Goal: Use online tool/utility: Utilize a website feature to perform a specific function

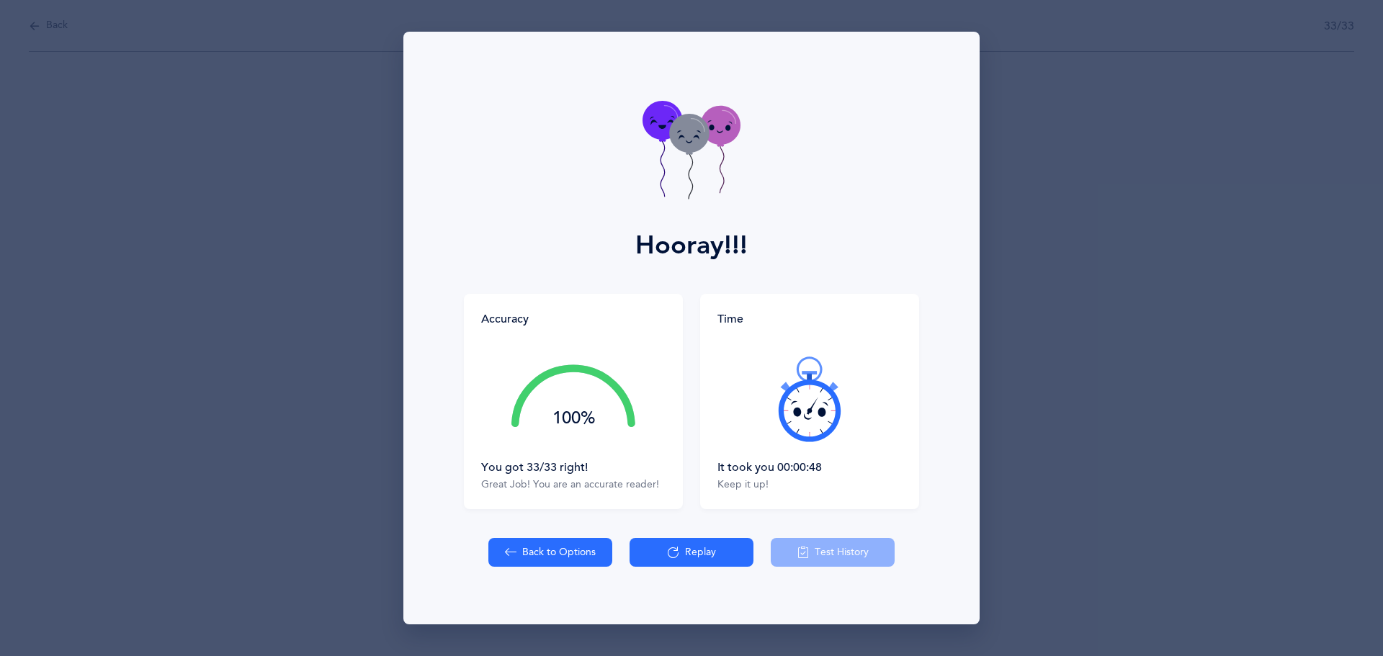
click at [546, 546] on button "Back to Options" at bounding box center [550, 552] width 124 height 29
select select "27"
select select "single"
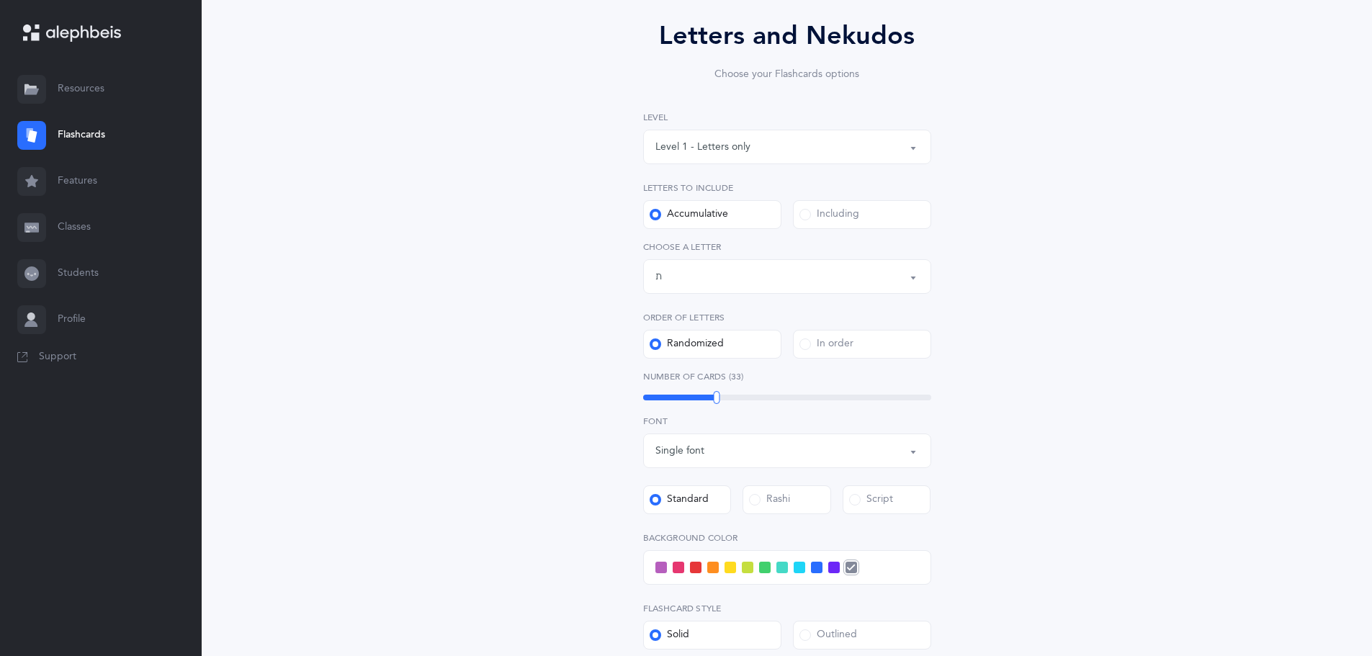
scroll to position [216, 0]
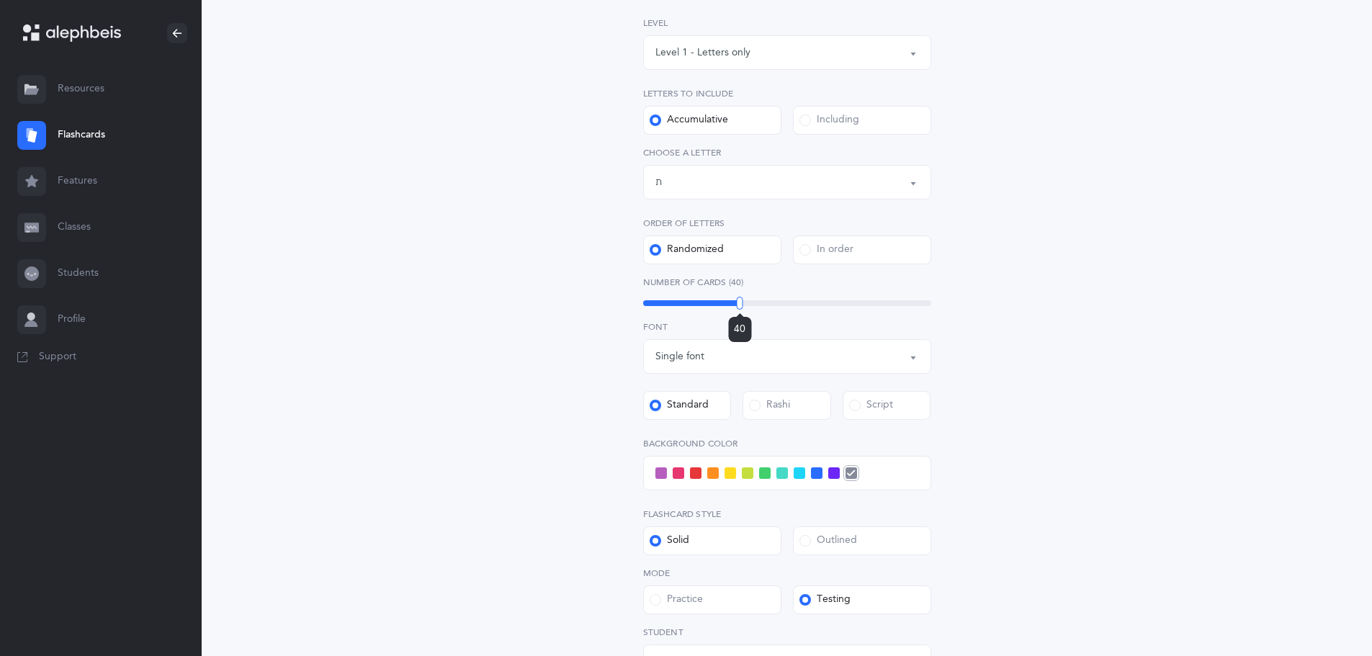
drag, startPoint x: 757, startPoint y: 305, endPoint x: 740, endPoint y: 327, distance: 28.2
click at [740, 306] on div "40" at bounding box center [787, 303] width 288 height 6
click at [661, 471] on span at bounding box center [661, 473] width 12 height 12
click at [0, 0] on input "checkbox" at bounding box center [0, 0] width 0 height 0
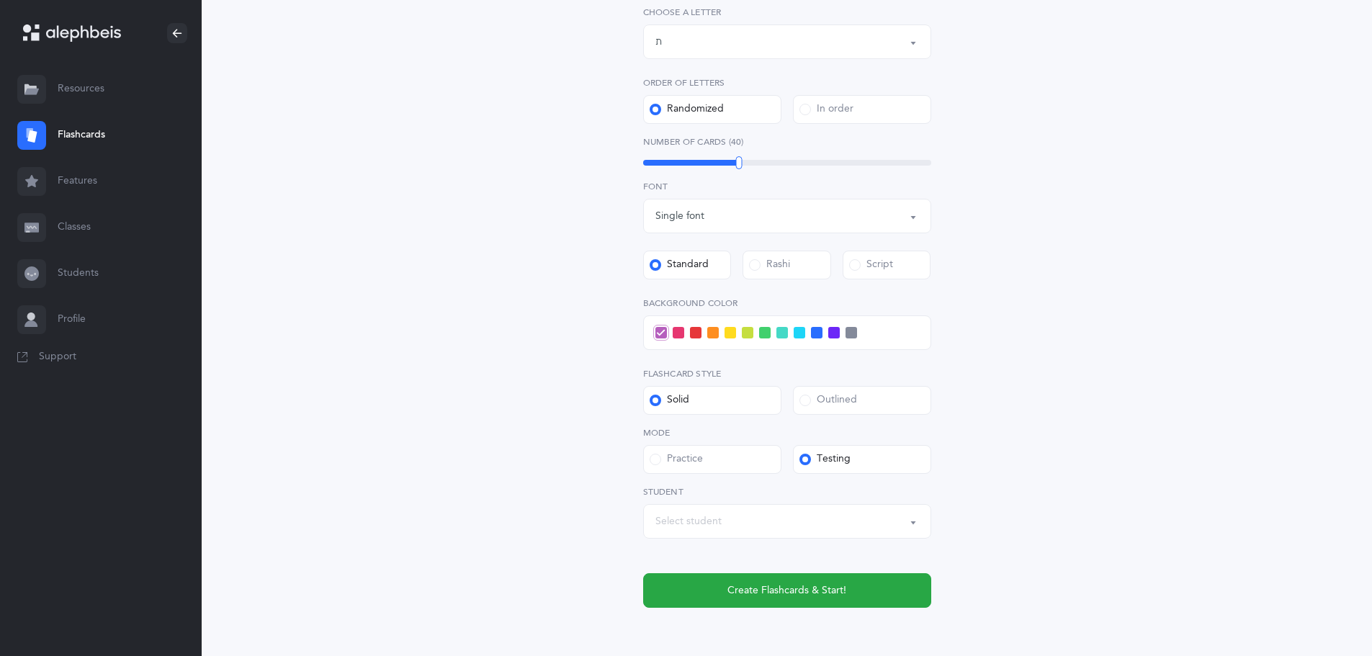
scroll to position [424, 0]
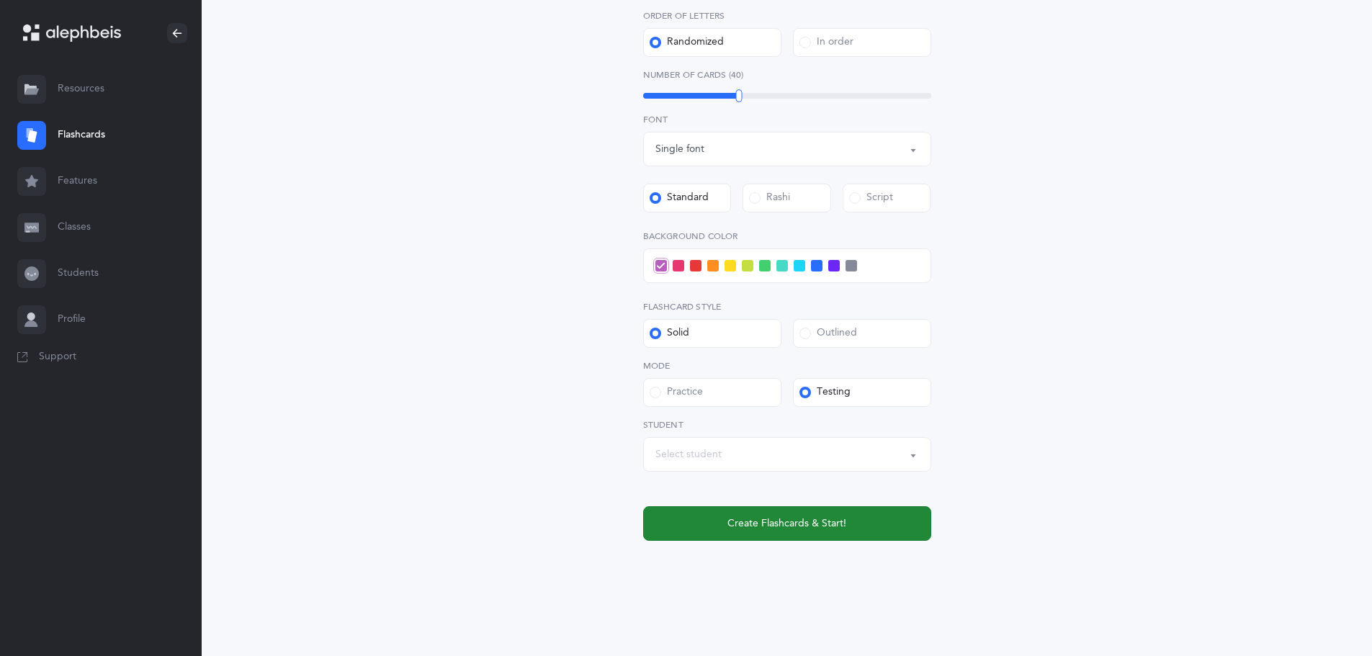
click at [689, 512] on button "Create Flashcards & Start!" at bounding box center [787, 523] width 288 height 35
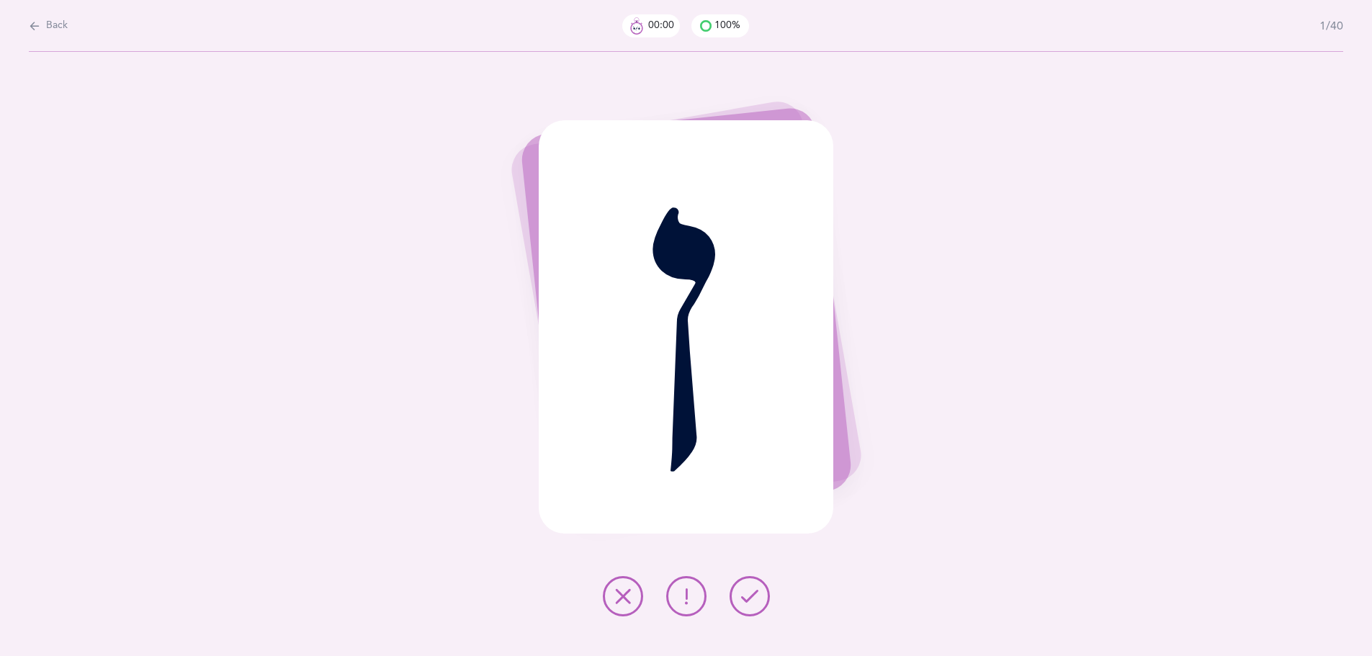
scroll to position [0, 0]
click at [738, 612] on div at bounding box center [691, 596] width 190 height 40
click at [756, 599] on icon at bounding box center [754, 596] width 17 height 17
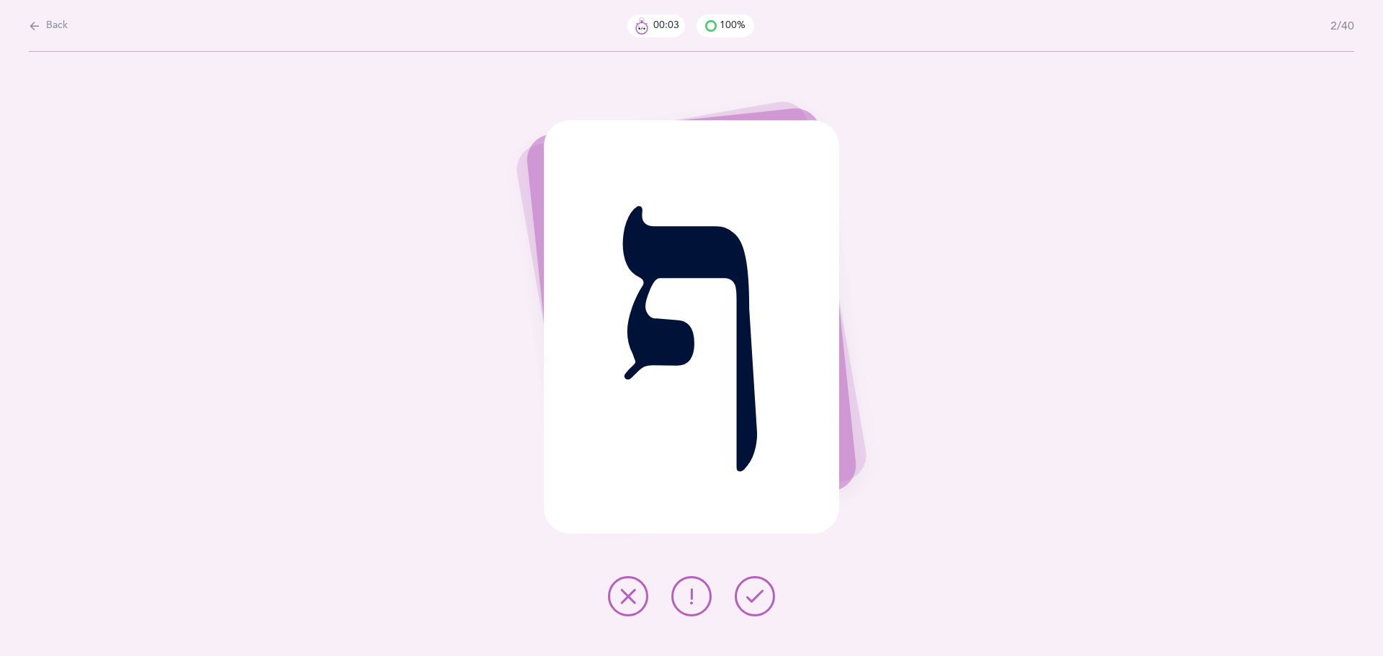
click at [756, 599] on icon at bounding box center [754, 596] width 17 height 17
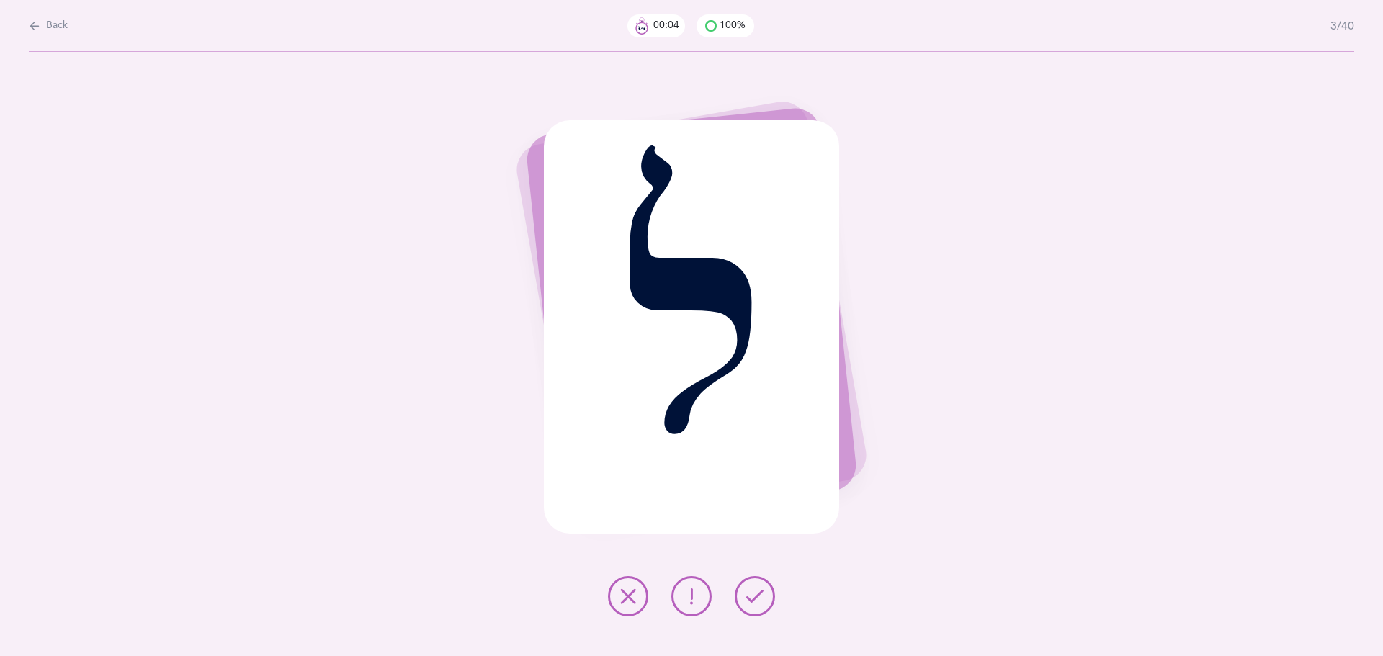
click at [756, 599] on icon at bounding box center [754, 596] width 17 height 17
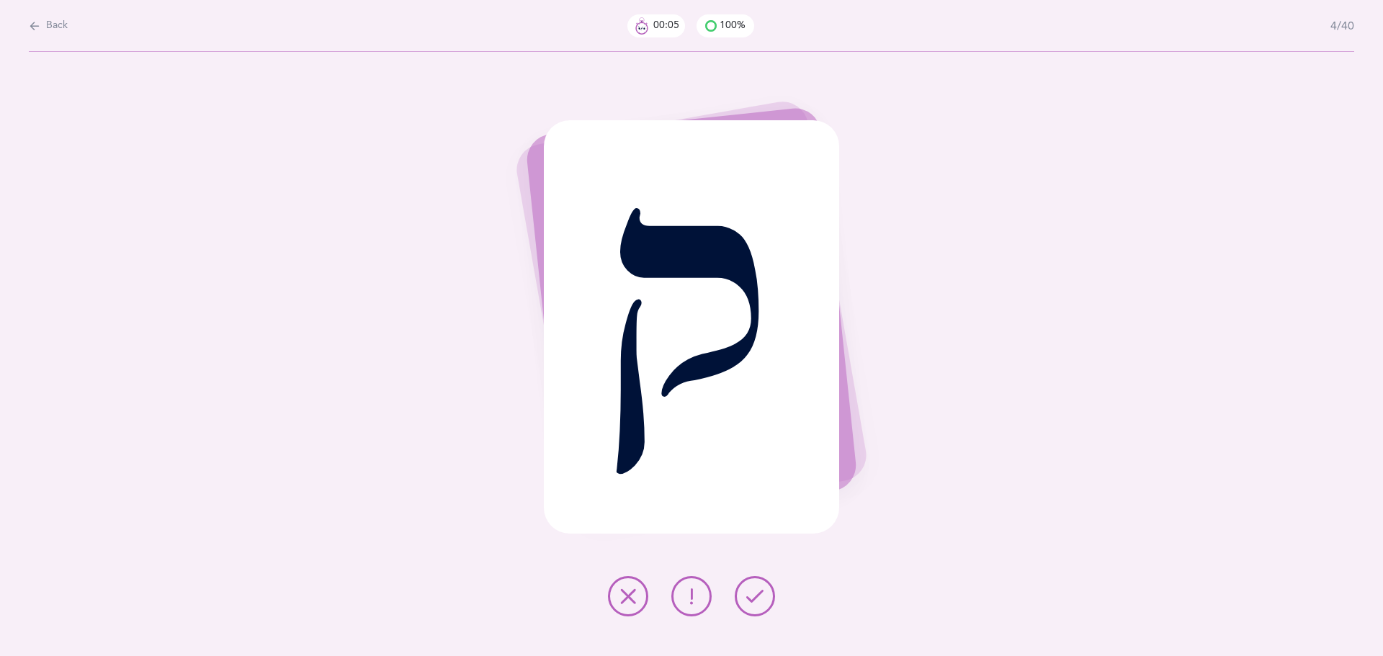
click at [756, 599] on icon at bounding box center [754, 596] width 17 height 17
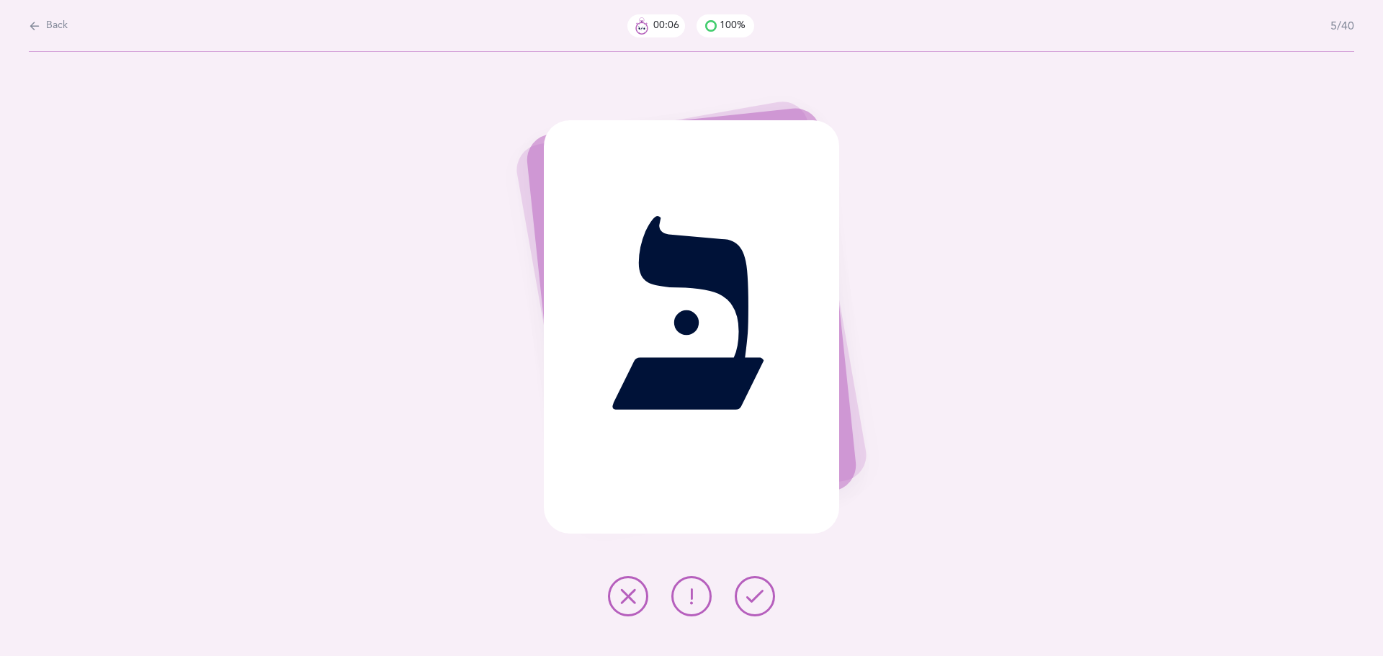
click at [756, 599] on icon at bounding box center [754, 596] width 17 height 17
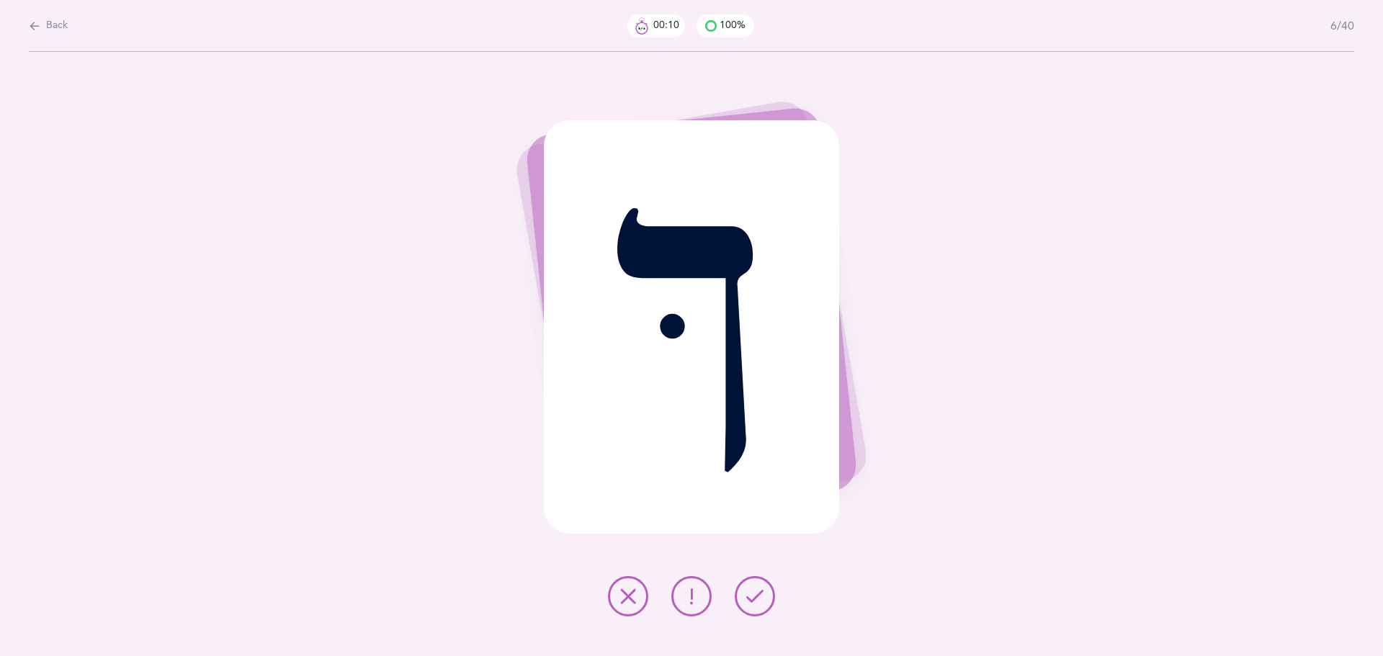
click at [757, 598] on icon at bounding box center [754, 596] width 17 height 17
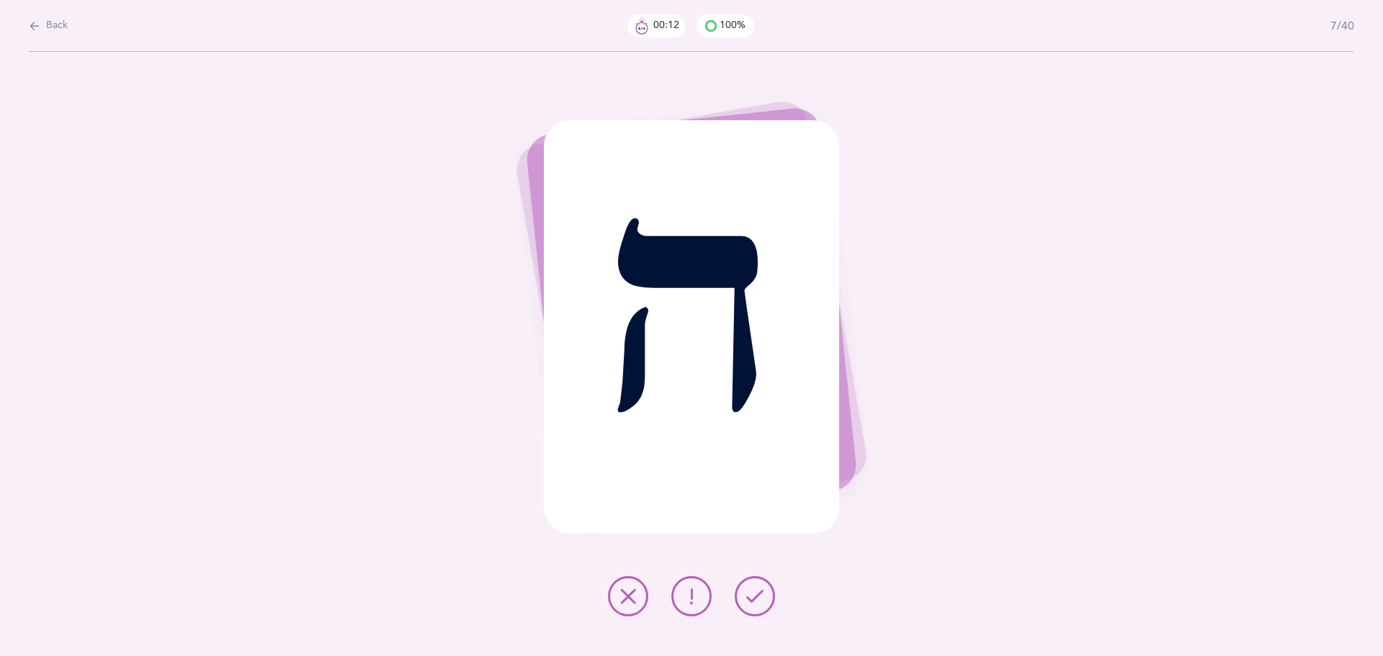
click at [757, 598] on icon at bounding box center [754, 596] width 17 height 17
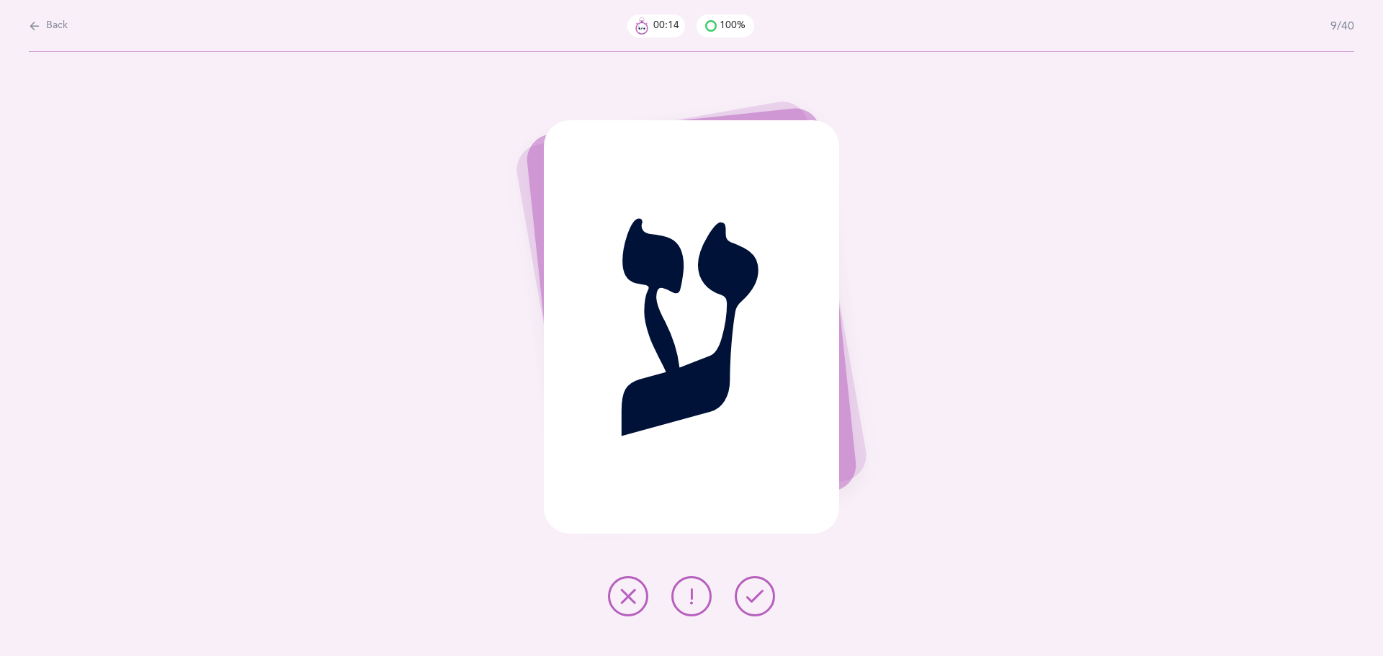
click at [757, 598] on icon at bounding box center [754, 596] width 17 height 17
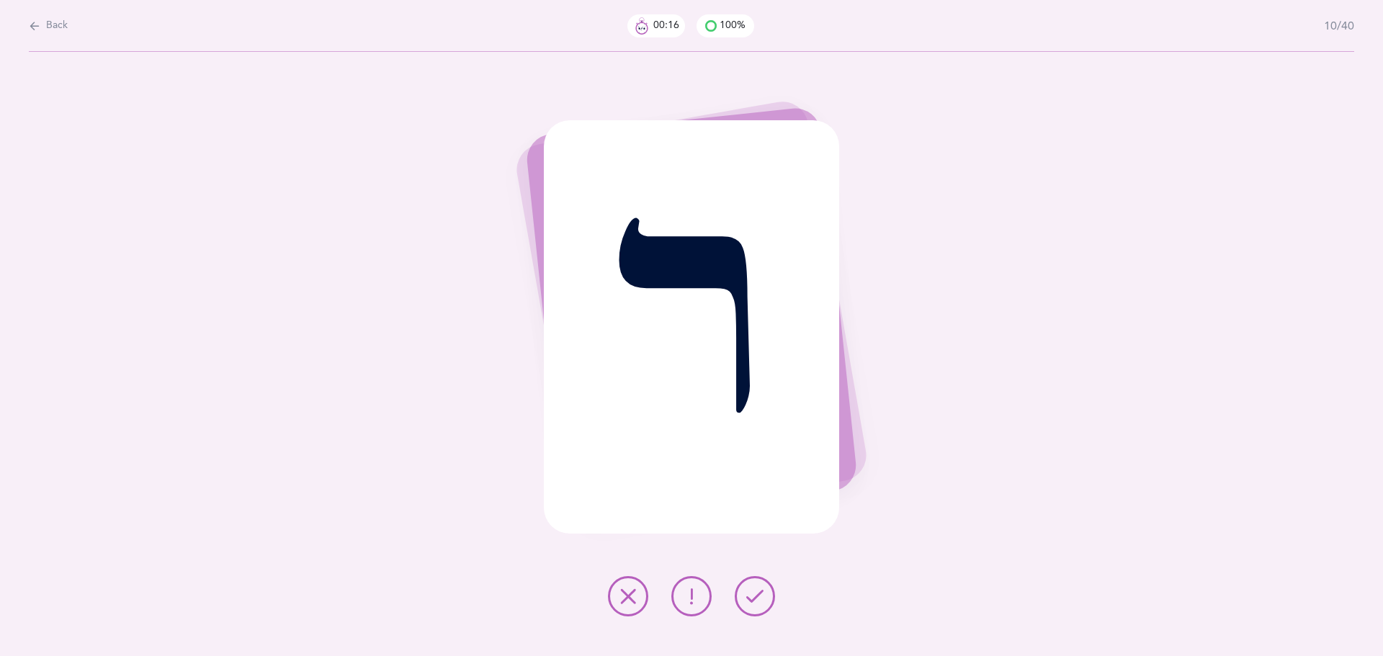
click at [757, 598] on icon at bounding box center [754, 596] width 17 height 17
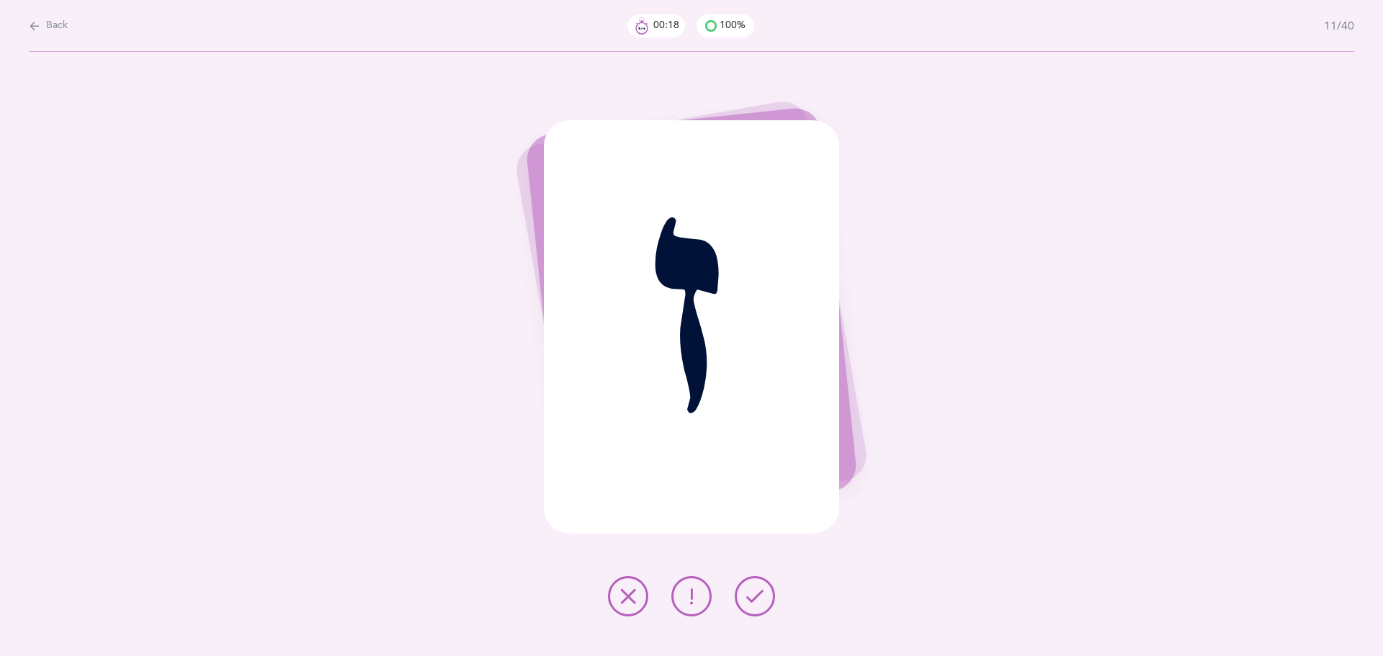
click at [757, 598] on icon at bounding box center [754, 596] width 17 height 17
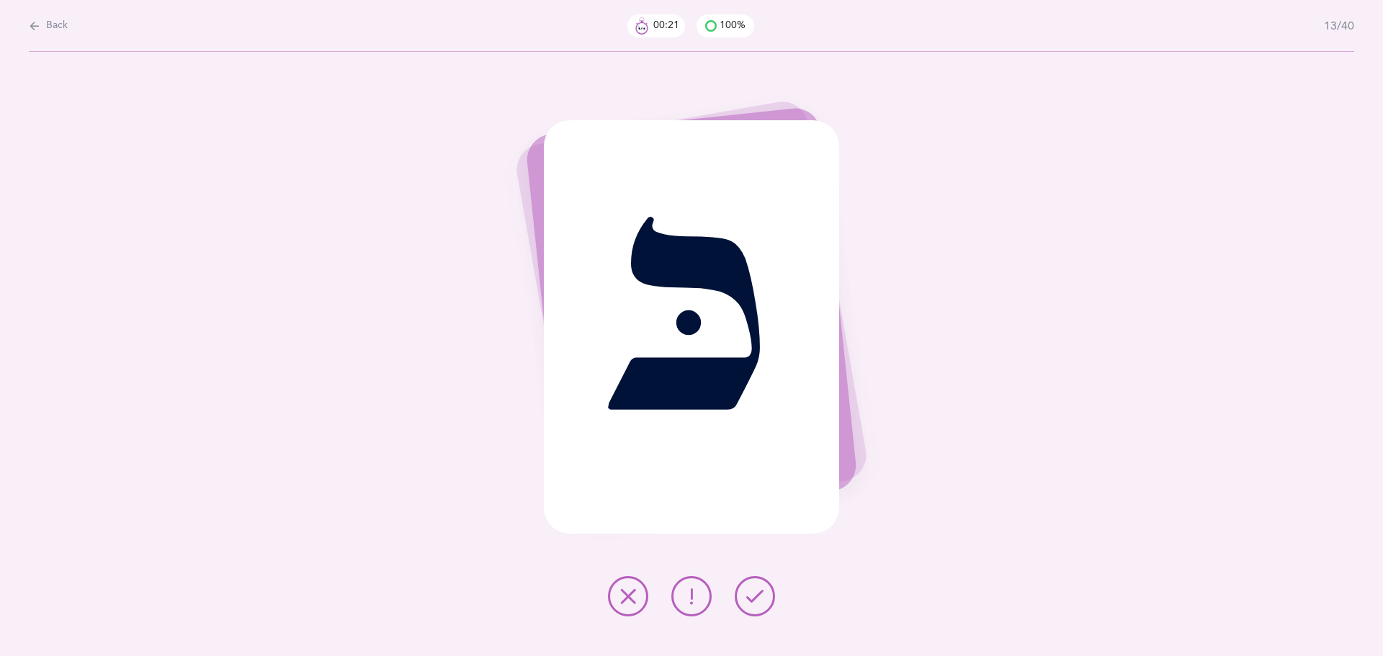
click at [757, 598] on icon at bounding box center [754, 596] width 17 height 17
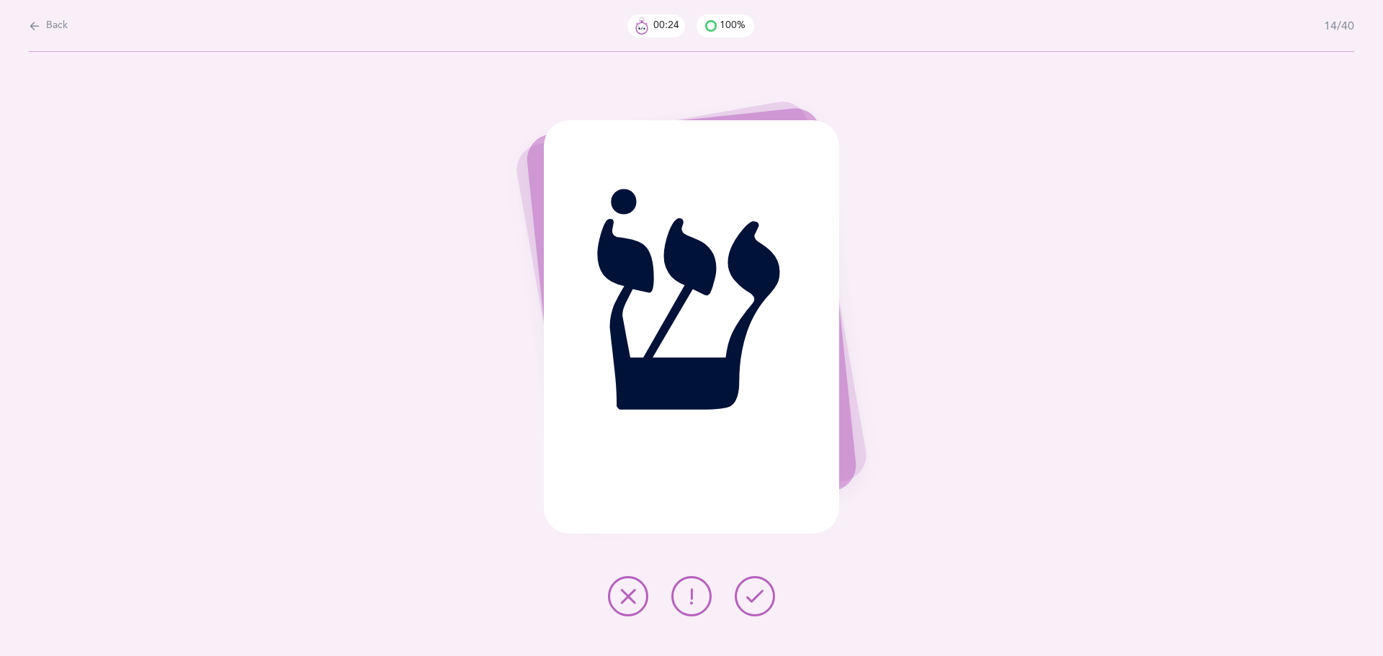
click at [757, 598] on icon at bounding box center [754, 596] width 17 height 17
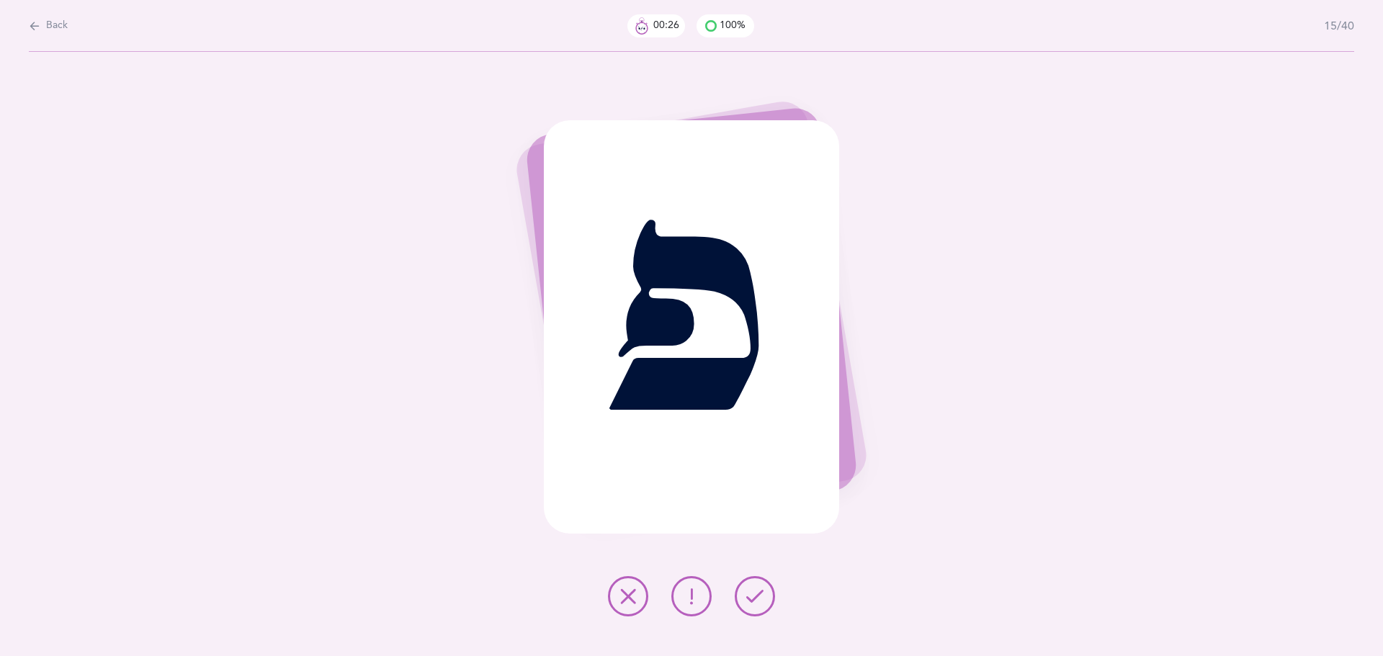
click at [757, 598] on icon at bounding box center [754, 596] width 17 height 17
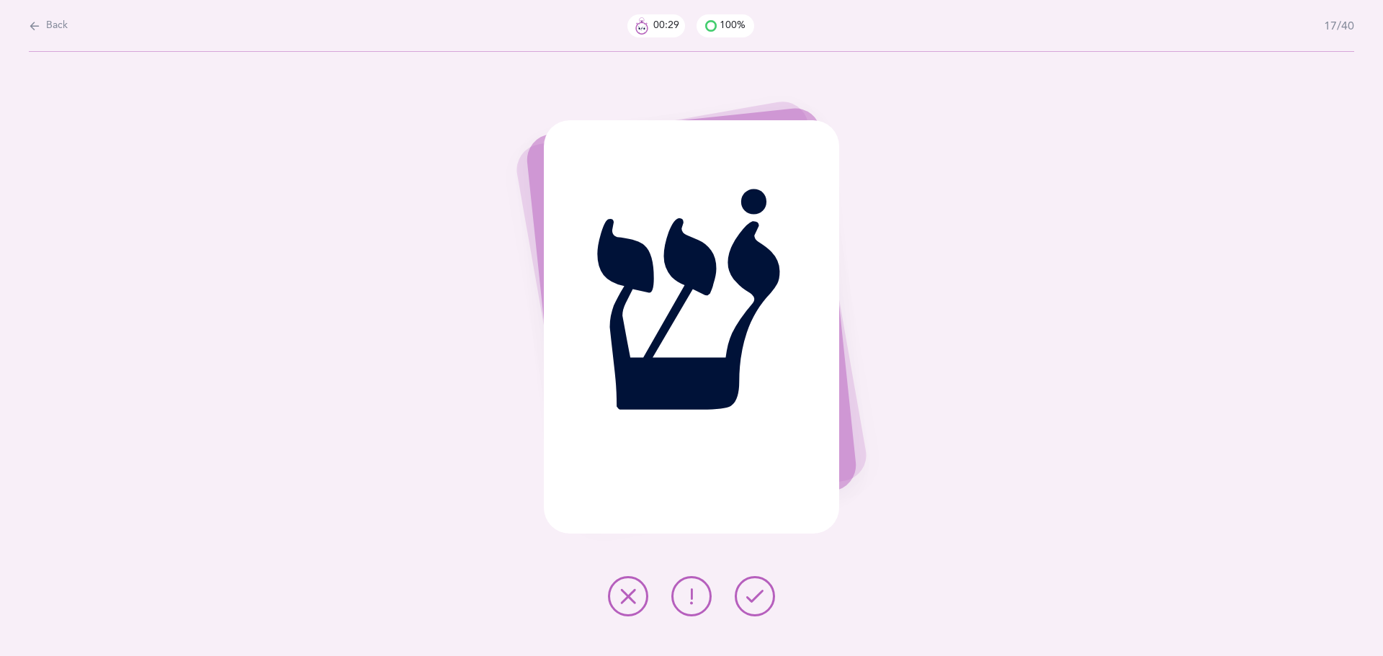
click at [769, 603] on button at bounding box center [755, 596] width 40 height 40
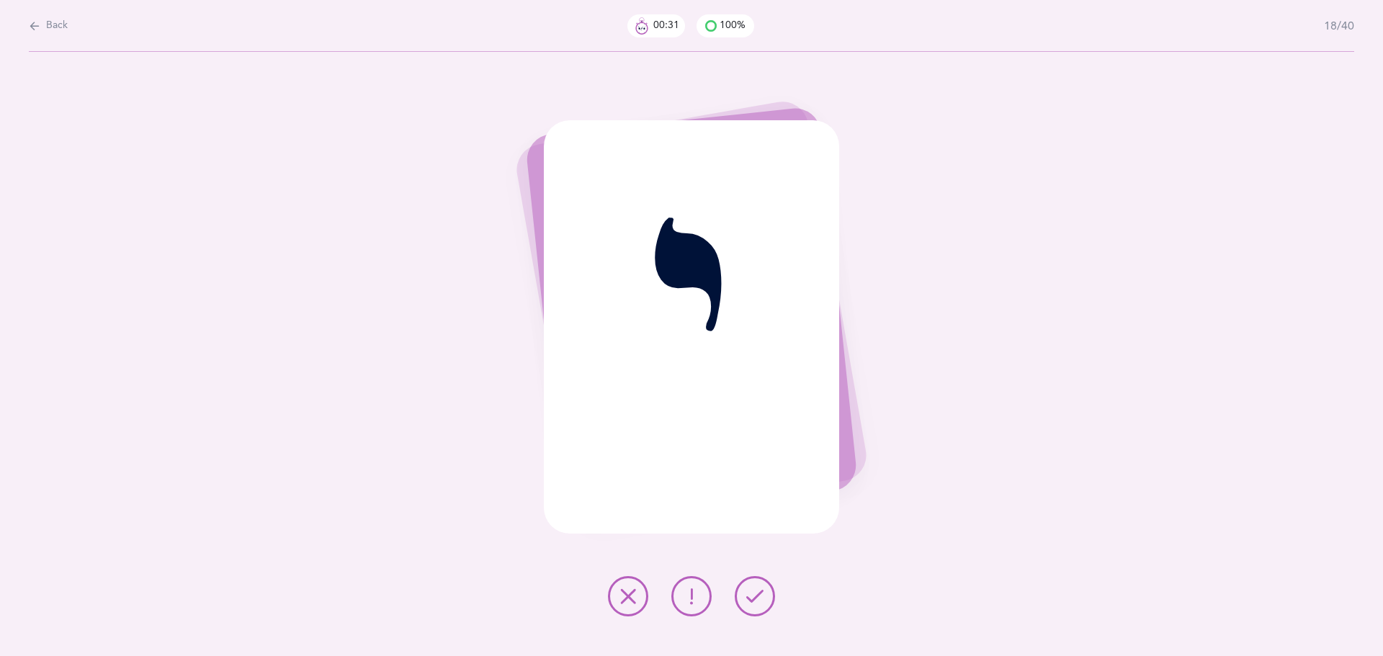
click at [769, 603] on button at bounding box center [755, 596] width 40 height 40
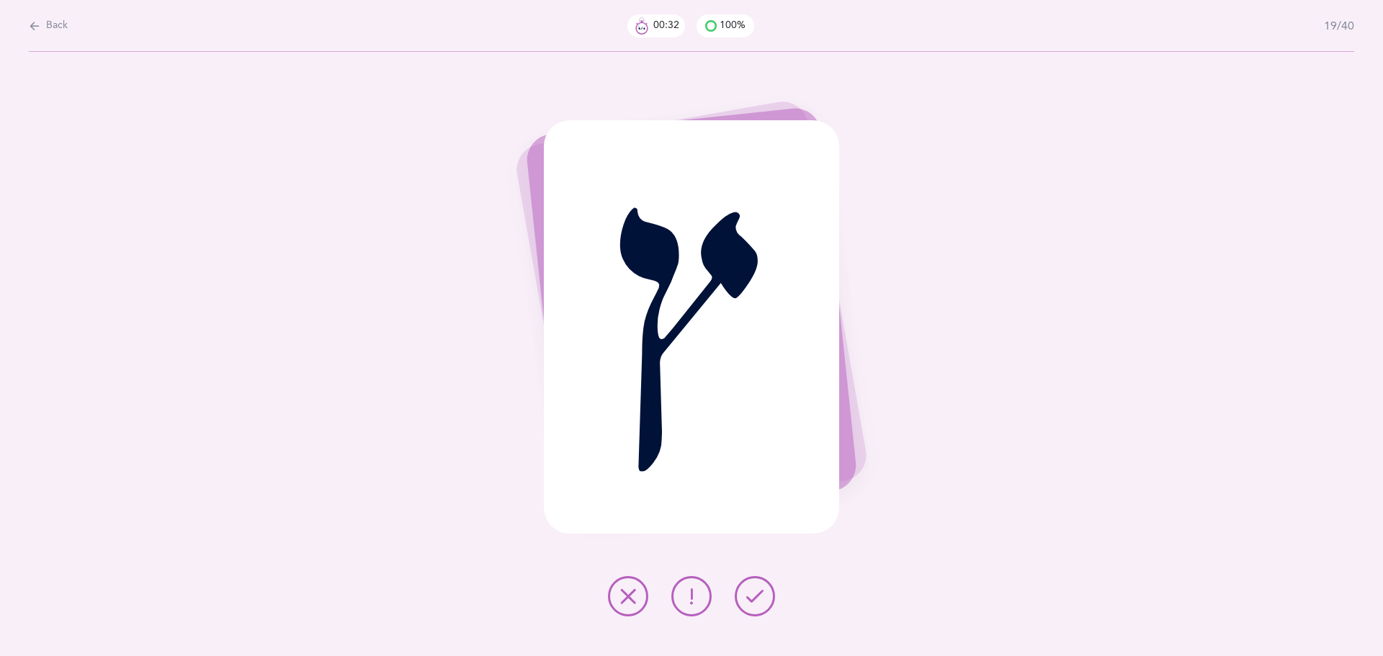
click at [769, 603] on button at bounding box center [755, 596] width 40 height 40
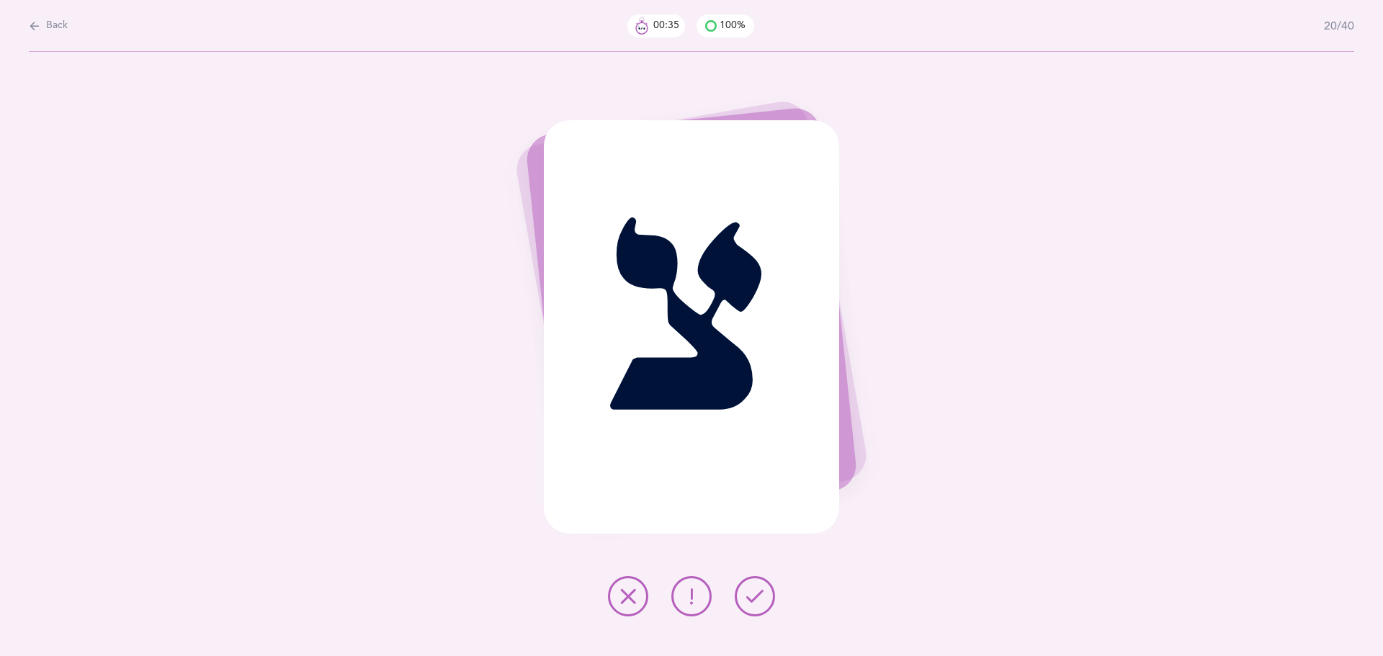
click at [769, 603] on button at bounding box center [755, 596] width 40 height 40
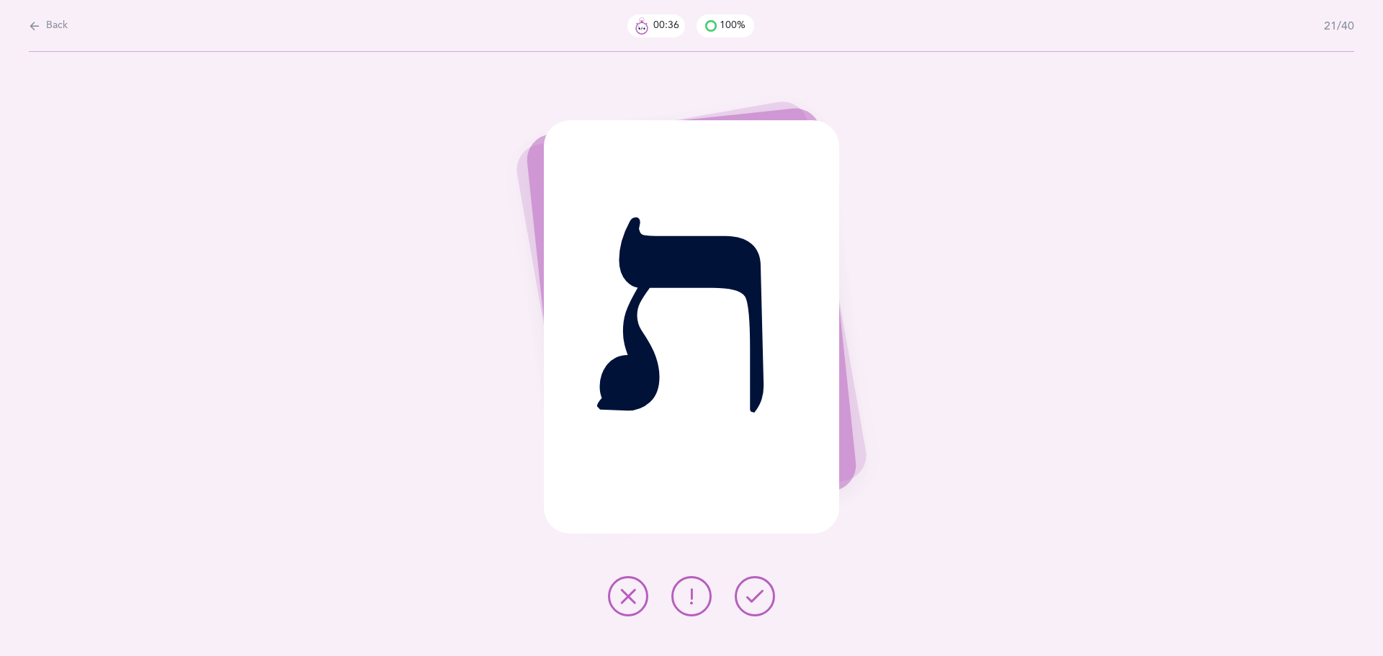
click at [769, 603] on button at bounding box center [755, 596] width 40 height 40
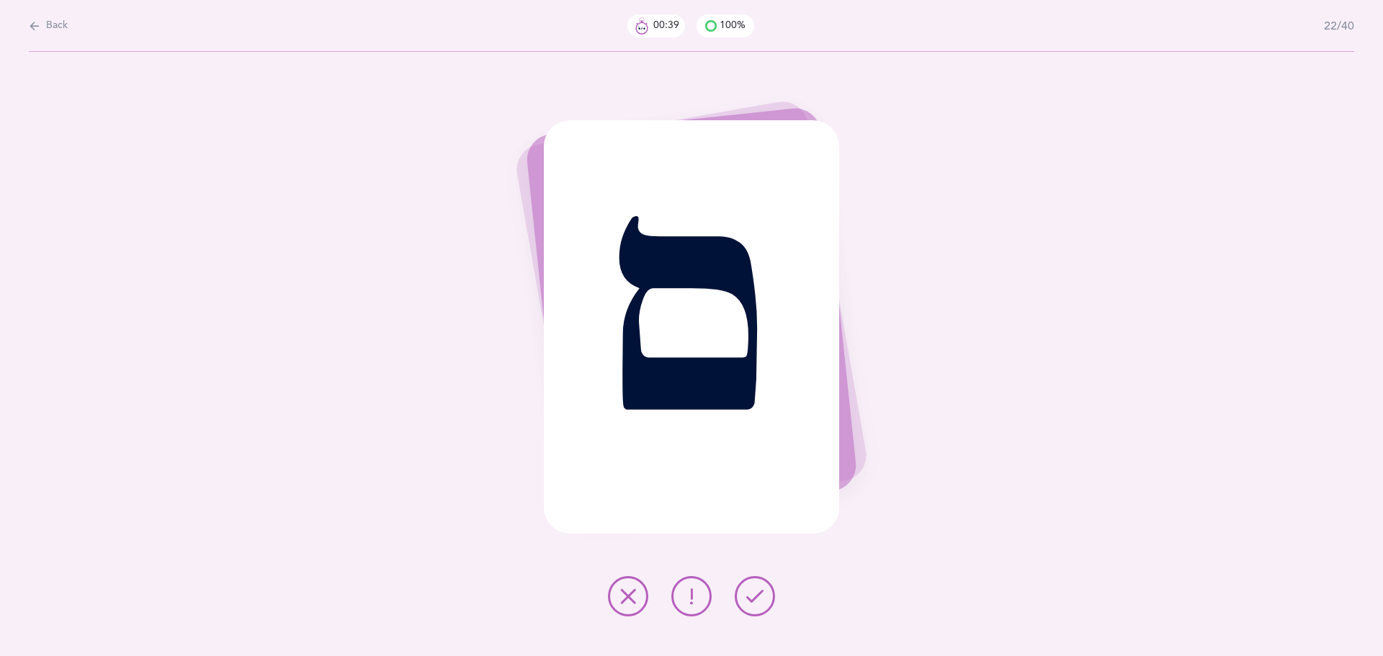
click at [769, 603] on button at bounding box center [755, 596] width 40 height 40
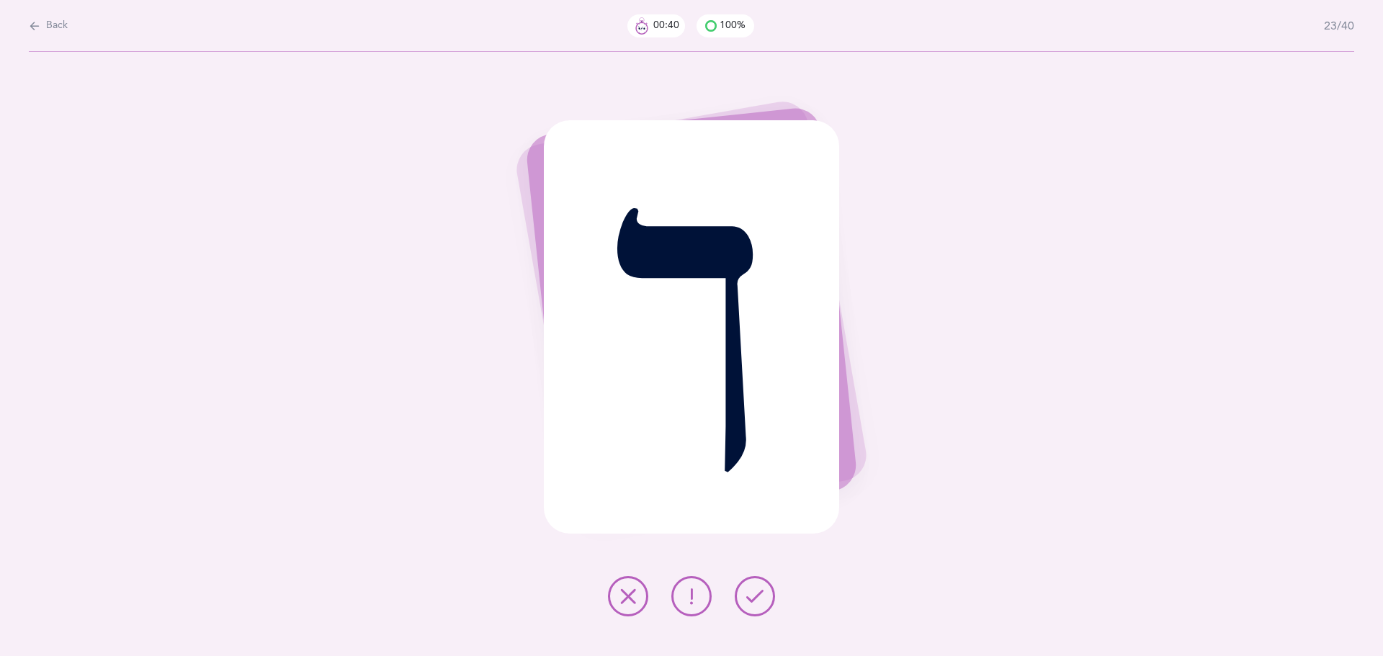
click at [769, 603] on button at bounding box center [755, 596] width 40 height 40
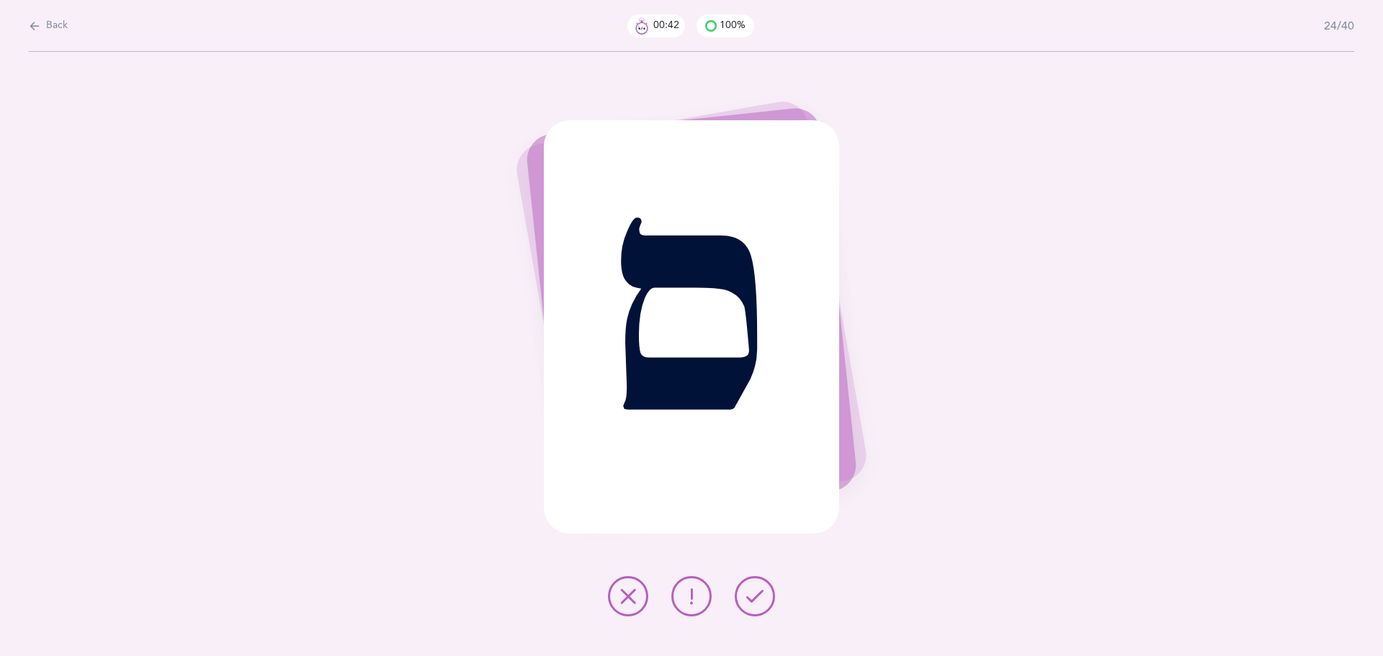
click at [769, 603] on button at bounding box center [755, 596] width 40 height 40
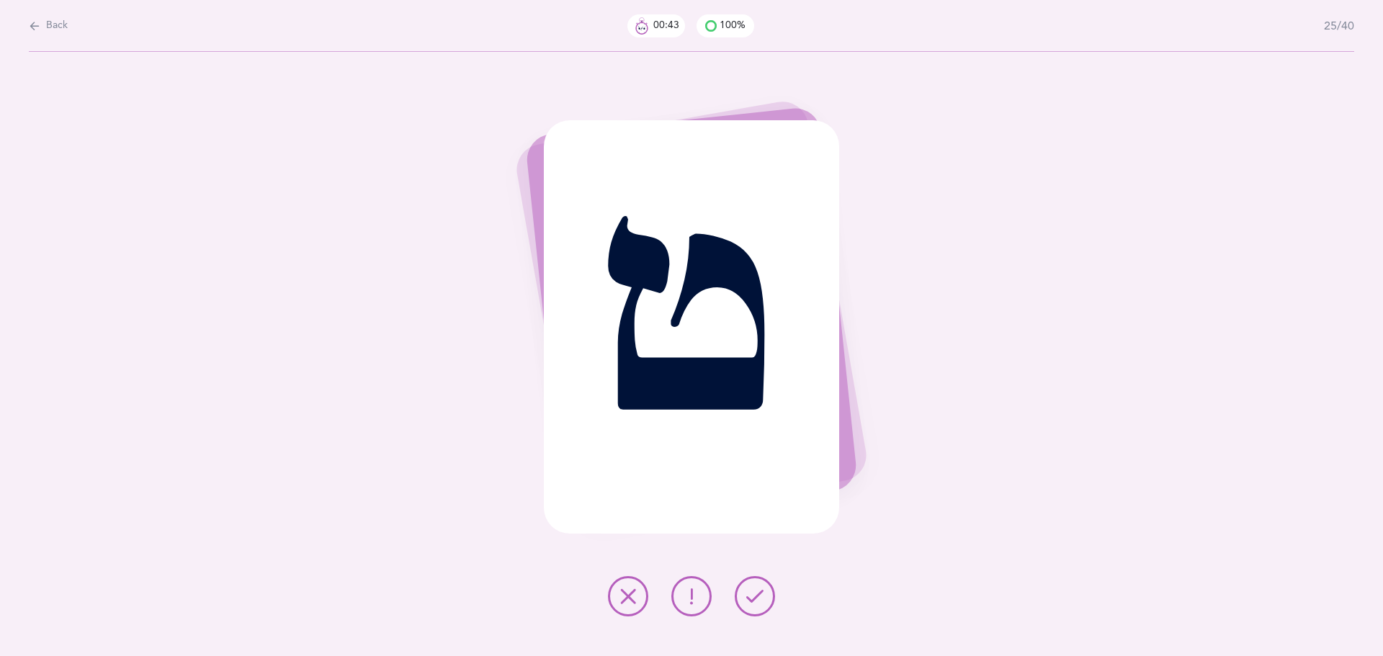
click at [769, 603] on button at bounding box center [755, 596] width 40 height 40
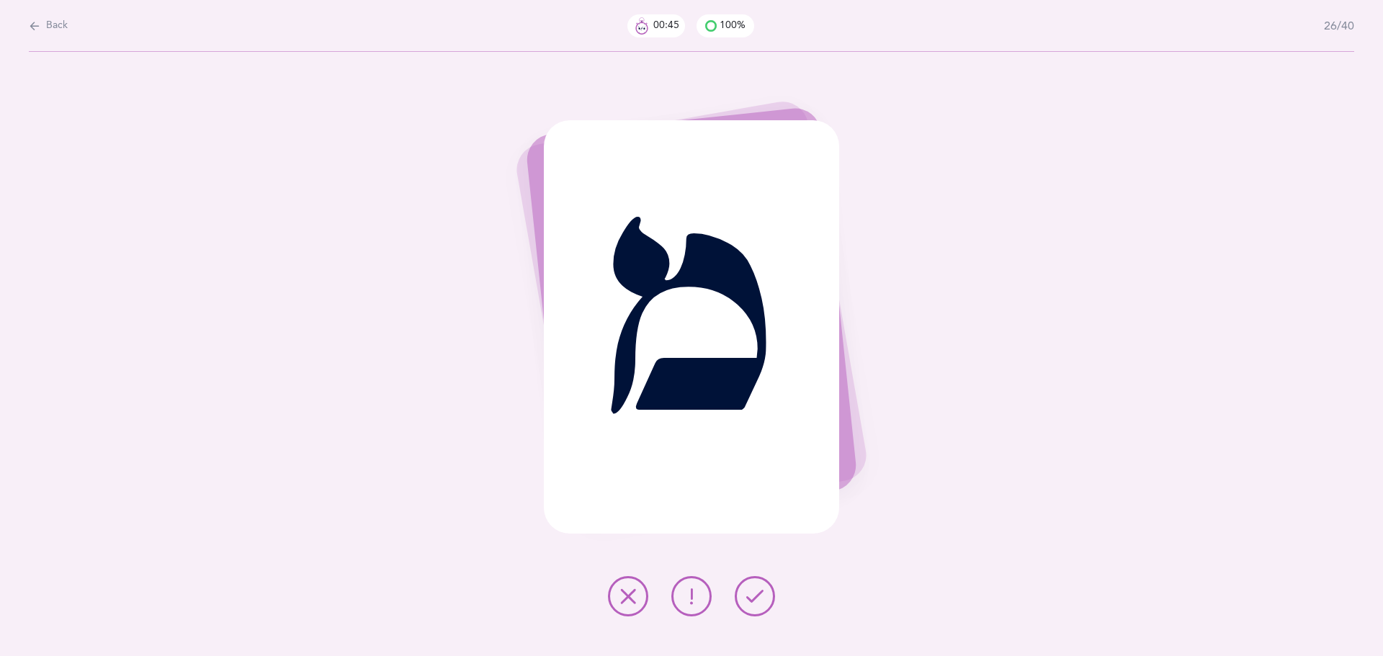
click at [769, 603] on button at bounding box center [755, 596] width 40 height 40
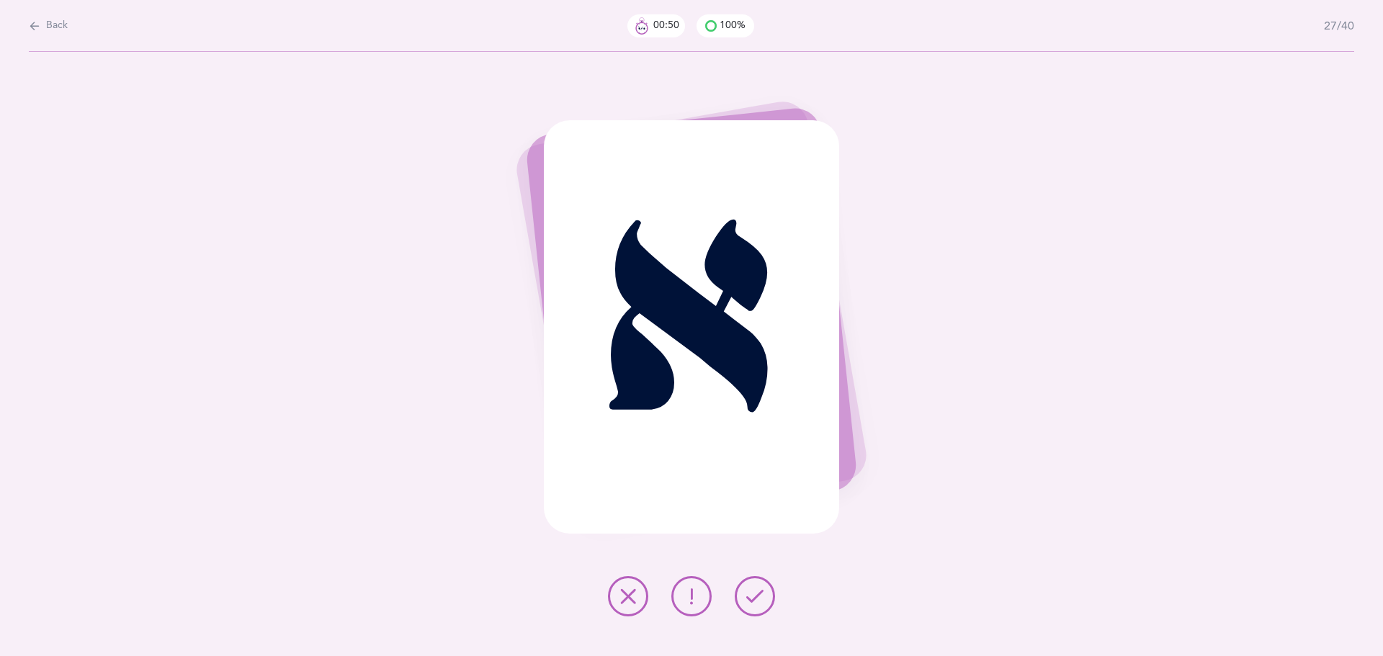
click at [769, 603] on button at bounding box center [755, 596] width 40 height 40
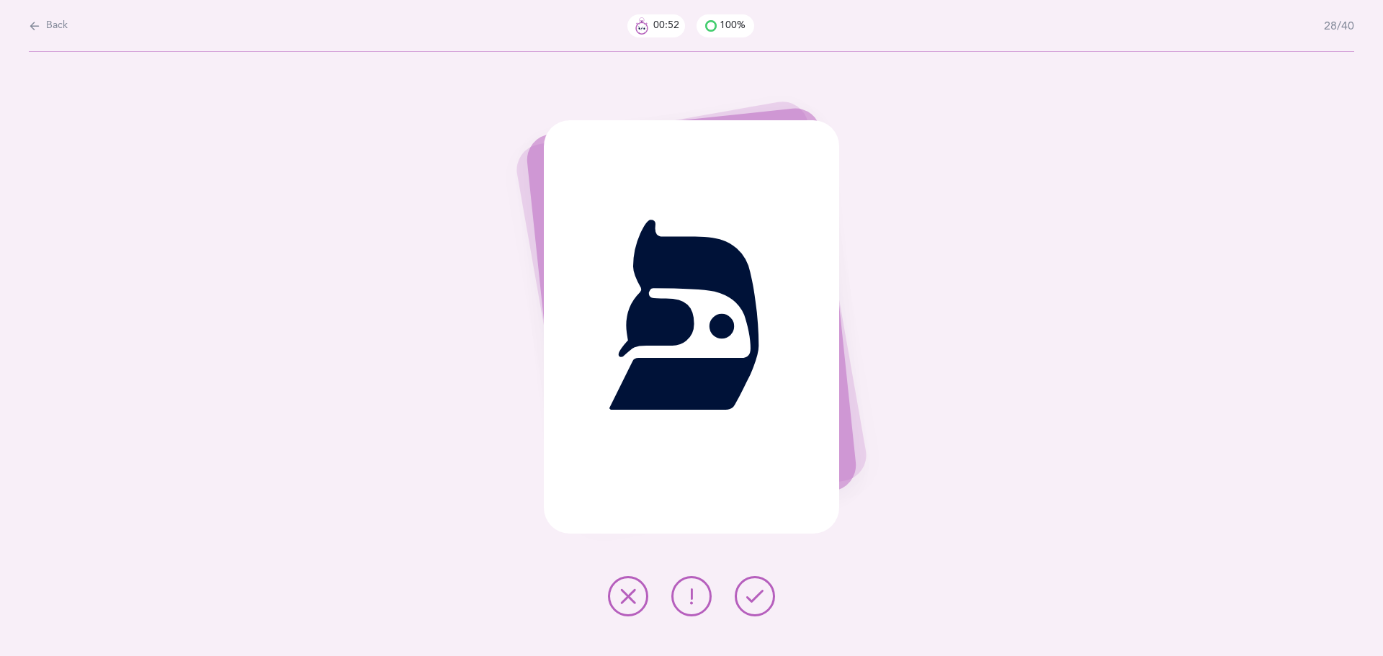
click at [769, 603] on button at bounding box center [755, 596] width 40 height 40
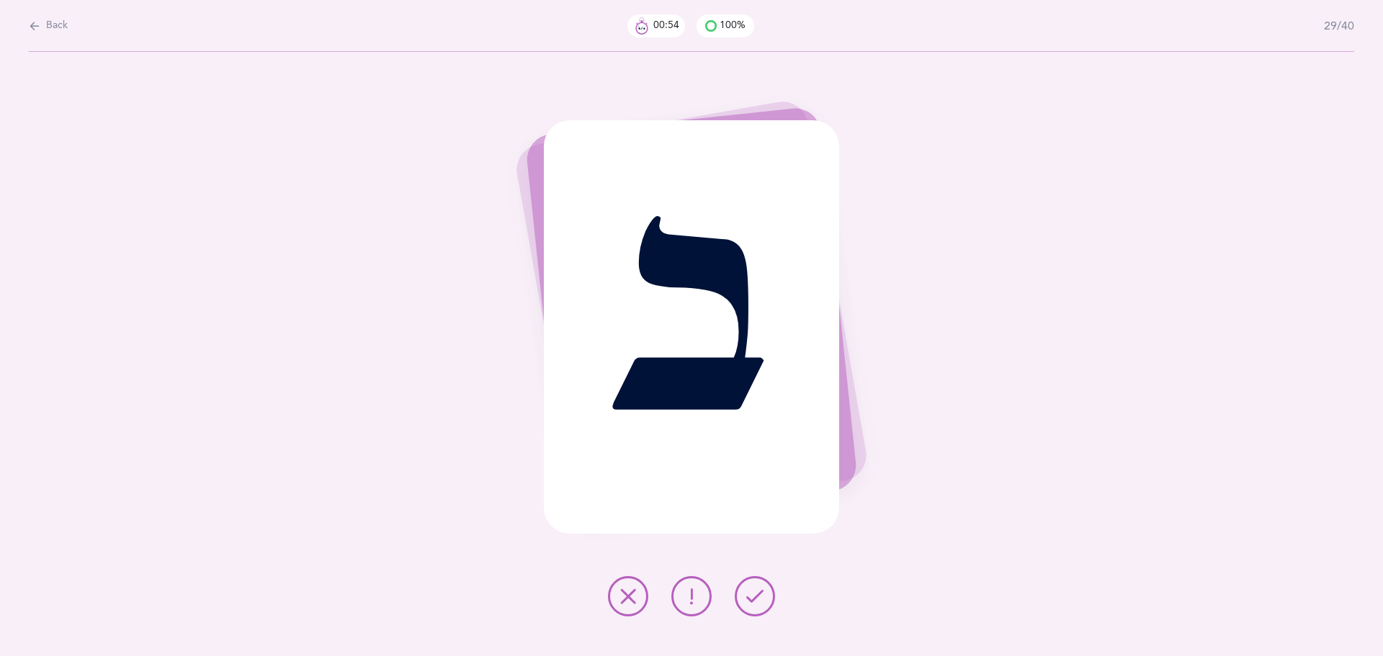
click at [769, 603] on button at bounding box center [755, 596] width 40 height 40
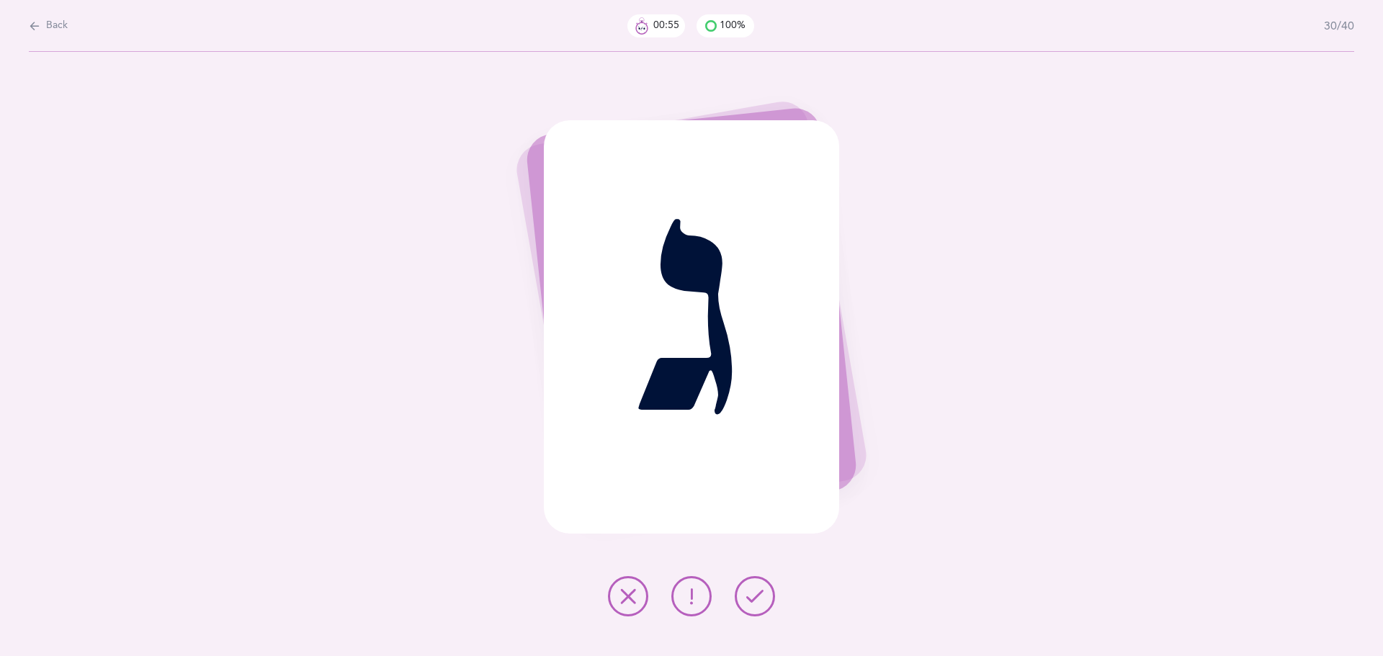
click at [769, 603] on button at bounding box center [755, 596] width 40 height 40
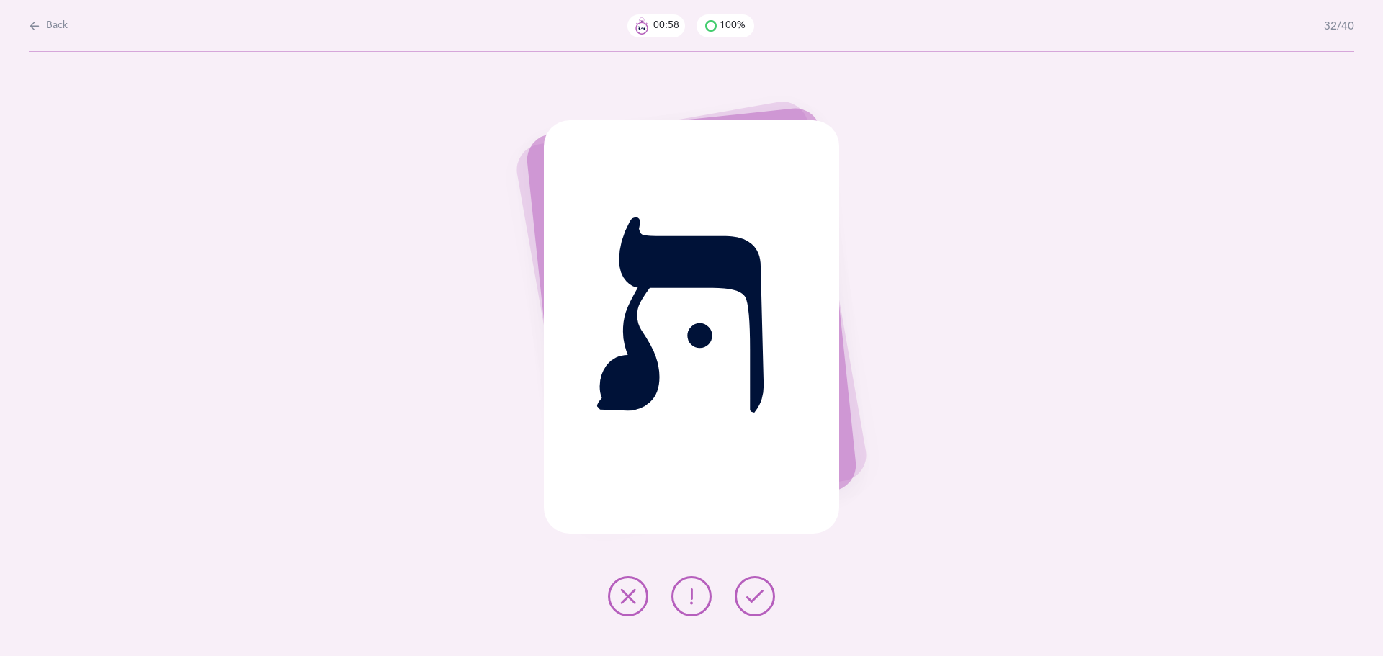
click at [769, 603] on button at bounding box center [755, 596] width 40 height 40
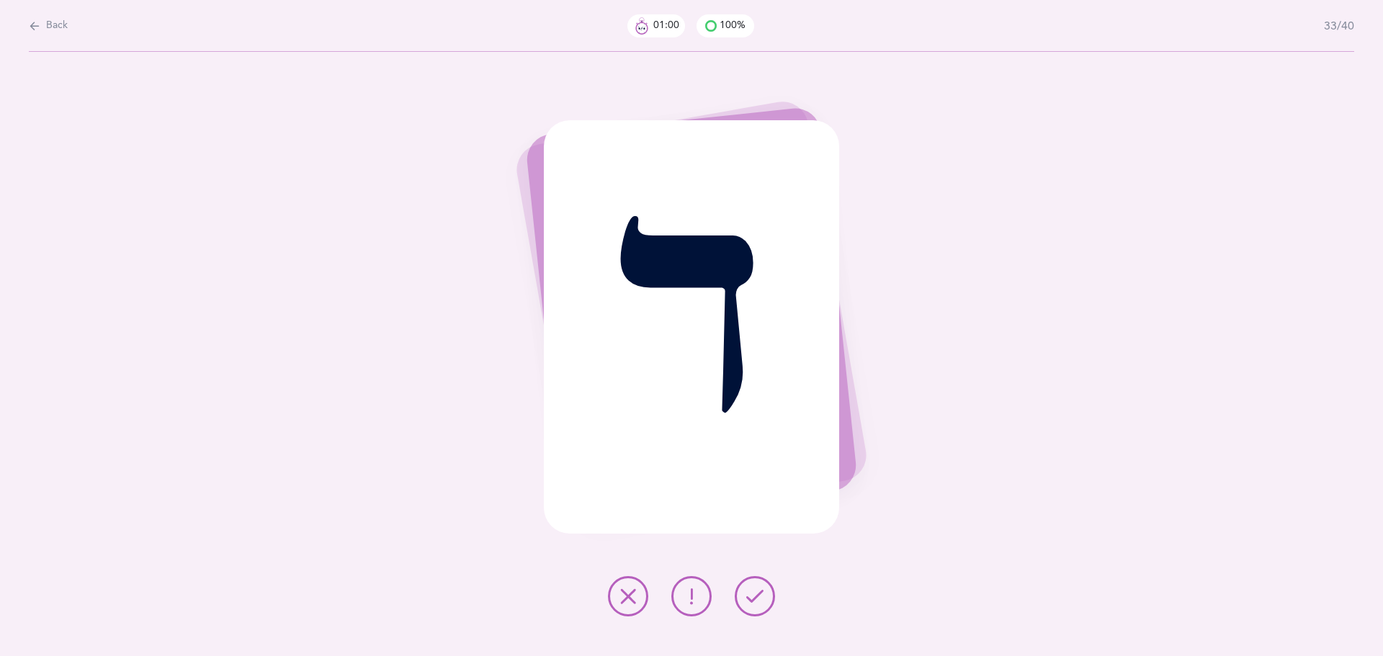
click at [769, 603] on button at bounding box center [755, 596] width 40 height 40
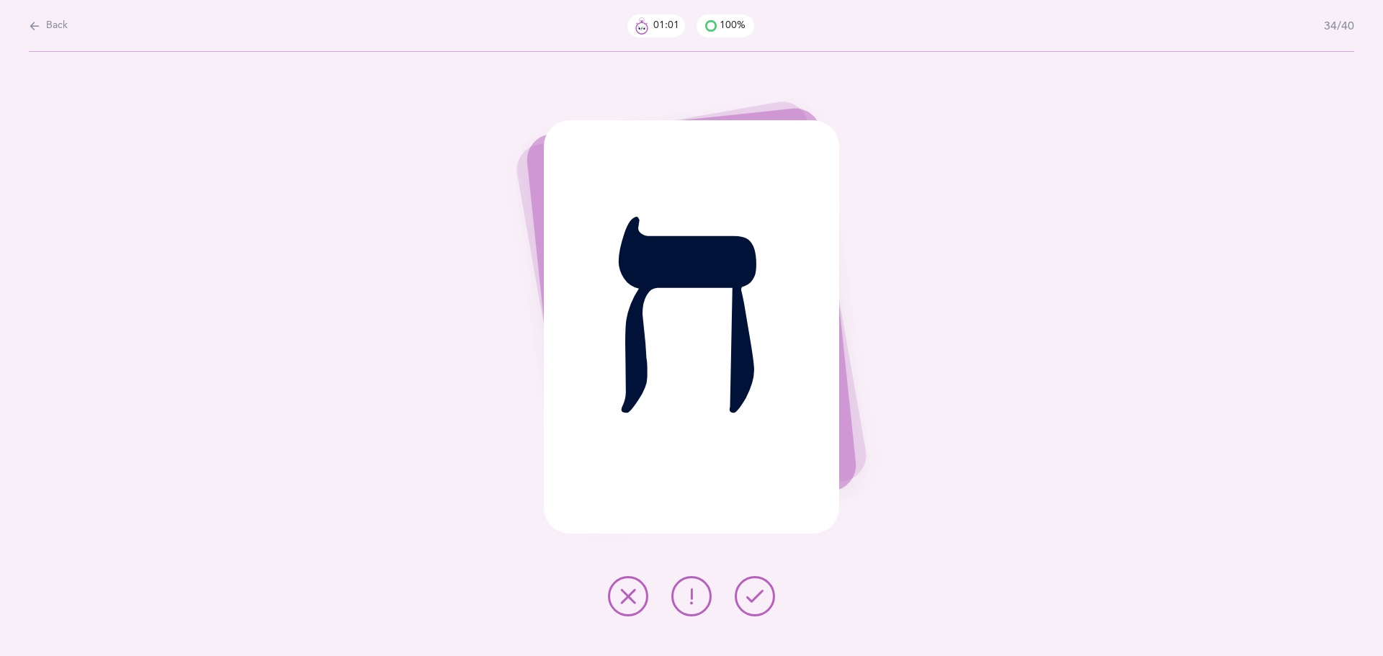
click at [769, 603] on button at bounding box center [755, 596] width 40 height 40
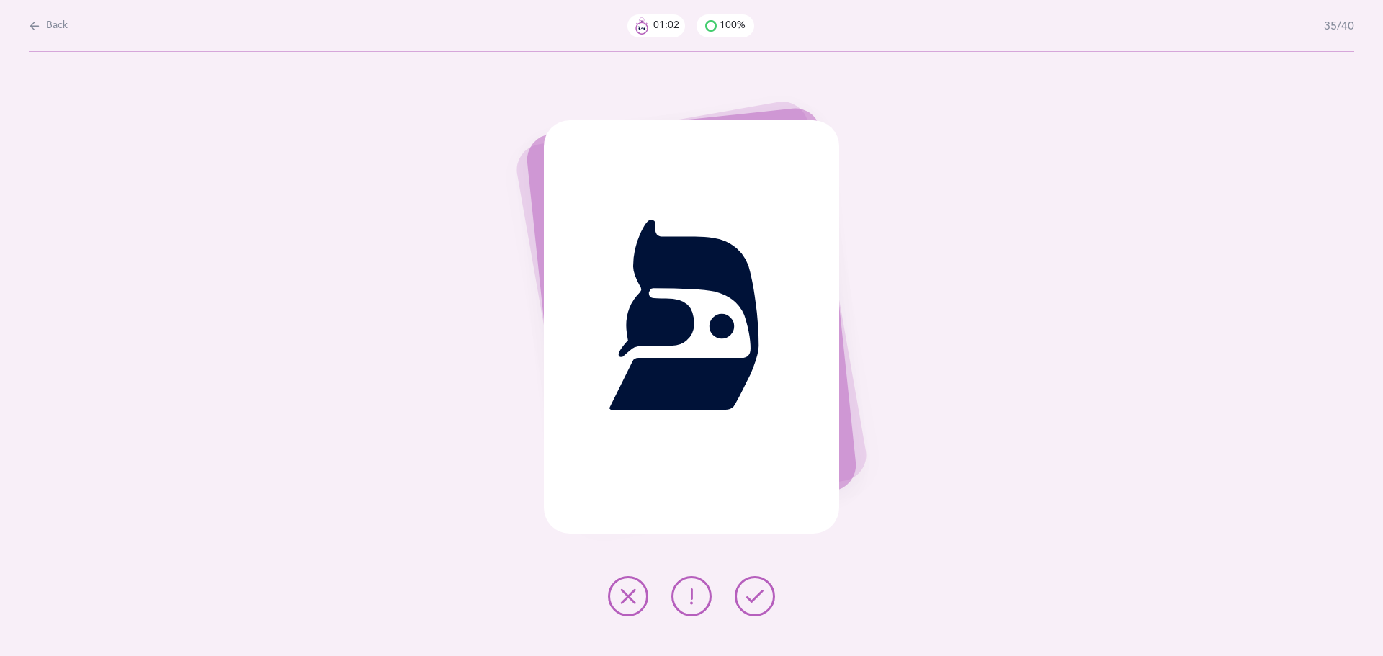
click at [769, 603] on button at bounding box center [755, 596] width 40 height 40
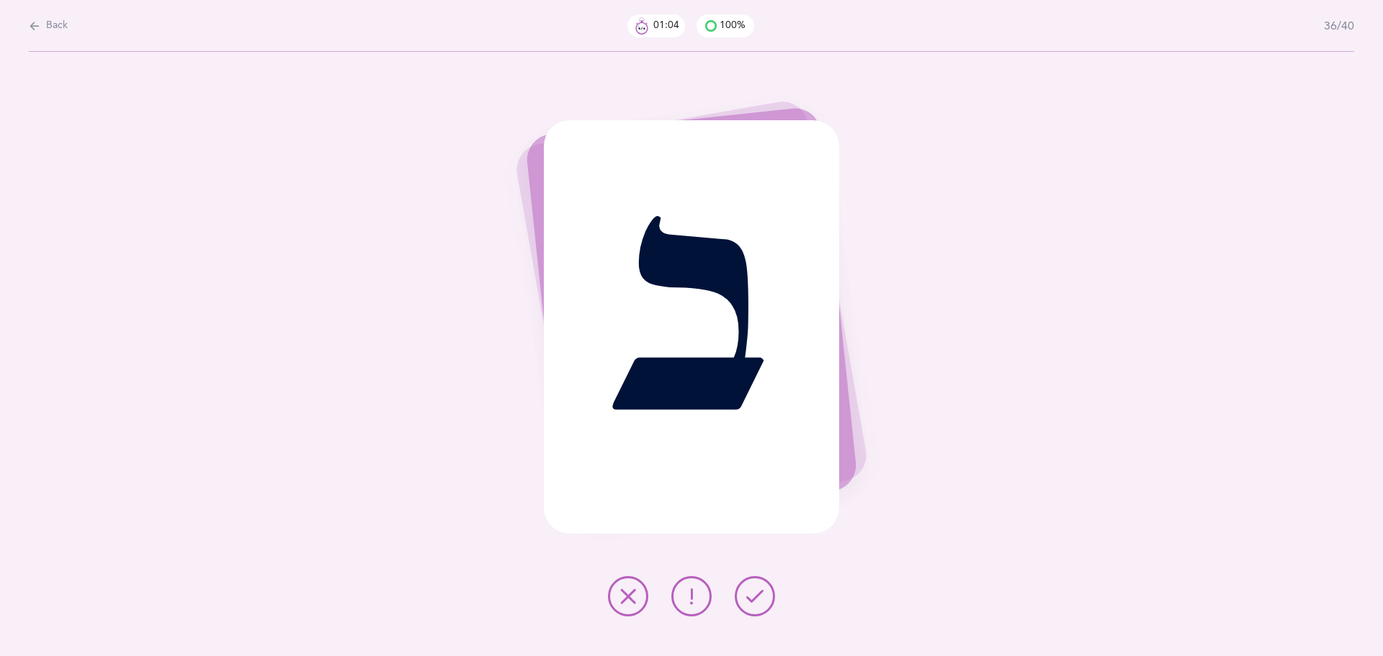
click at [769, 603] on button at bounding box center [755, 596] width 40 height 40
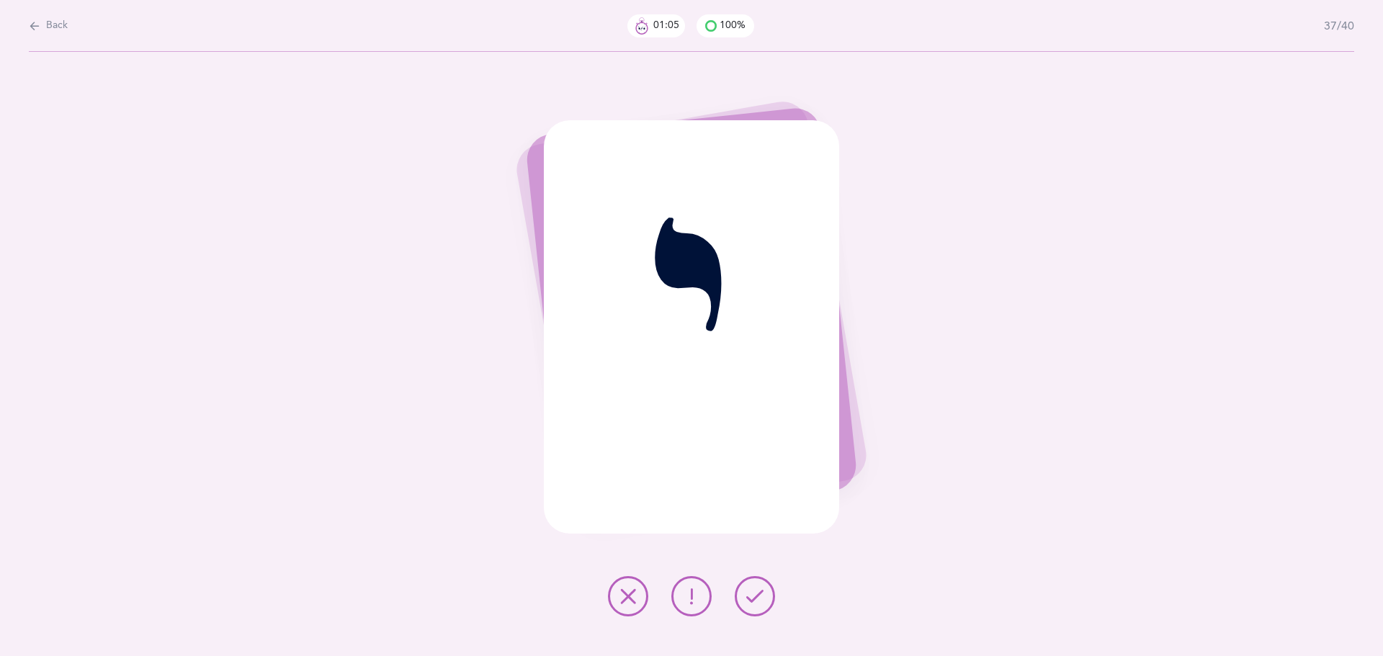
click at [769, 603] on button at bounding box center [755, 596] width 40 height 40
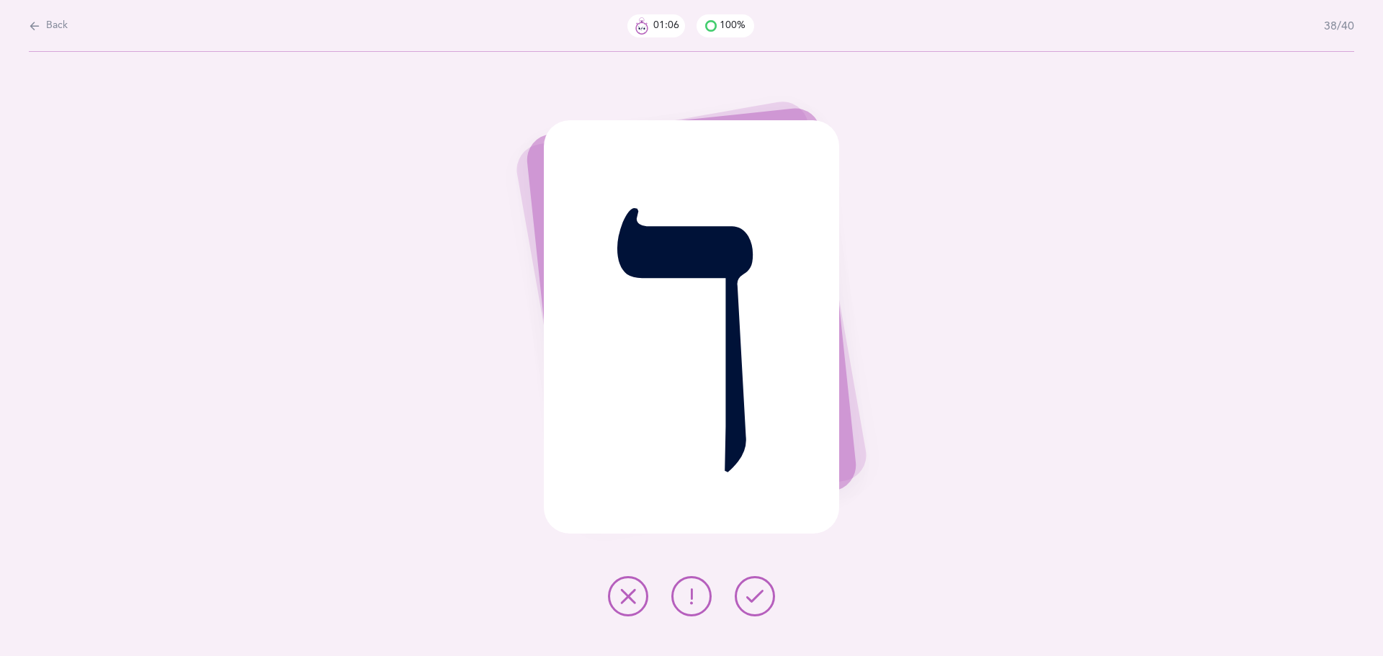
click at [769, 603] on button at bounding box center [755, 596] width 40 height 40
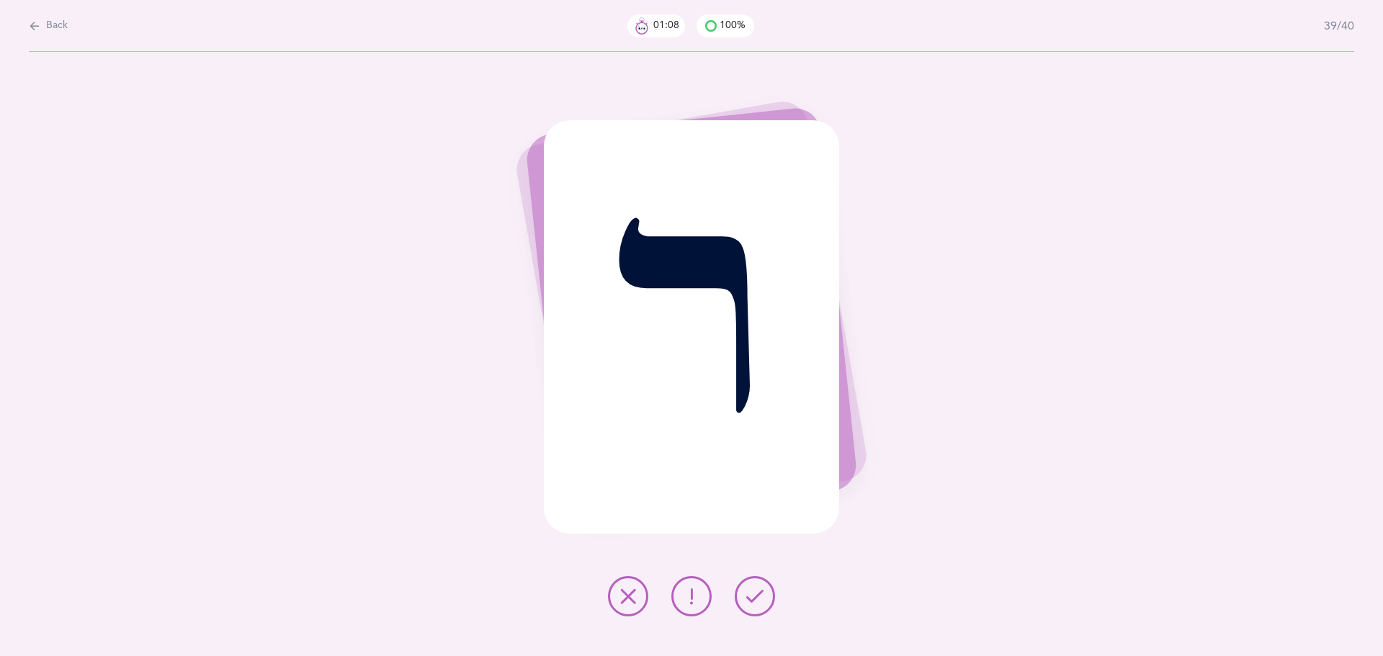
click at [769, 603] on button at bounding box center [755, 596] width 40 height 40
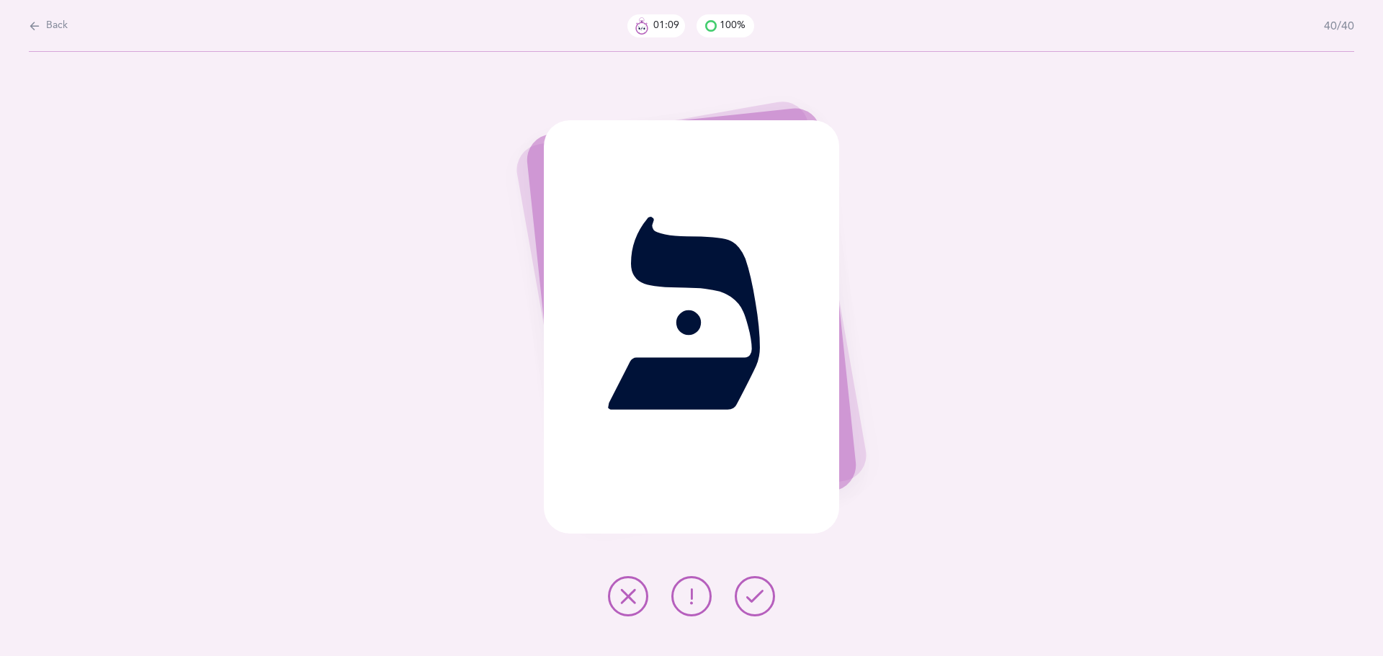
click at [769, 603] on button at bounding box center [755, 596] width 40 height 40
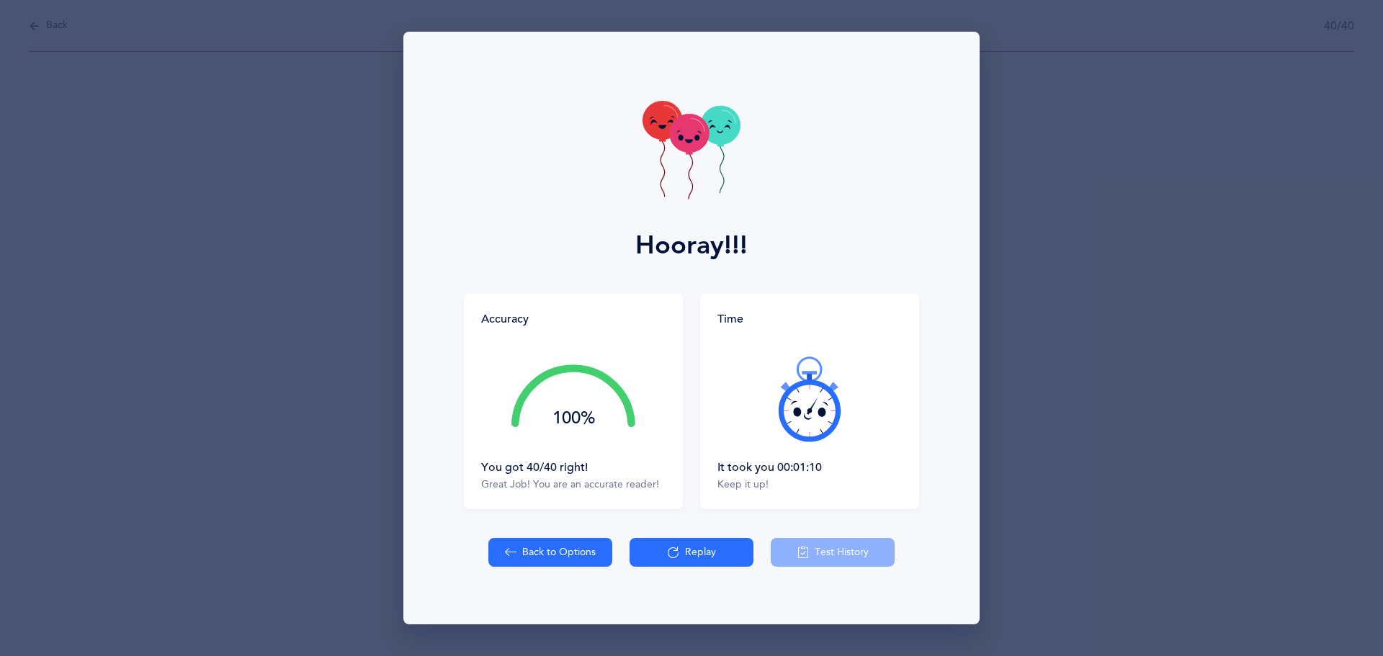
click at [509, 560] on icon at bounding box center [511, 553] width 12 height 16
select select "27"
select select "single"
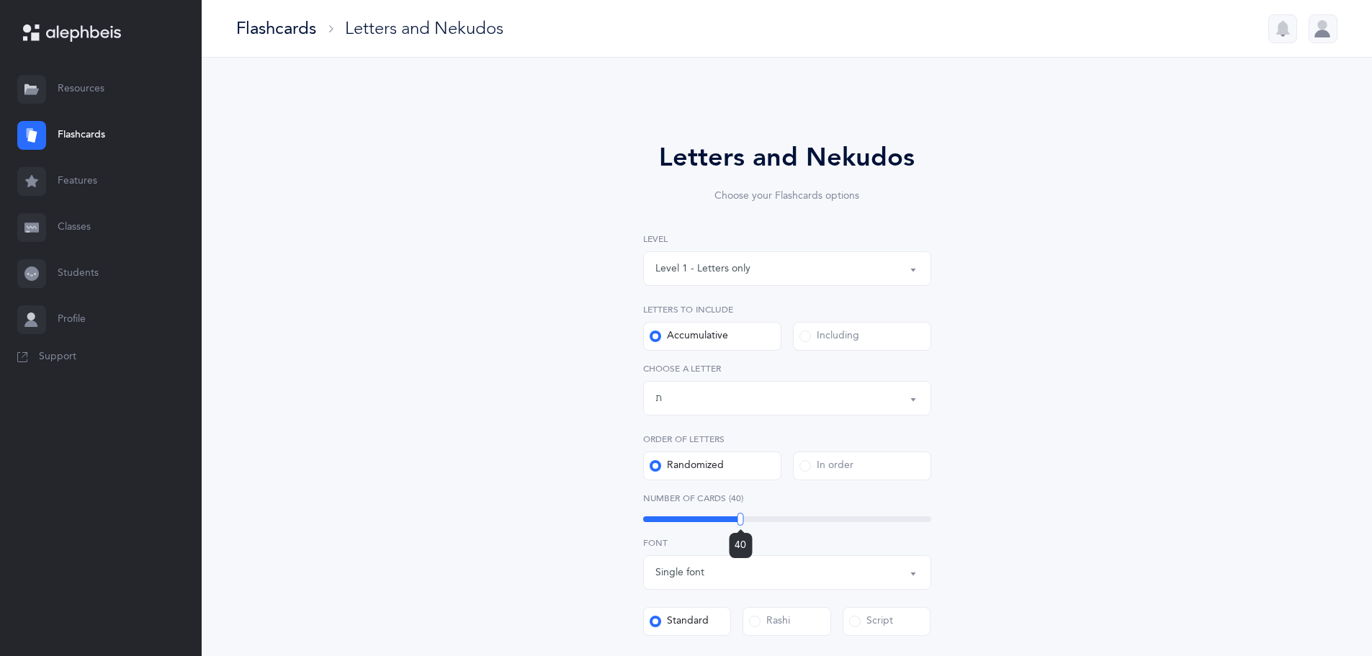
click at [740, 520] on div "40" at bounding box center [787, 519] width 288 height 6
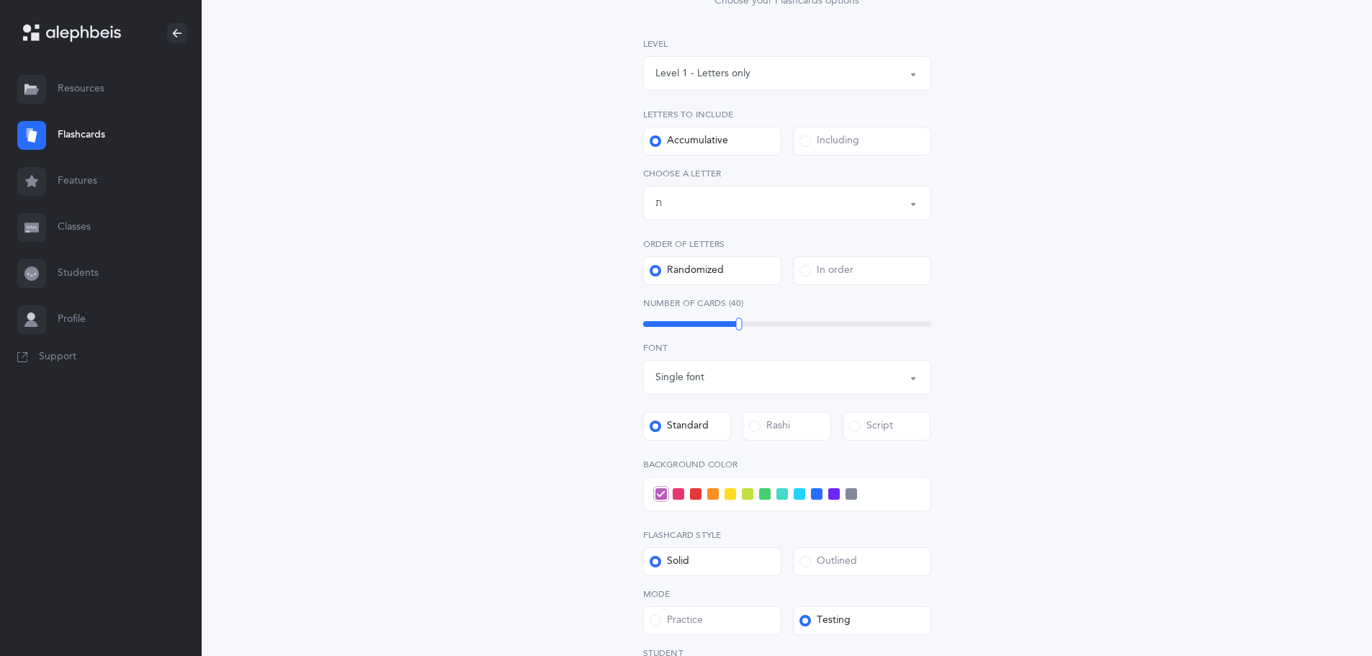
scroll to position [288, 0]
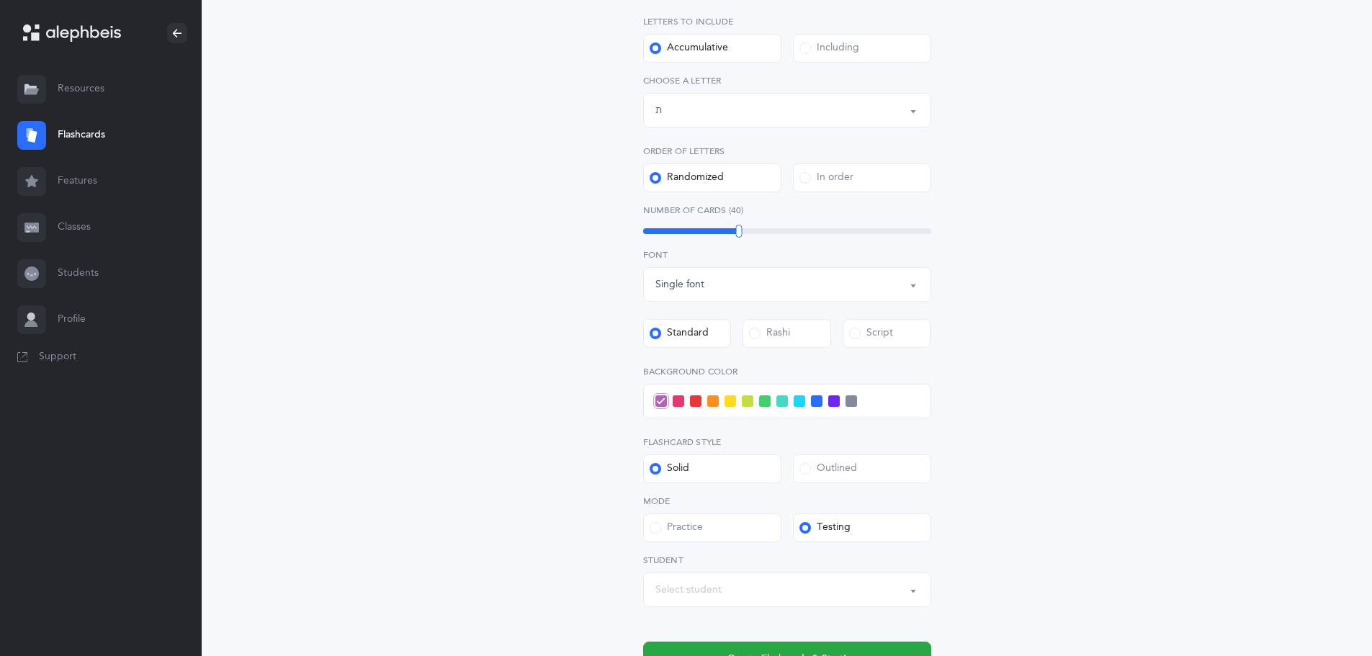
click at [812, 395] on span at bounding box center [817, 401] width 12 height 12
click at [0, 0] on input "checkbox" at bounding box center [0, 0] width 0 height 0
click at [827, 644] on button "Create Flashcards & Start!" at bounding box center [787, 659] width 288 height 35
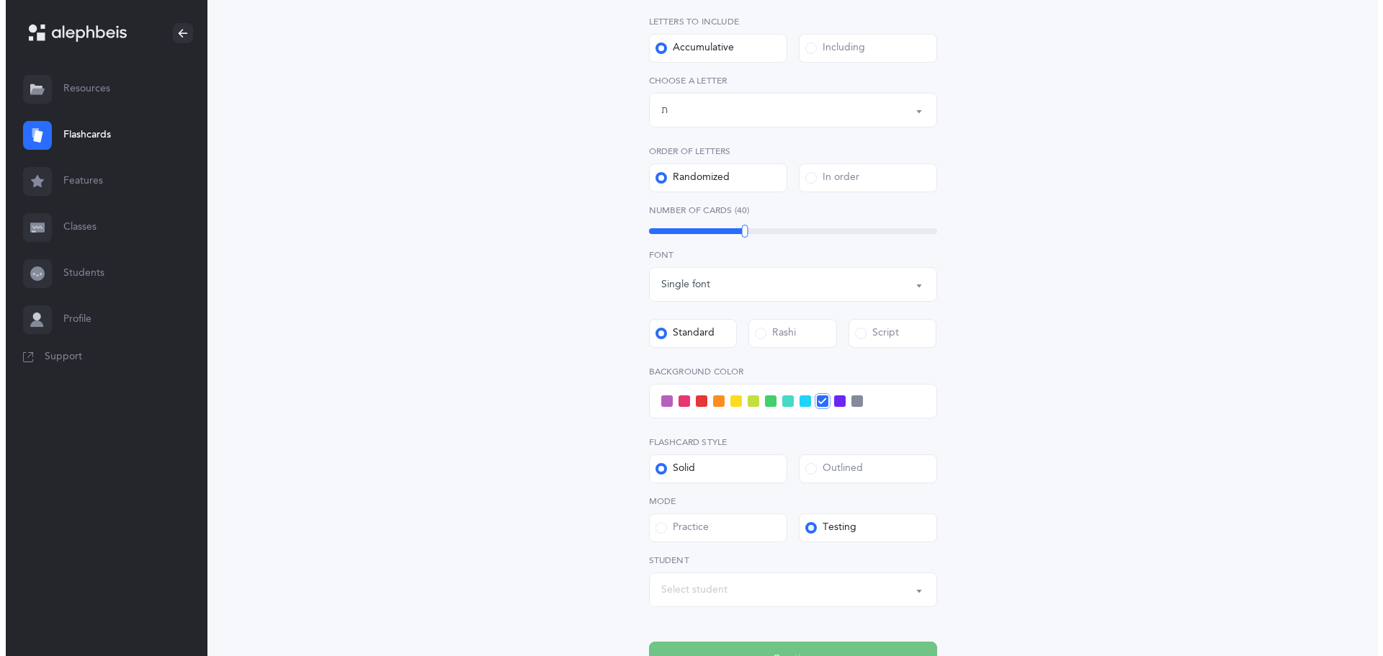
scroll to position [0, 0]
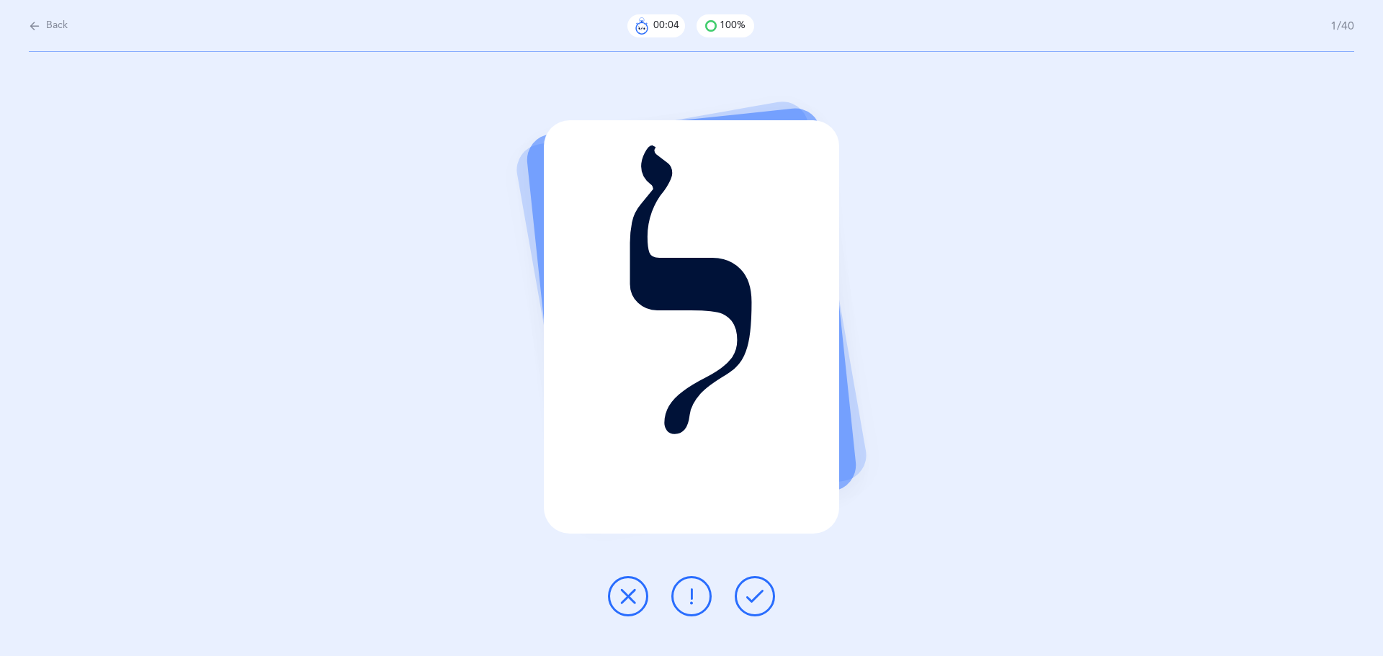
click at [761, 598] on icon at bounding box center [754, 596] width 17 height 17
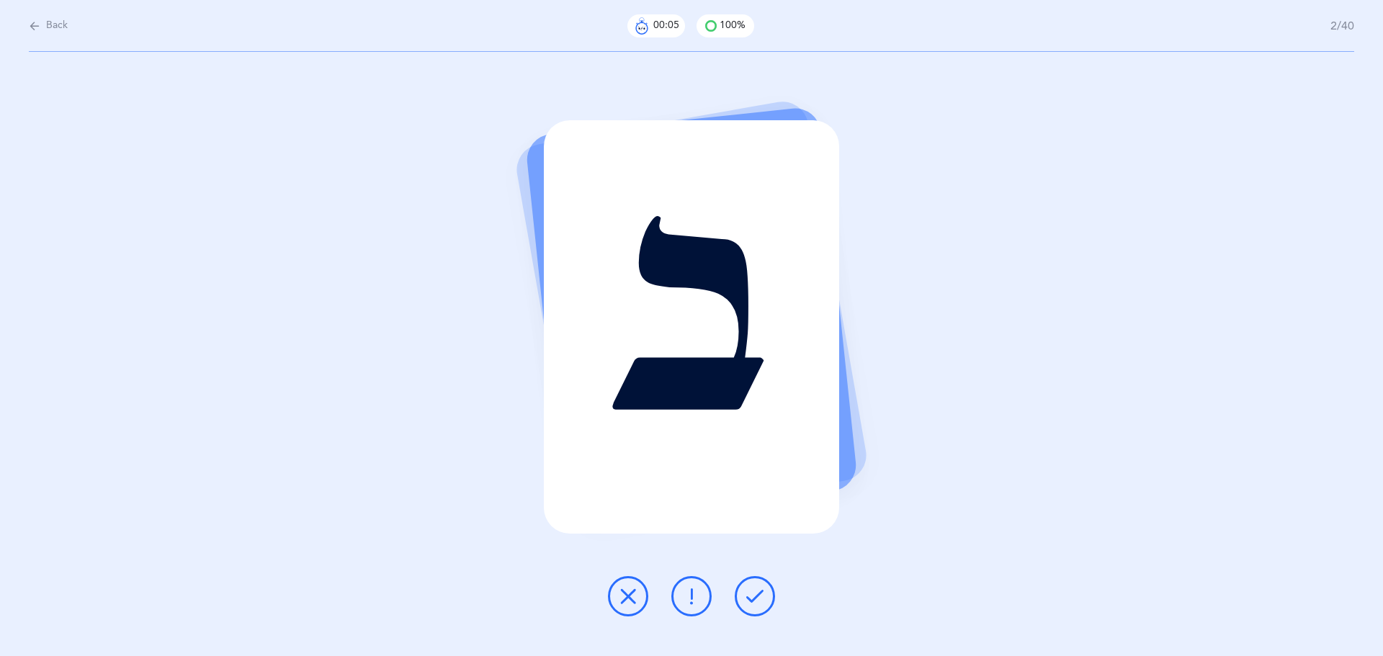
click at [761, 598] on icon at bounding box center [754, 596] width 17 height 17
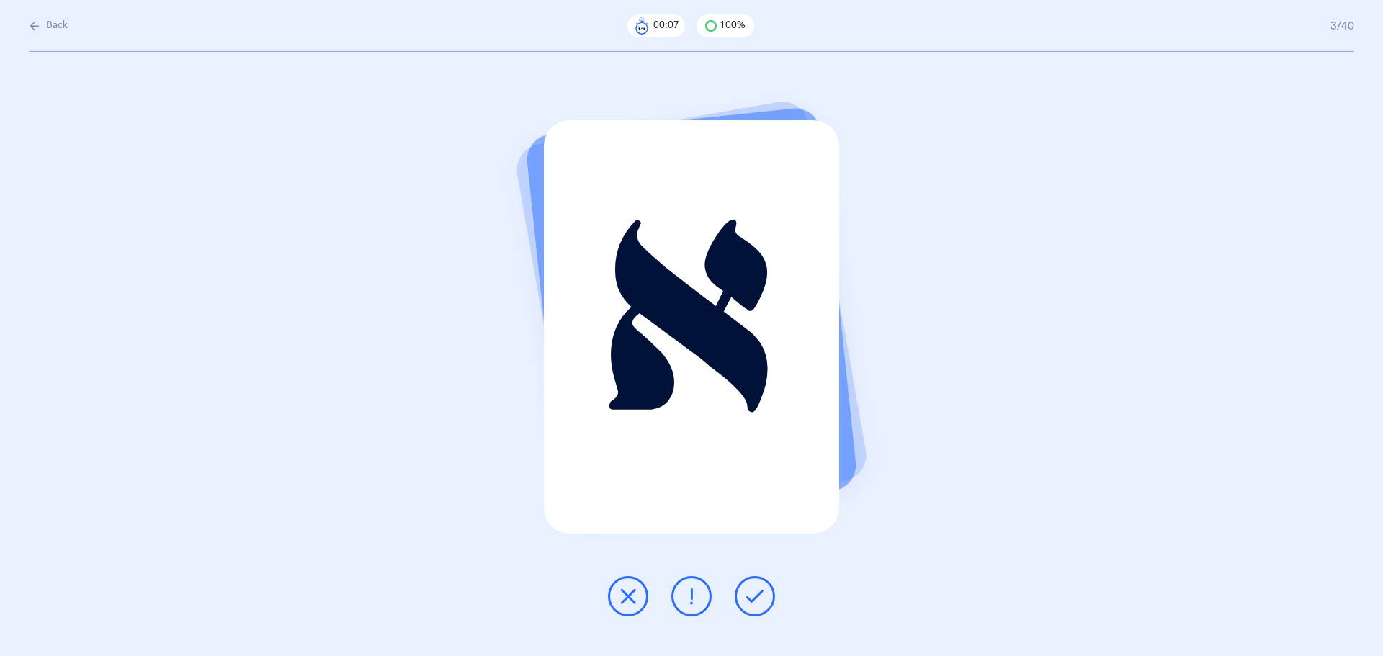
click at [761, 598] on icon at bounding box center [754, 596] width 17 height 17
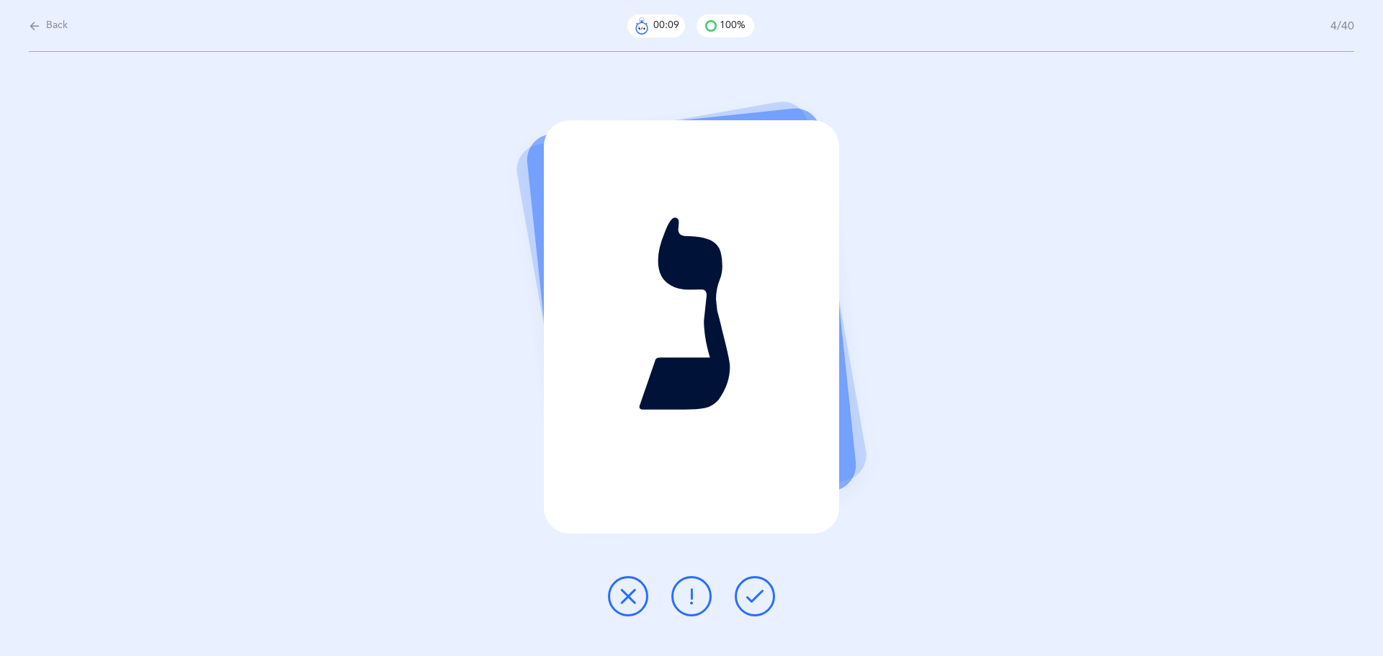
click at [764, 598] on button at bounding box center [755, 596] width 40 height 40
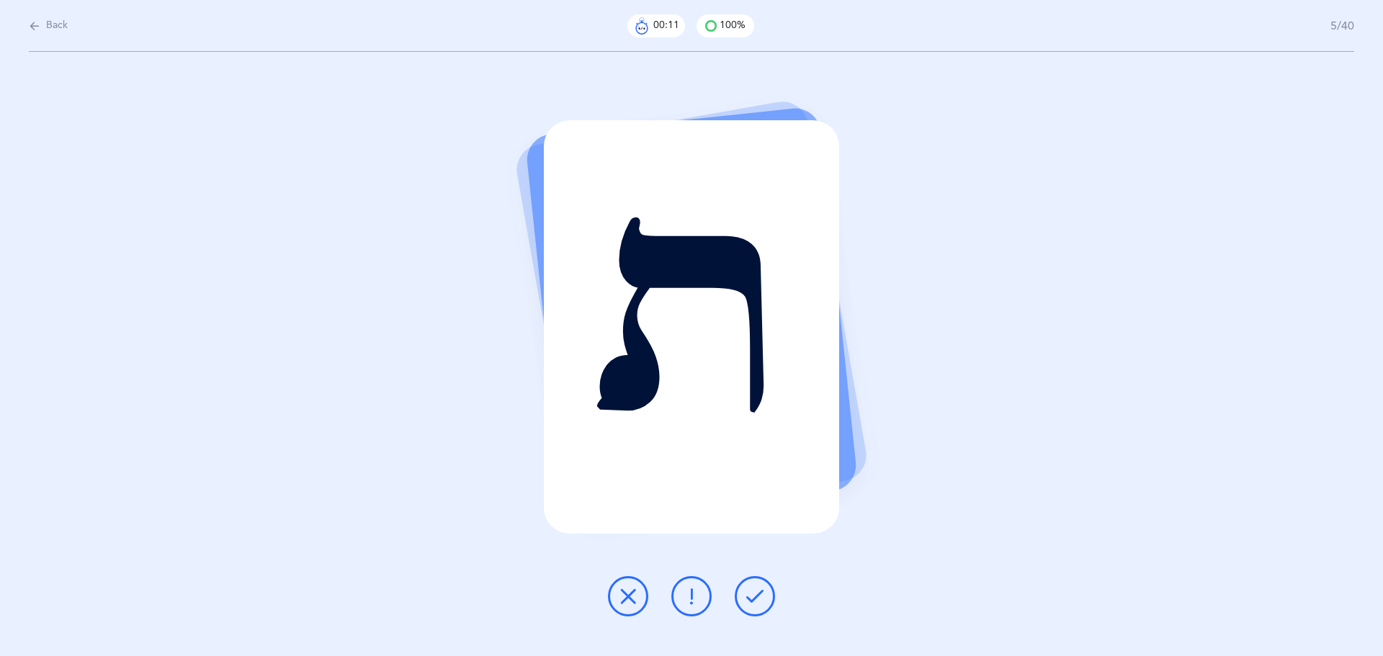
click at [764, 598] on button at bounding box center [755, 596] width 40 height 40
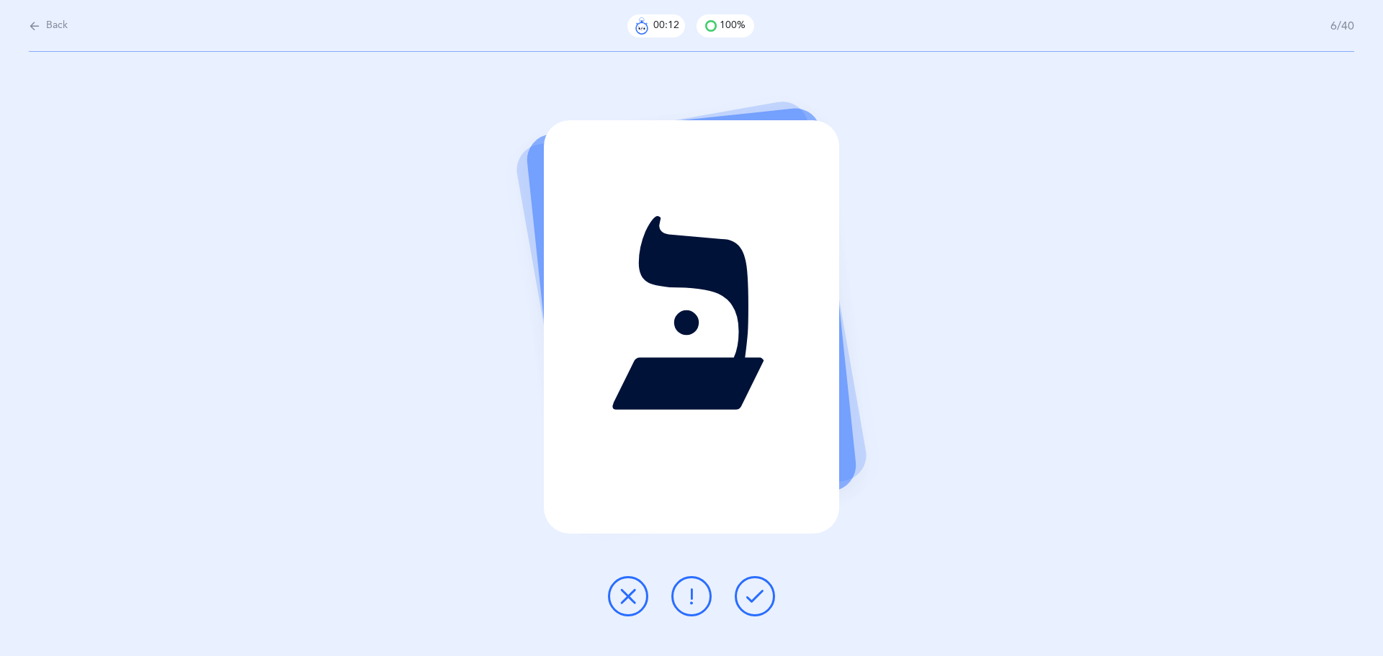
click at [764, 601] on button at bounding box center [755, 596] width 40 height 40
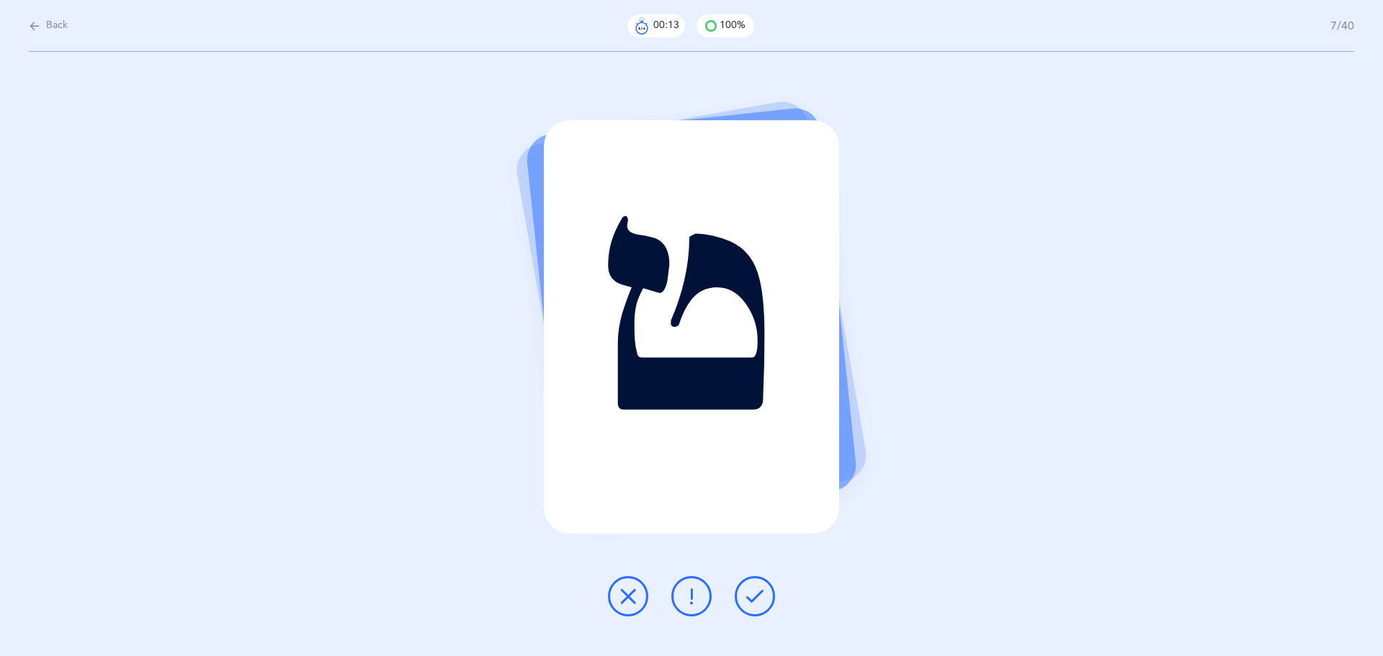
click at [764, 601] on button at bounding box center [755, 596] width 40 height 40
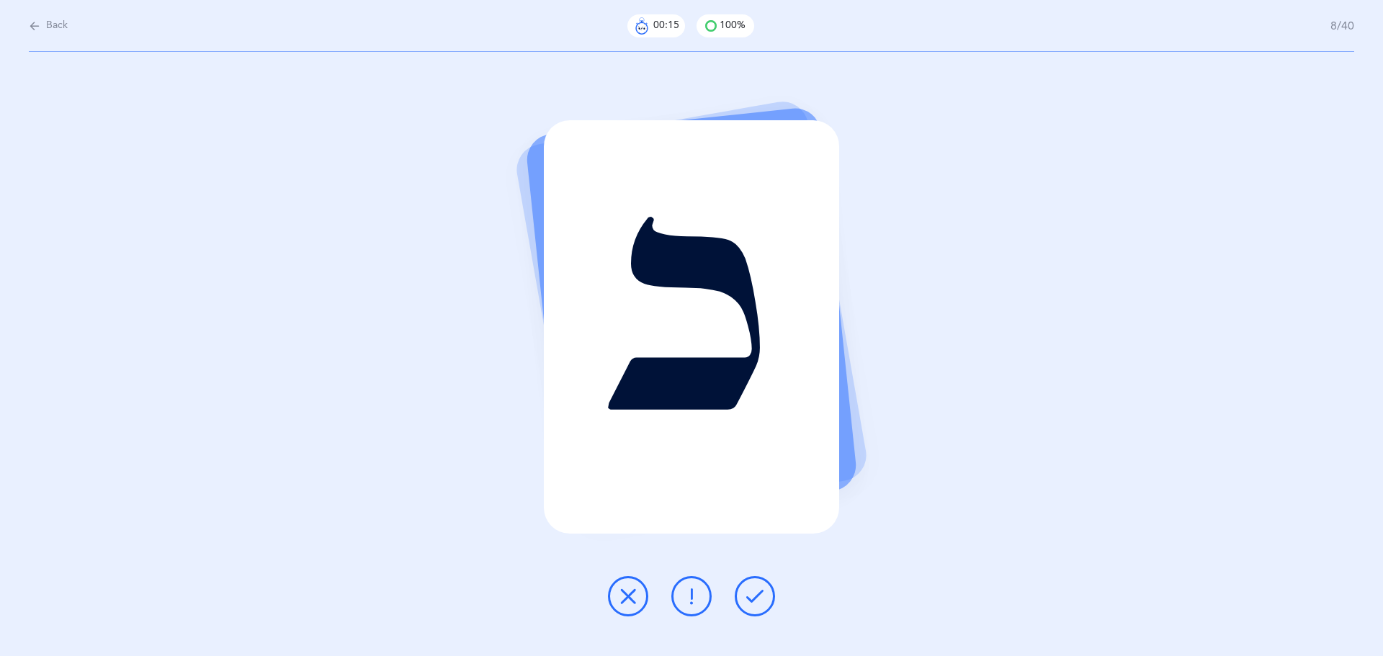
click at [764, 601] on button at bounding box center [755, 596] width 40 height 40
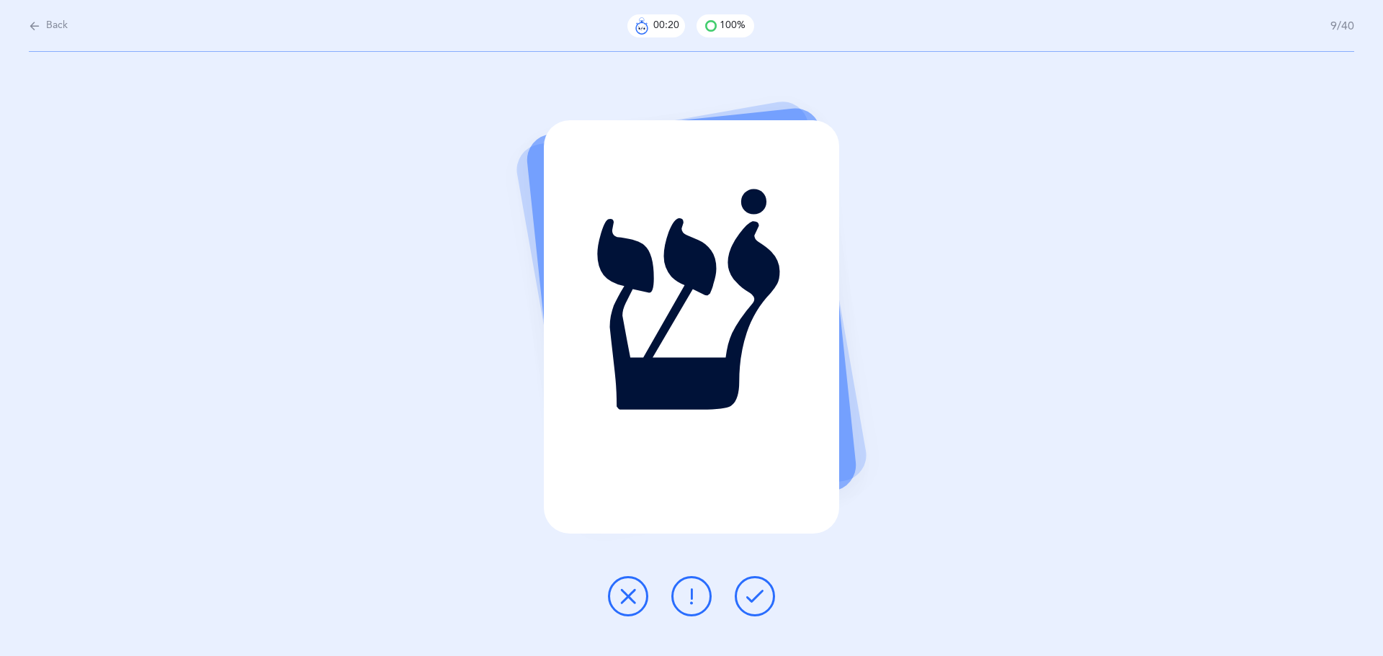
click at [764, 601] on button at bounding box center [755, 596] width 40 height 40
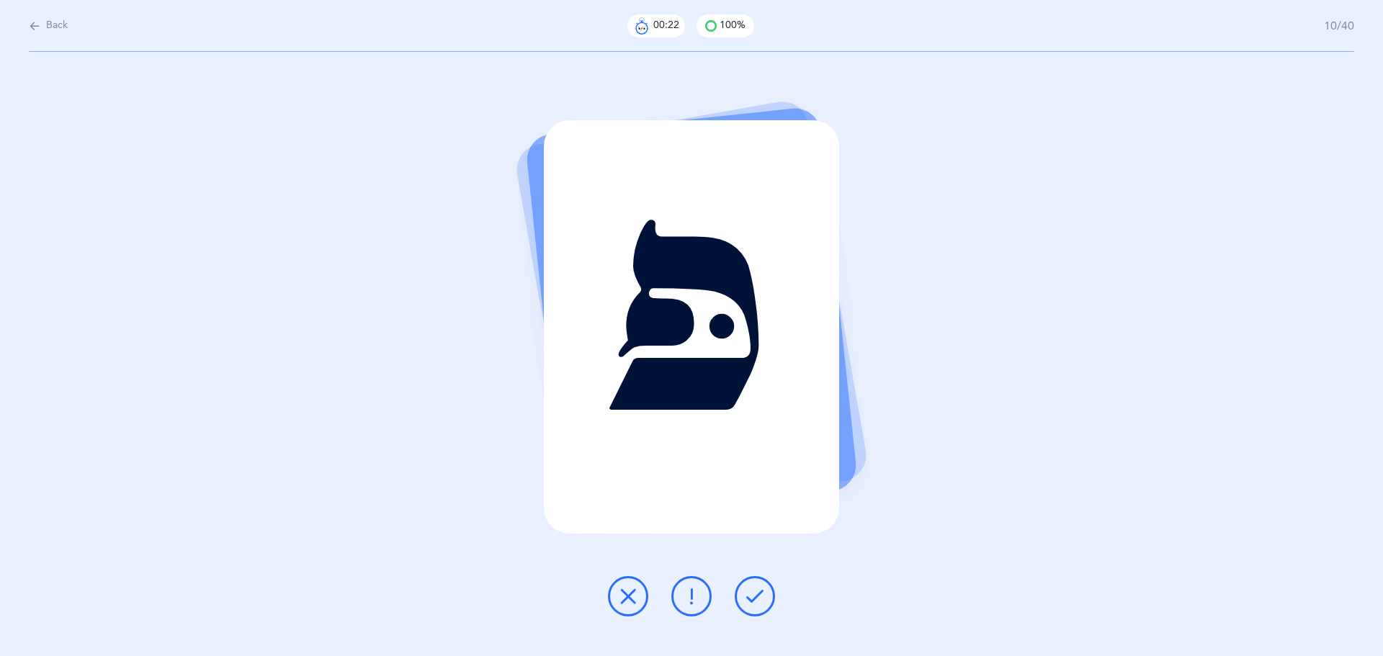
click at [764, 601] on button at bounding box center [755, 596] width 40 height 40
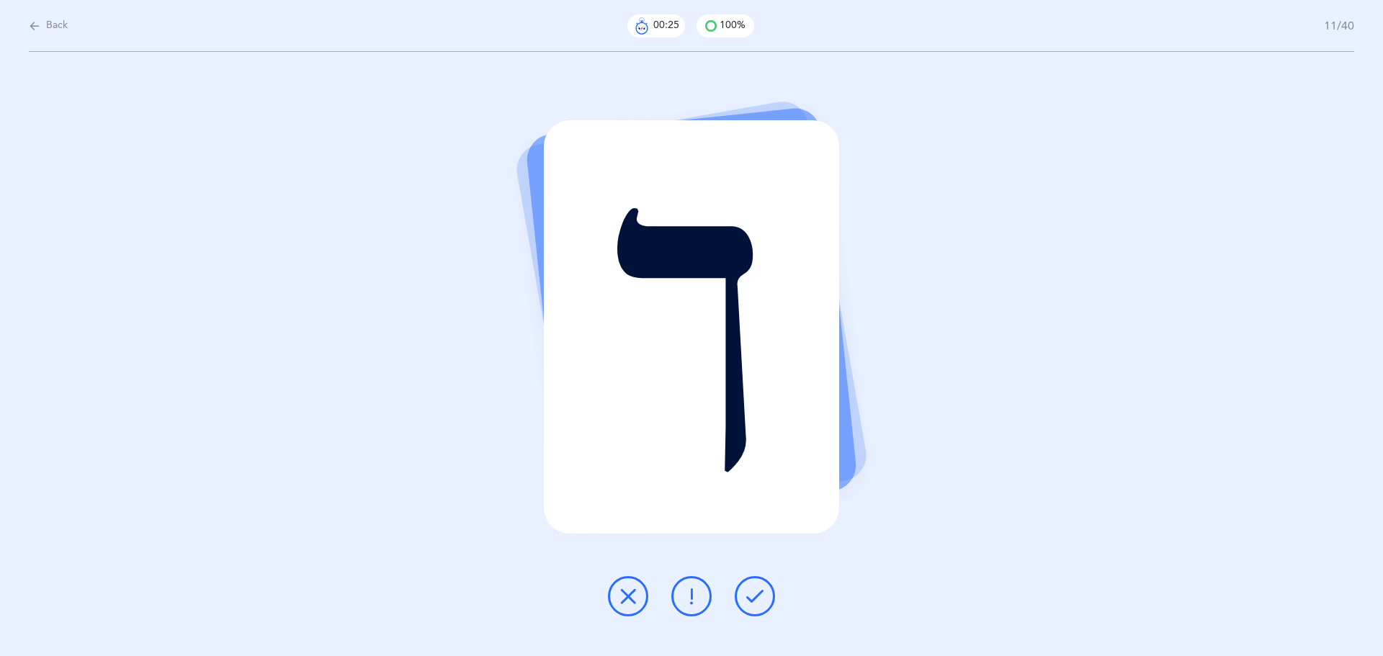
click at [764, 601] on button at bounding box center [755, 596] width 40 height 40
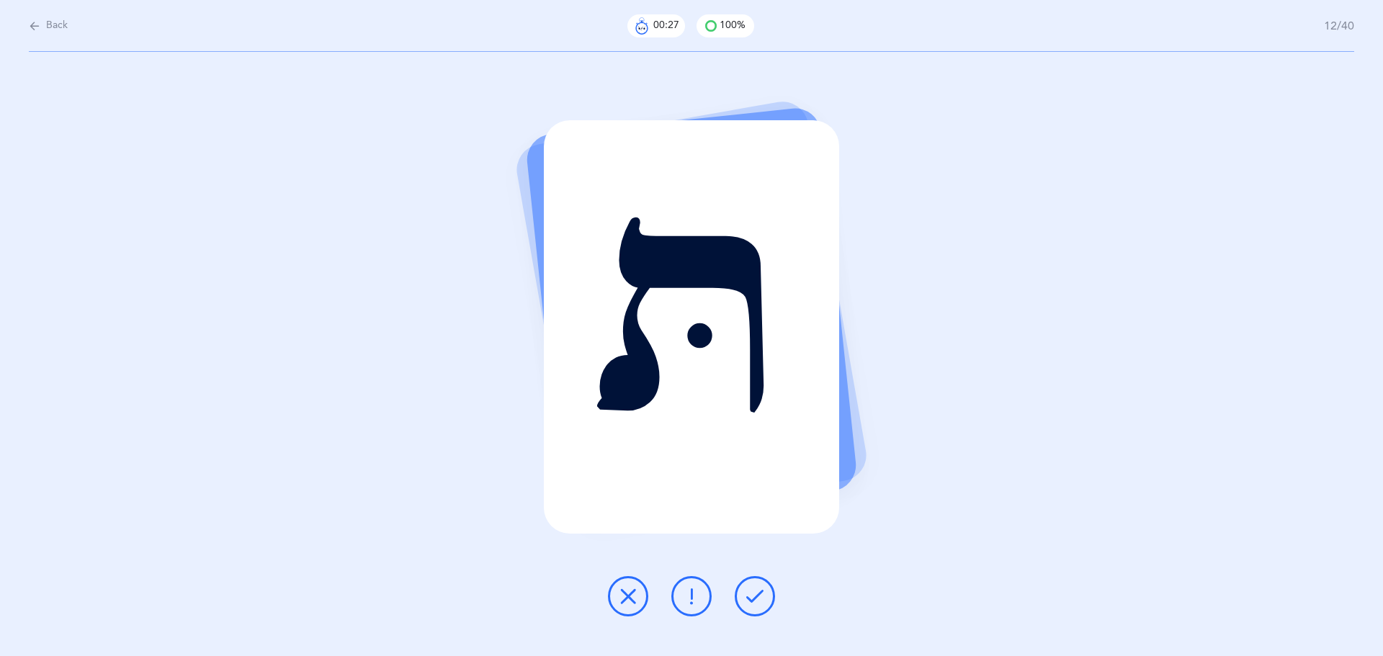
click at [764, 601] on button at bounding box center [755, 596] width 40 height 40
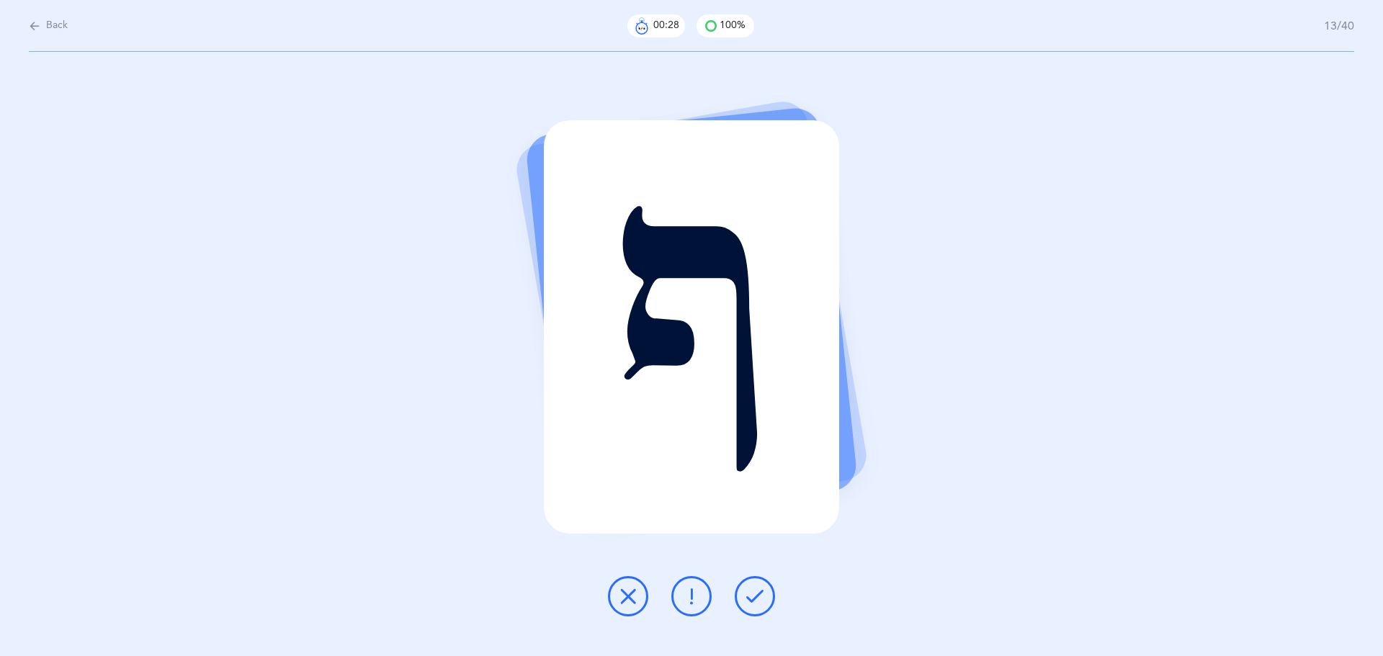
click at [764, 601] on button at bounding box center [755, 596] width 40 height 40
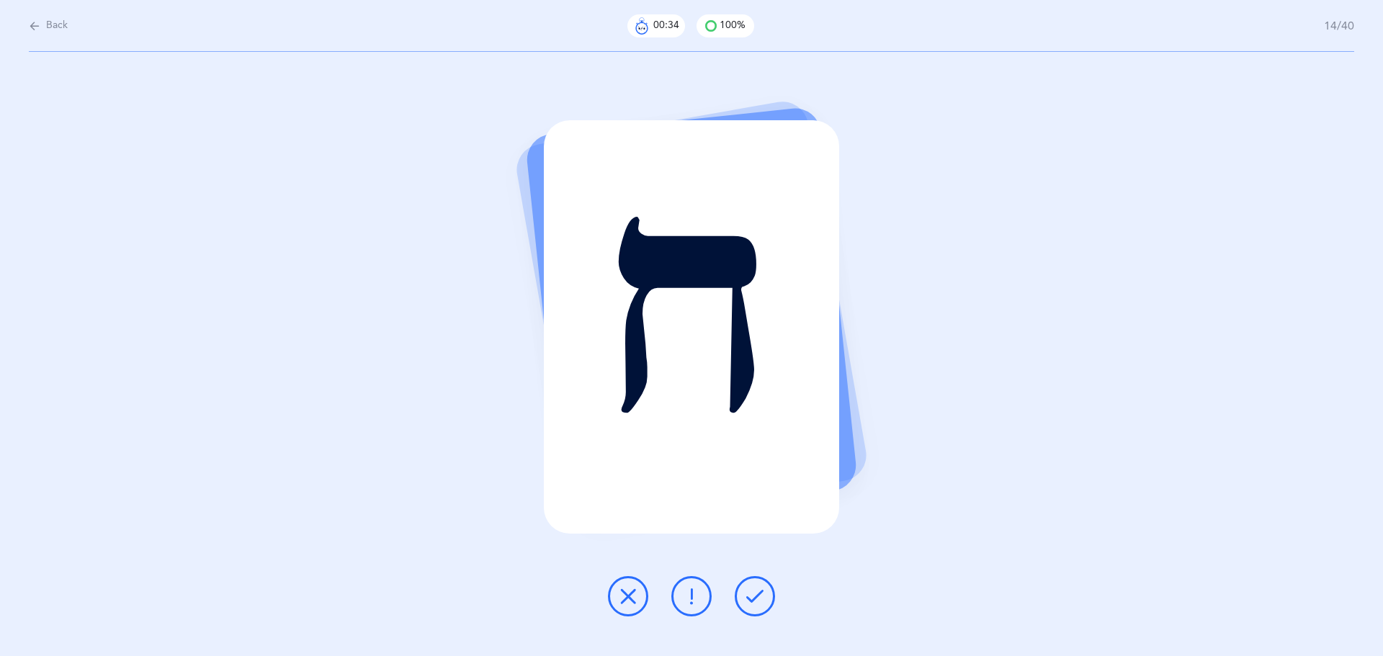
click at [764, 601] on button at bounding box center [755, 596] width 40 height 40
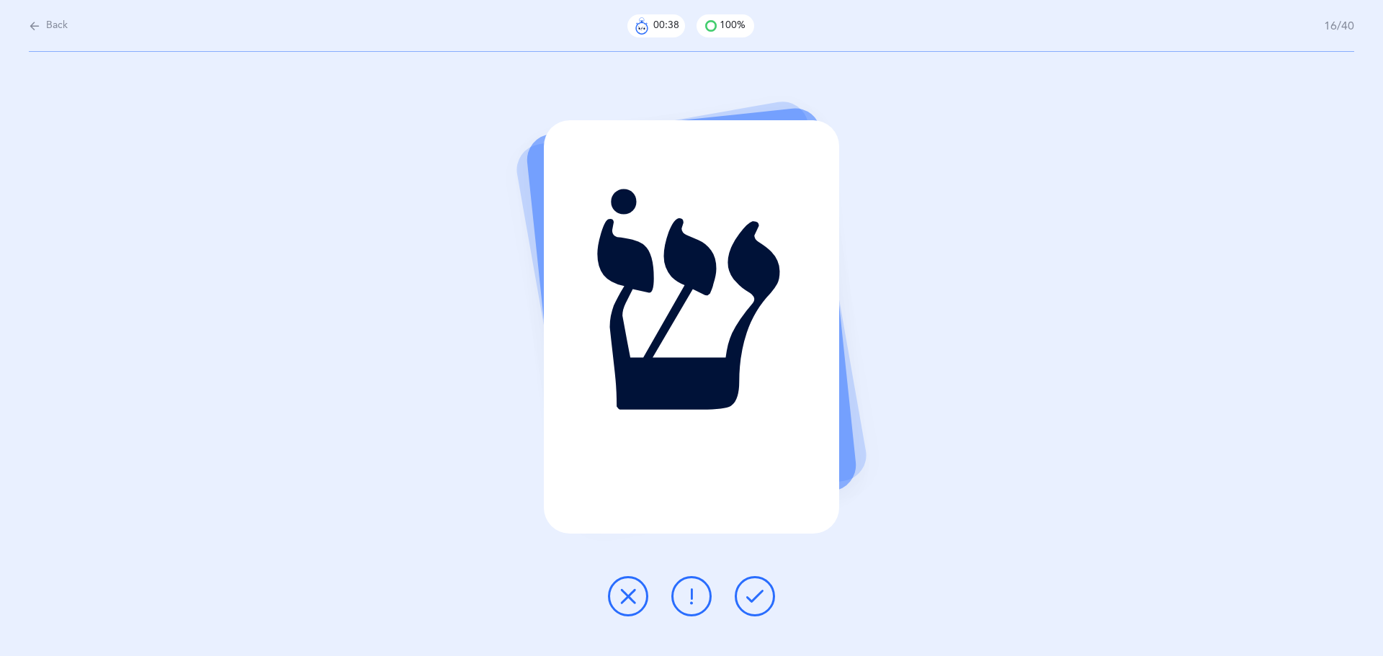
click at [764, 601] on button at bounding box center [755, 596] width 40 height 40
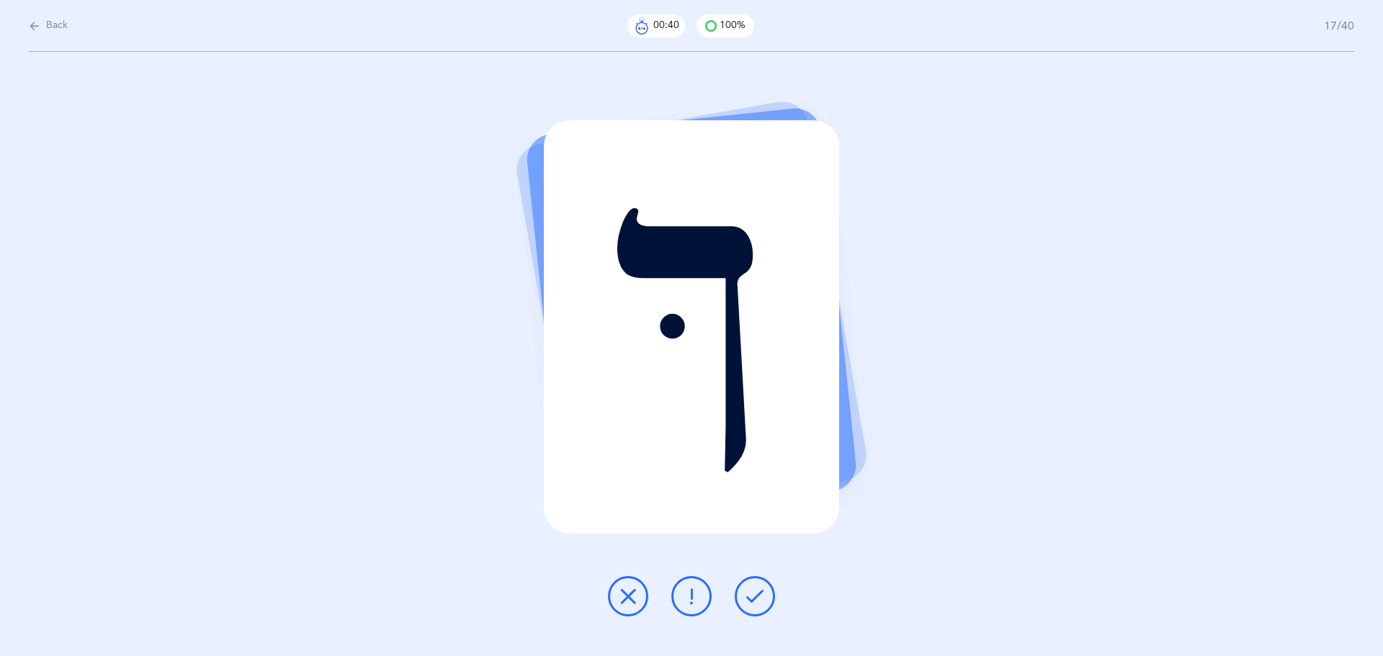
click at [764, 601] on button at bounding box center [755, 596] width 40 height 40
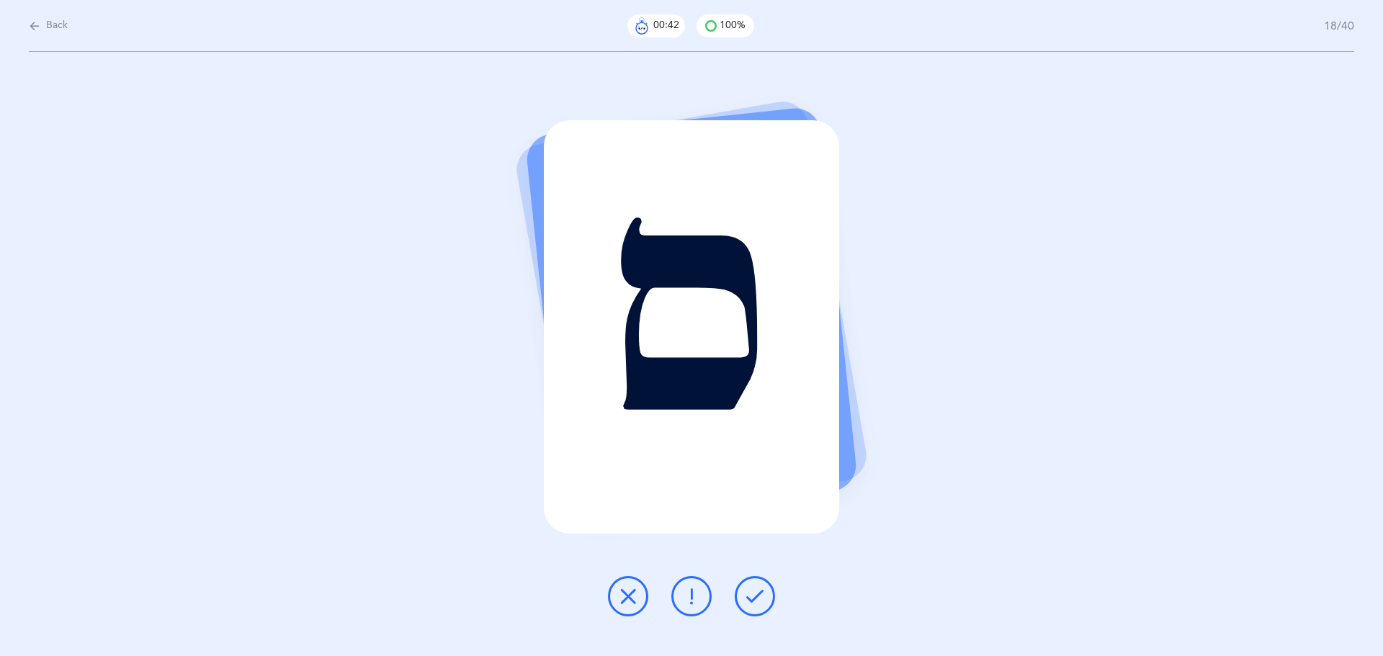
click at [764, 601] on button at bounding box center [755, 596] width 40 height 40
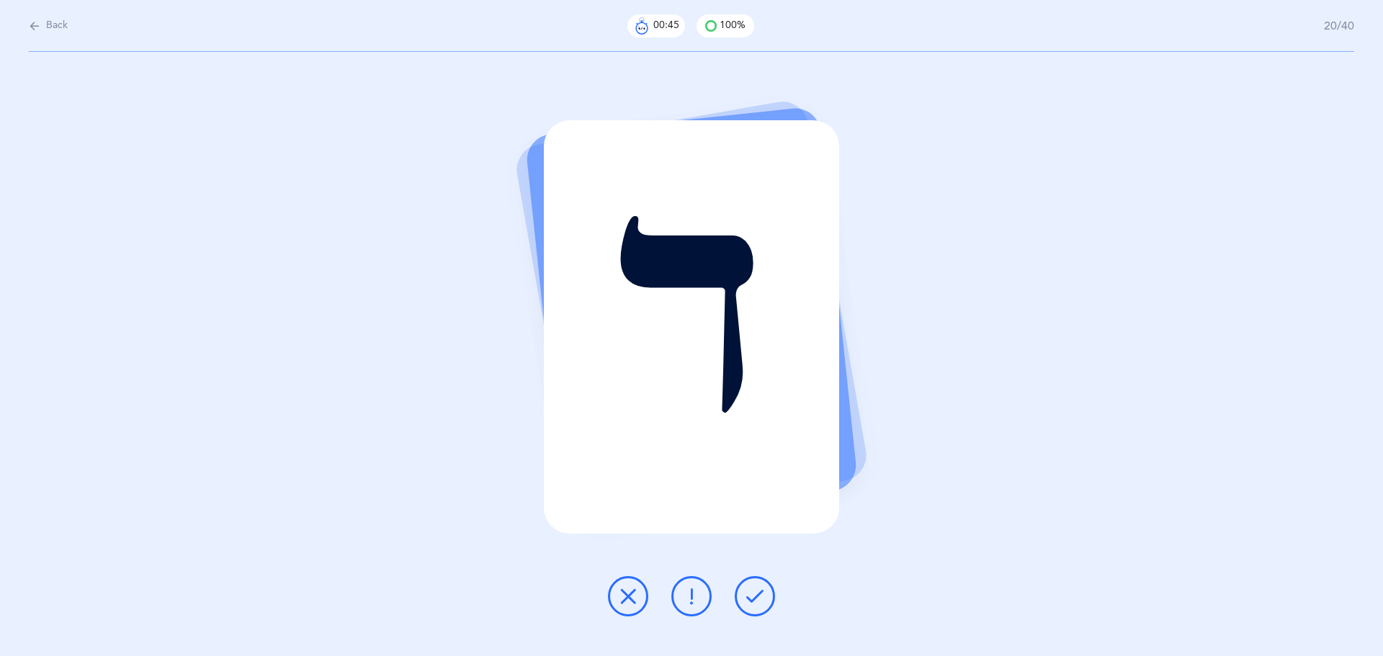
click at [764, 602] on button at bounding box center [755, 596] width 40 height 40
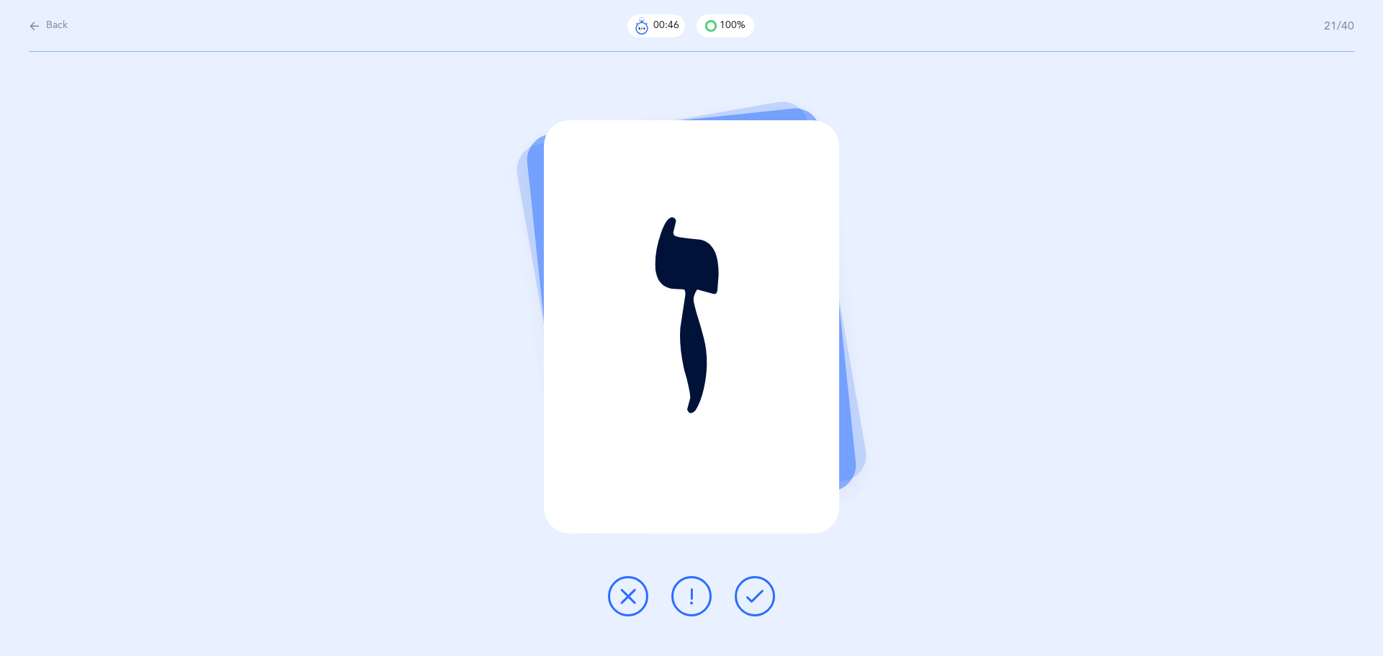
click at [764, 602] on button at bounding box center [755, 596] width 40 height 40
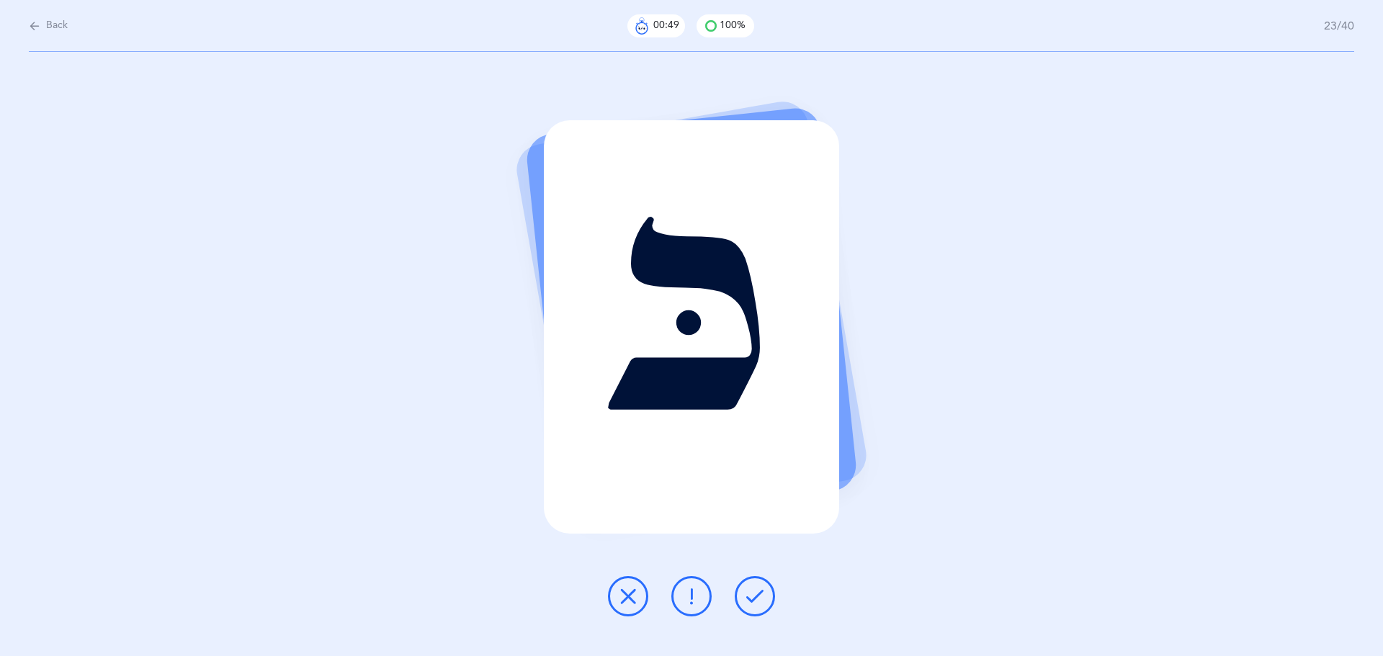
click at [764, 602] on button at bounding box center [755, 596] width 40 height 40
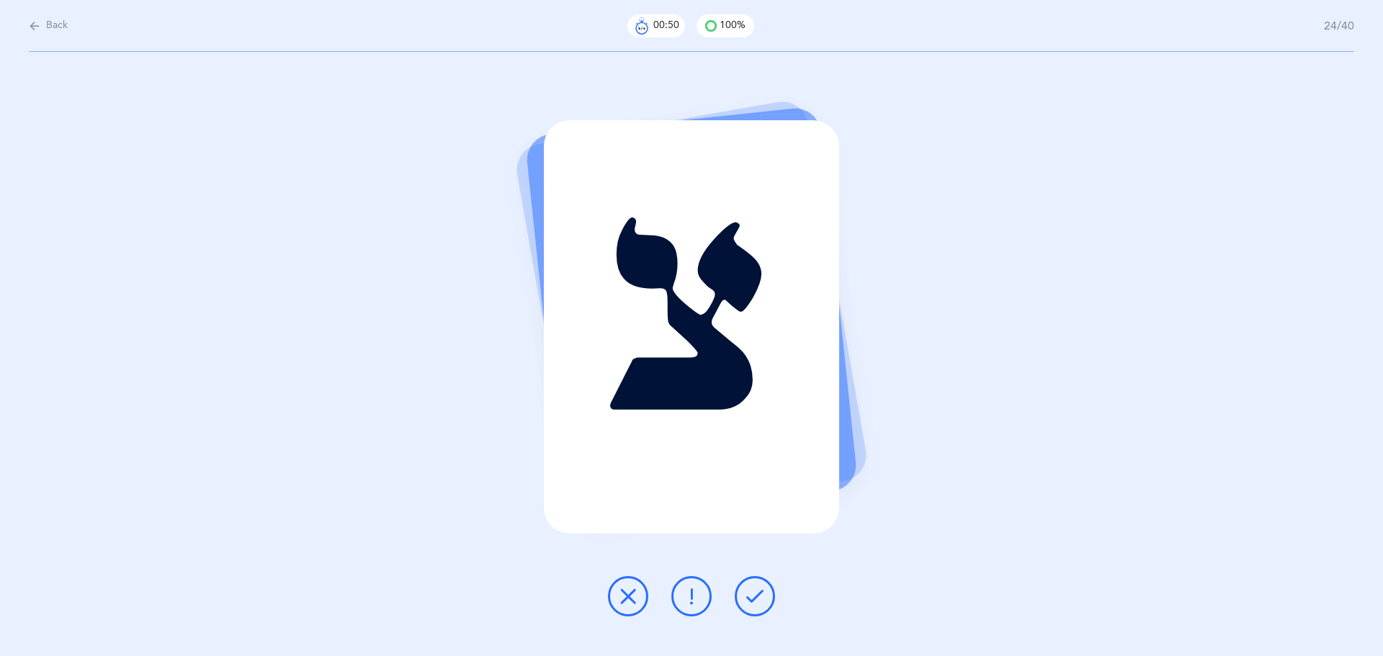
click at [764, 602] on button at bounding box center [755, 596] width 40 height 40
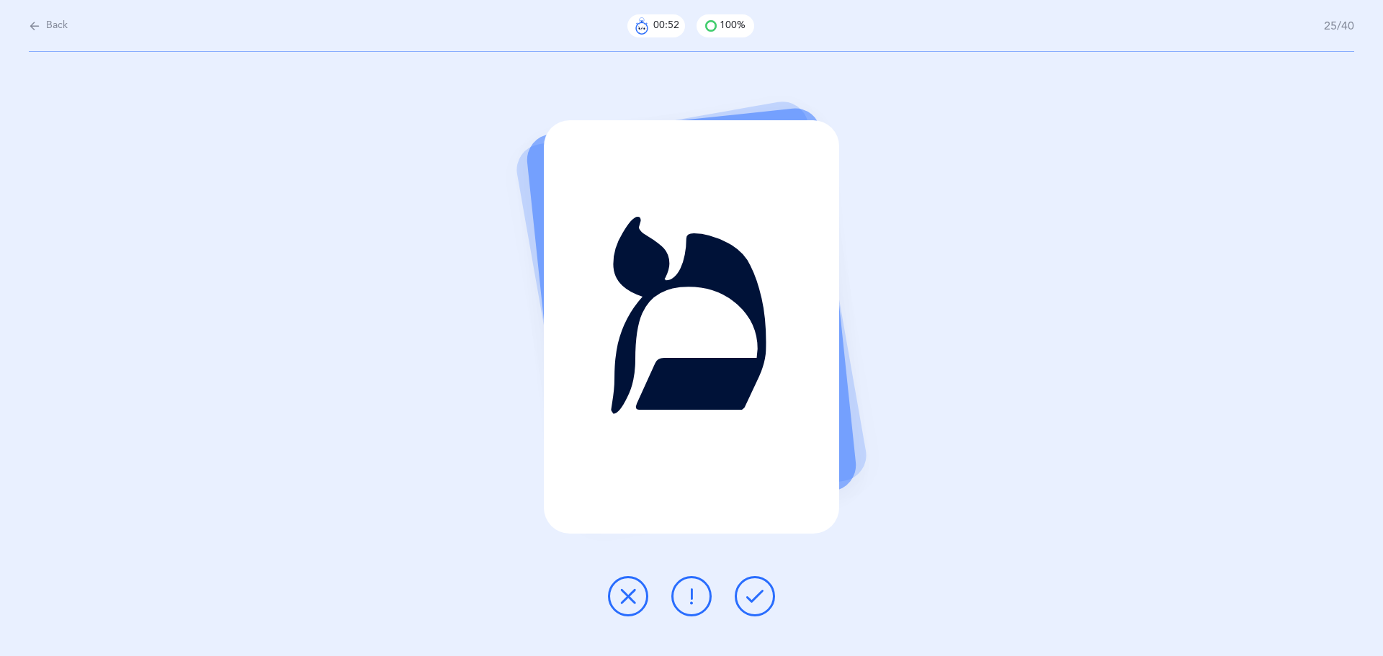
click at [764, 603] on button at bounding box center [755, 596] width 40 height 40
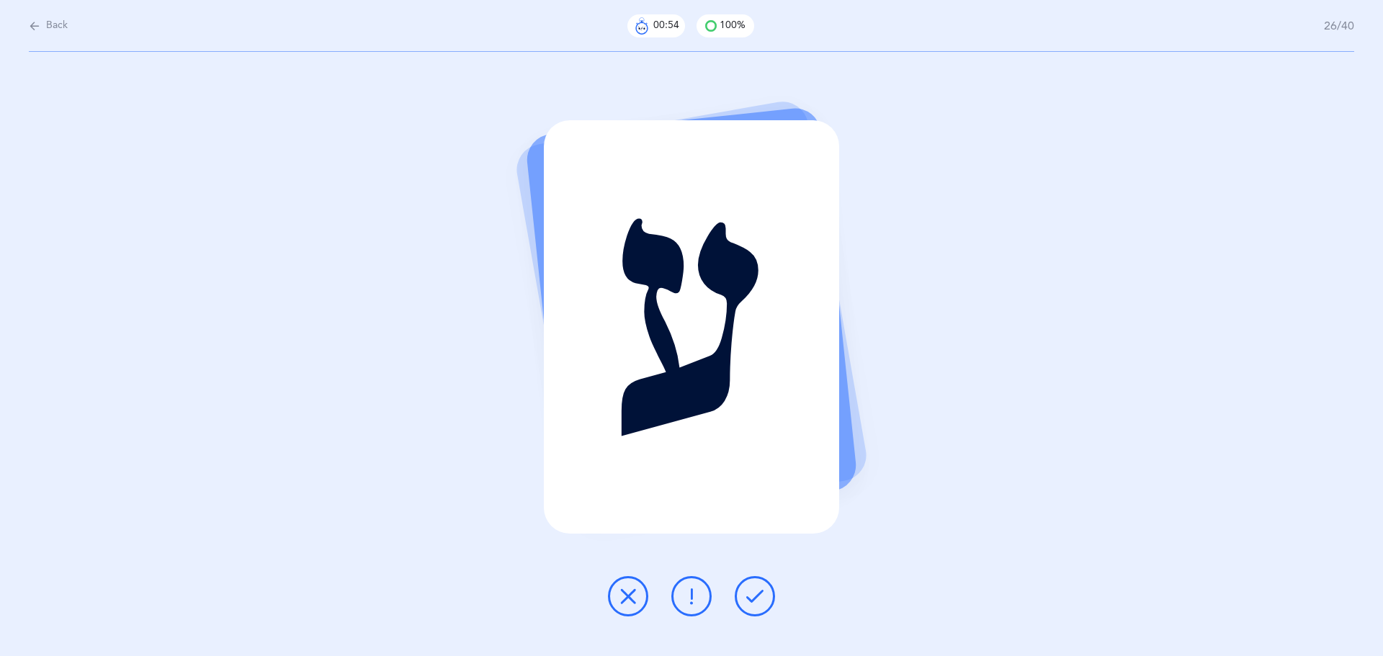
click at [764, 603] on button at bounding box center [755, 596] width 40 height 40
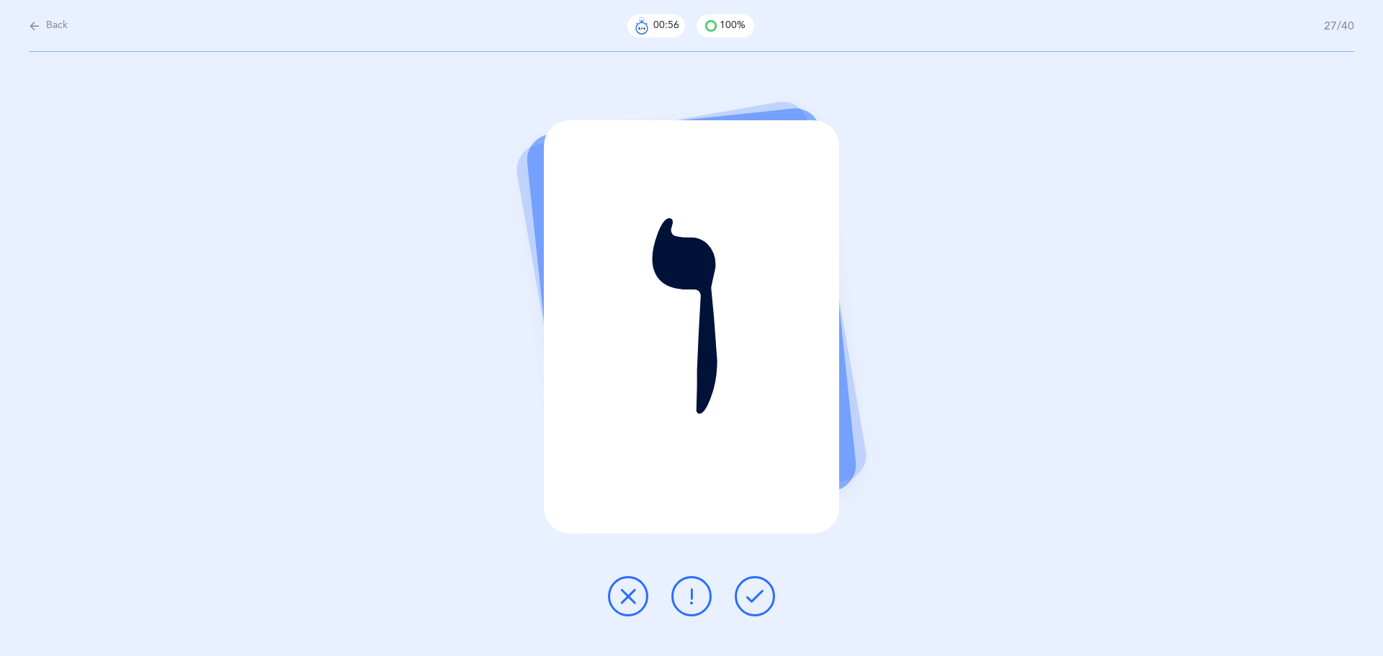
click at [764, 603] on button at bounding box center [755, 596] width 40 height 40
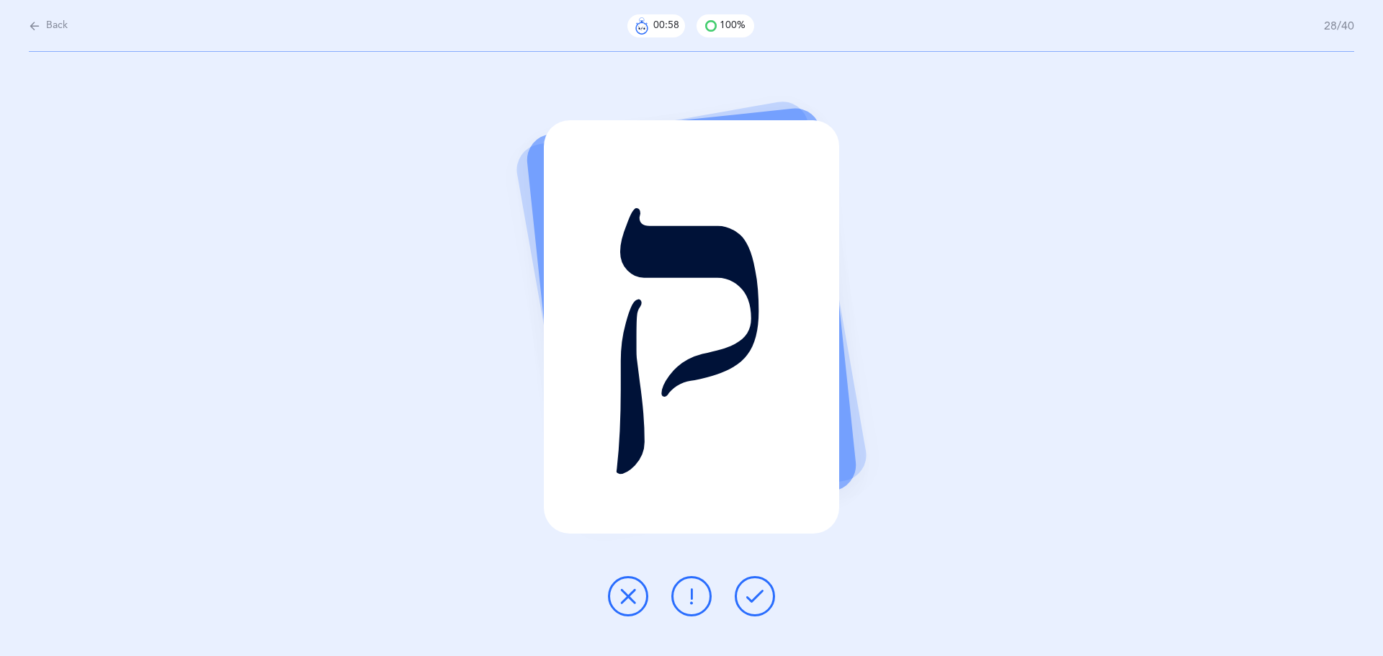
click at [764, 603] on button at bounding box center [755, 596] width 40 height 40
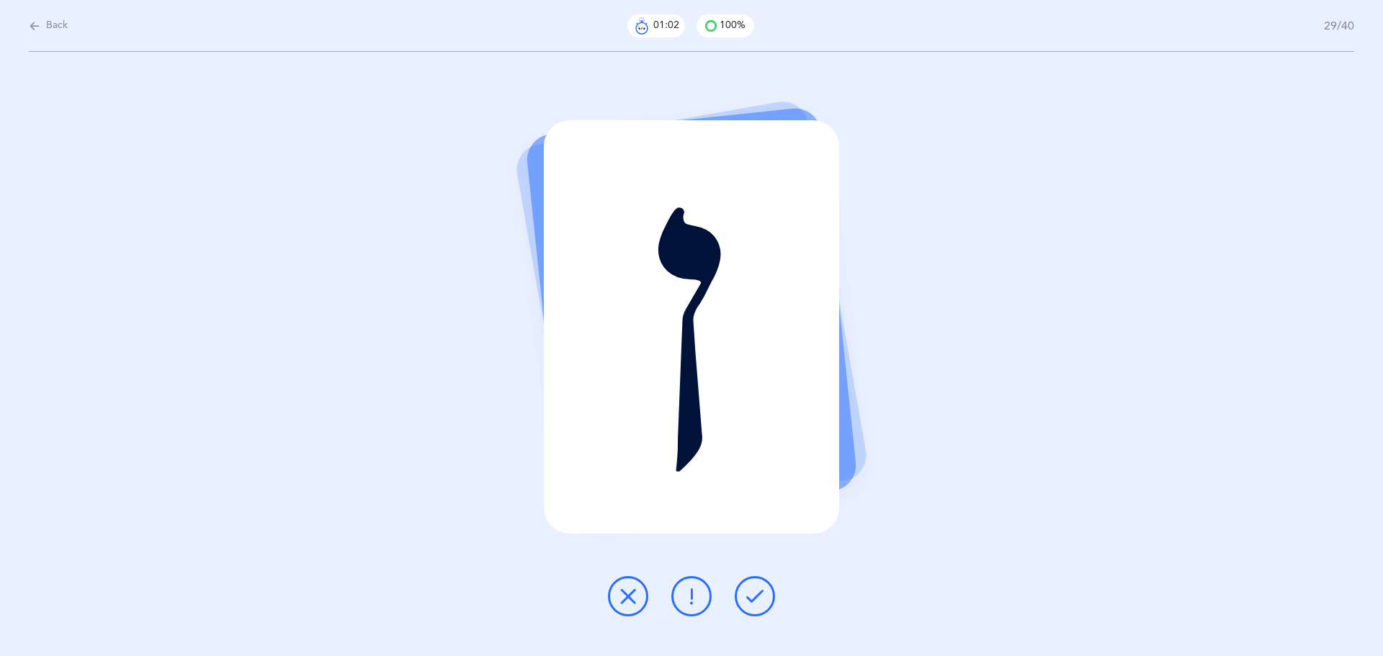
click at [764, 604] on button at bounding box center [755, 596] width 40 height 40
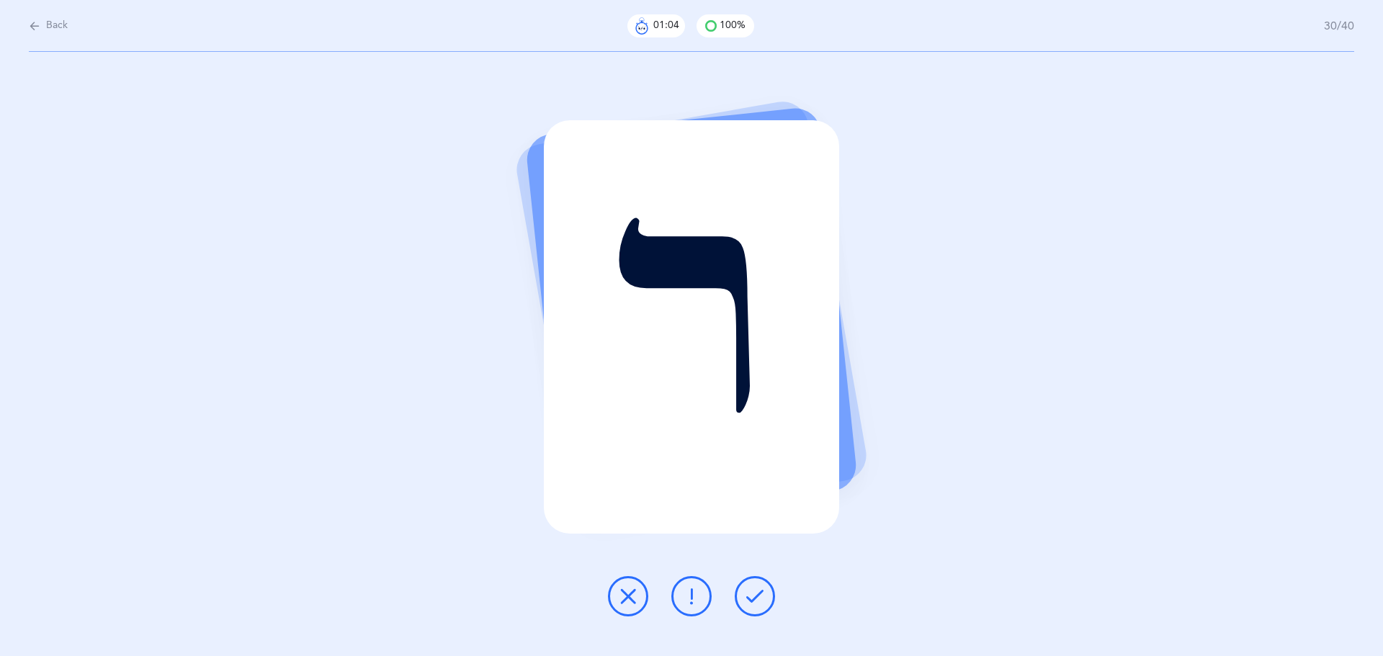
click at [764, 604] on button at bounding box center [755, 596] width 40 height 40
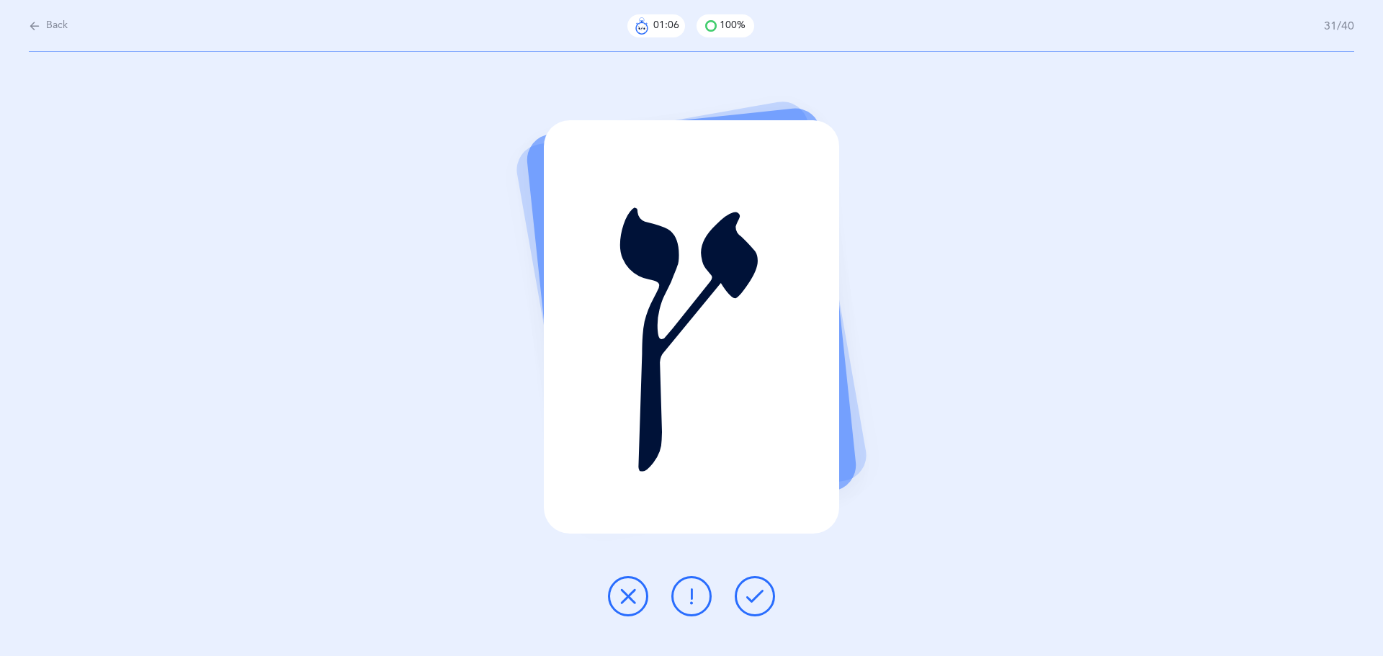
click at [764, 604] on button at bounding box center [755, 596] width 40 height 40
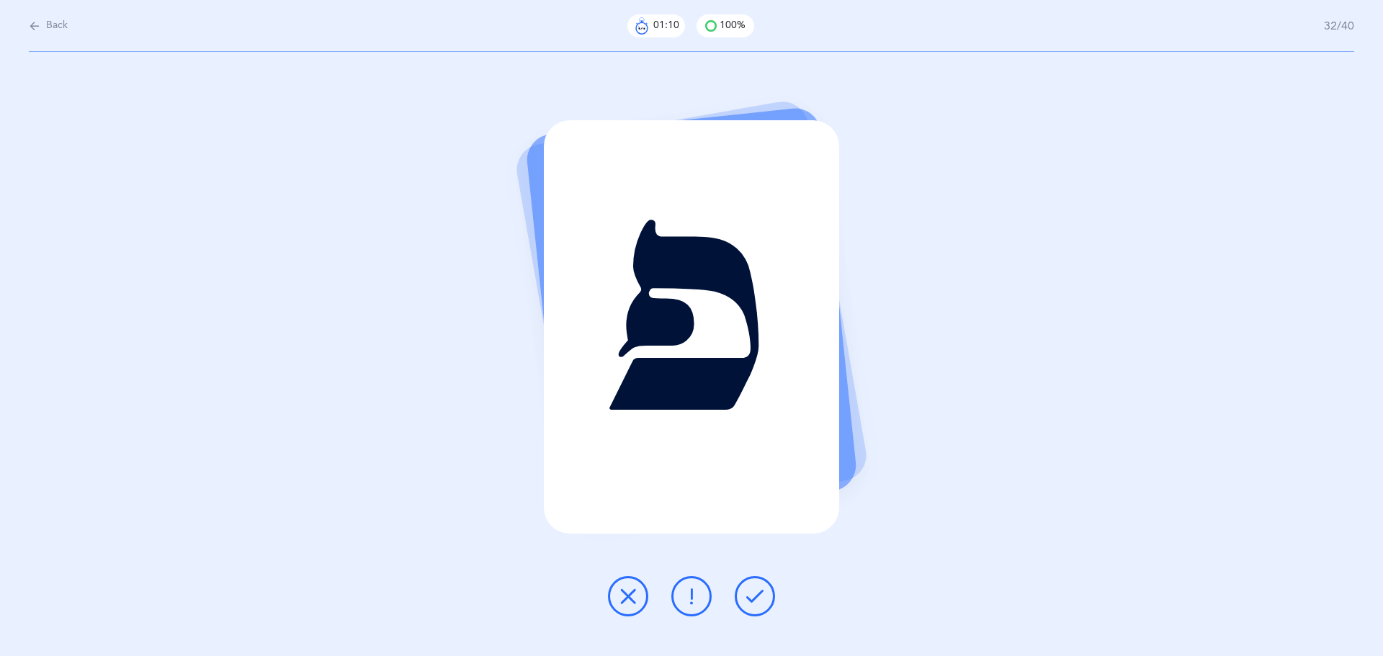
click at [764, 604] on button at bounding box center [755, 596] width 40 height 40
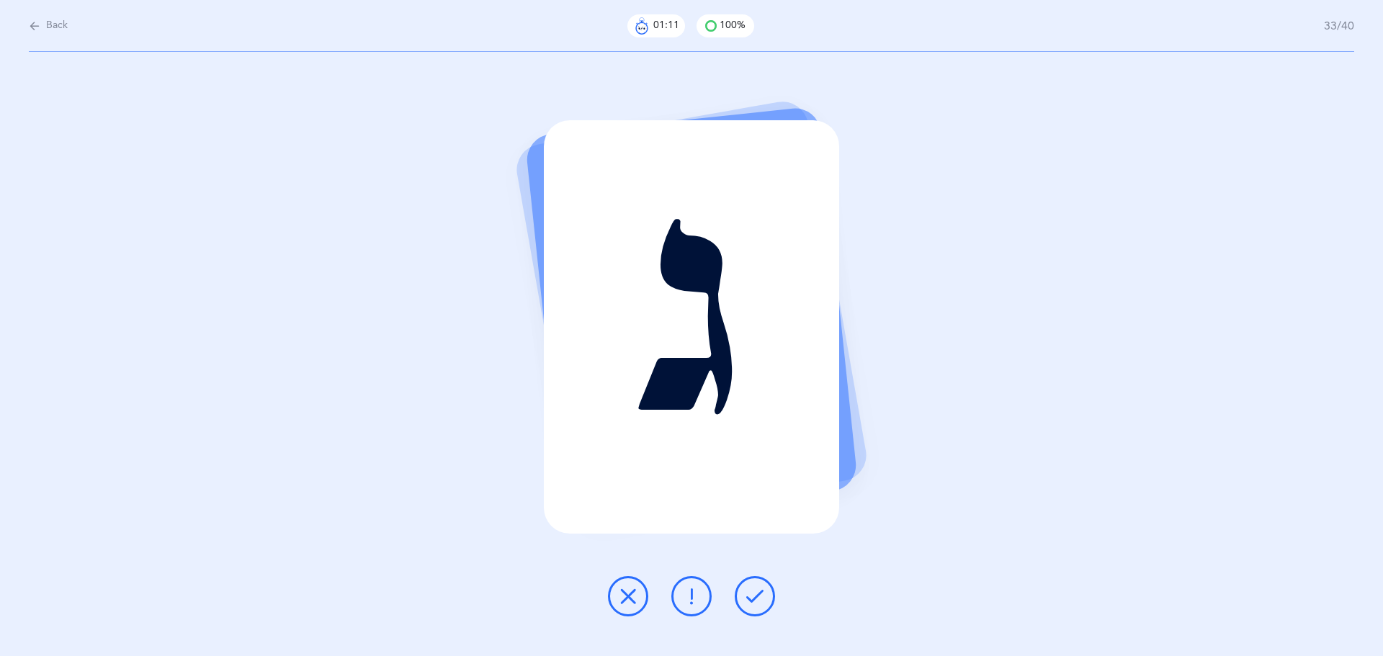
click at [764, 604] on button at bounding box center [755, 596] width 40 height 40
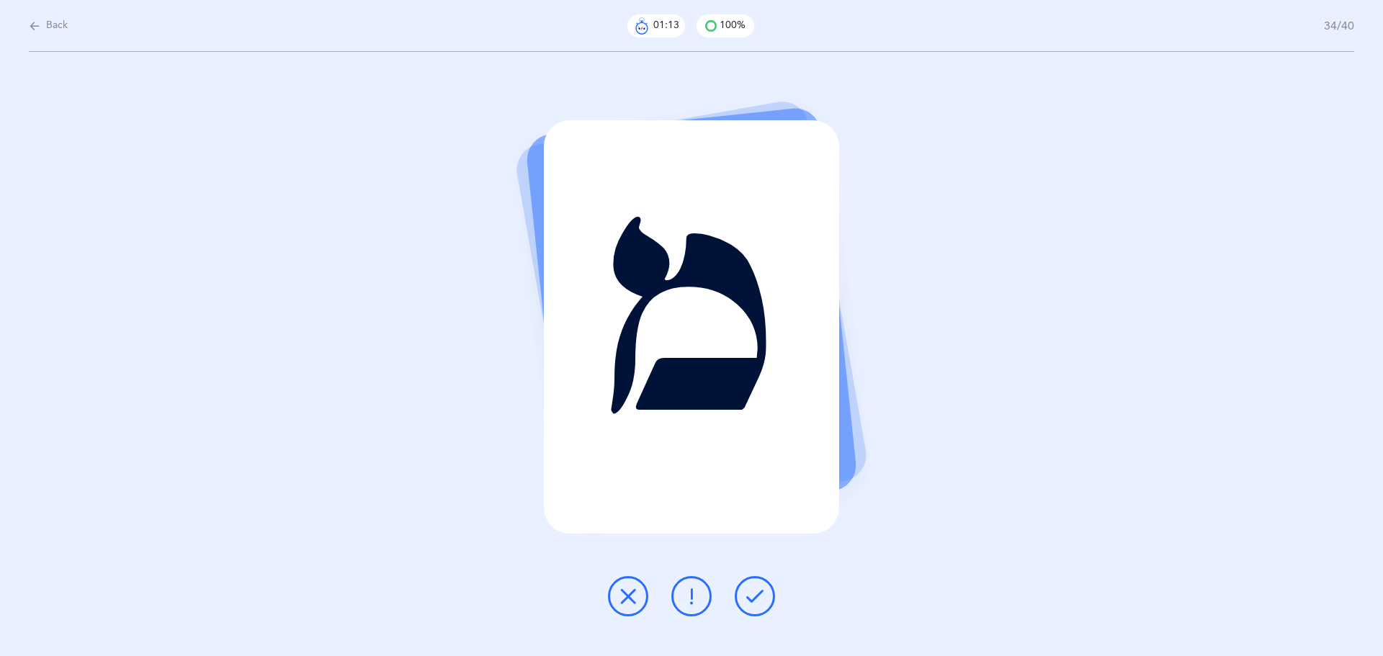
click at [764, 604] on button at bounding box center [755, 596] width 40 height 40
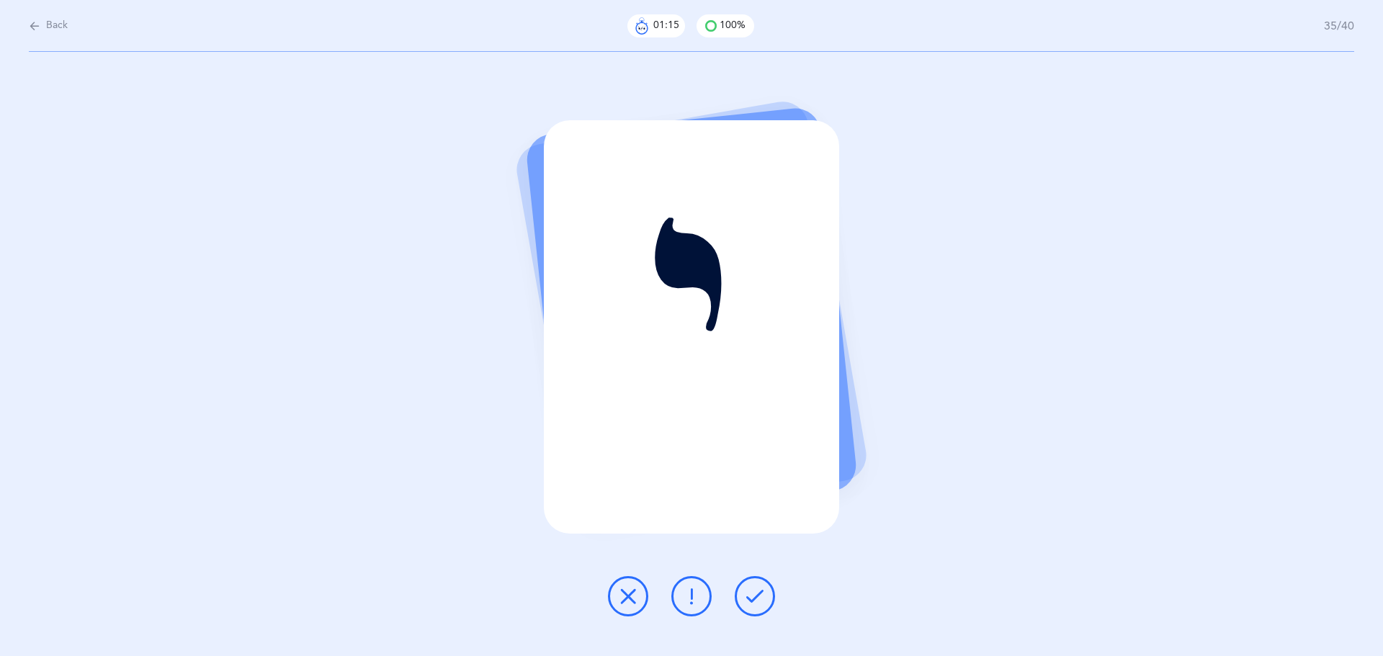
click at [764, 604] on button at bounding box center [755, 596] width 40 height 40
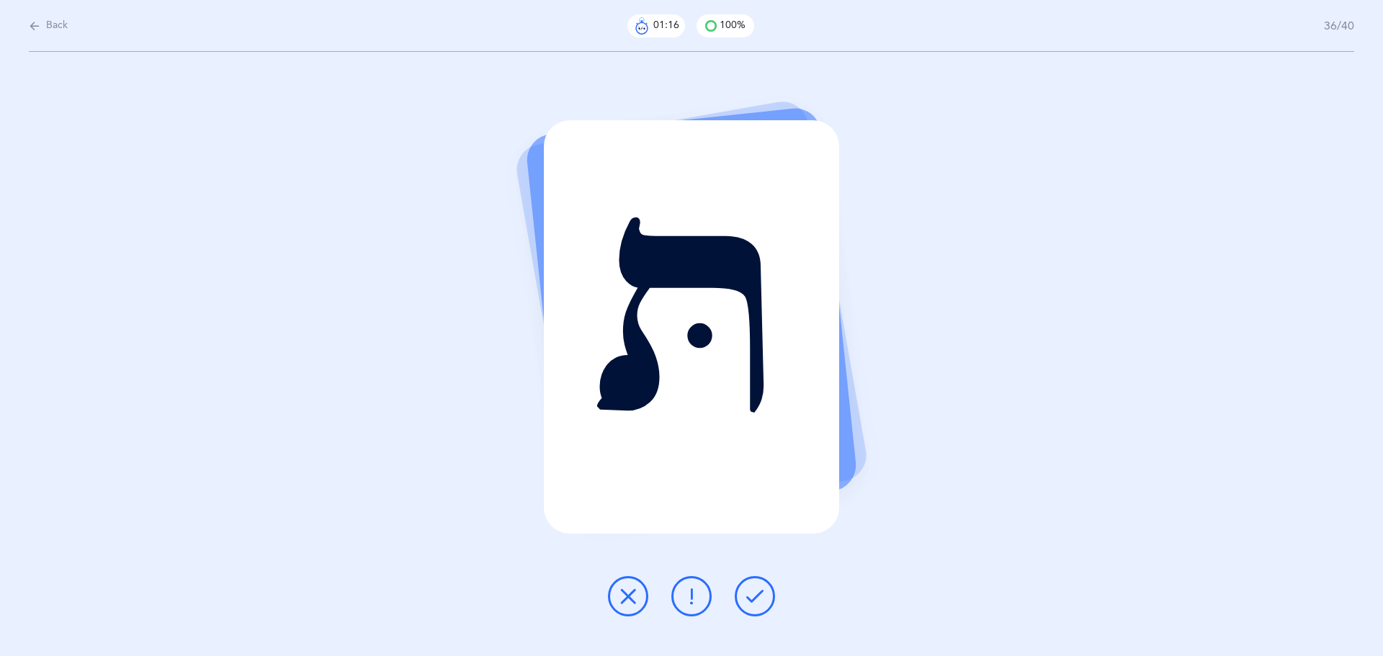
click at [764, 604] on button at bounding box center [755, 596] width 40 height 40
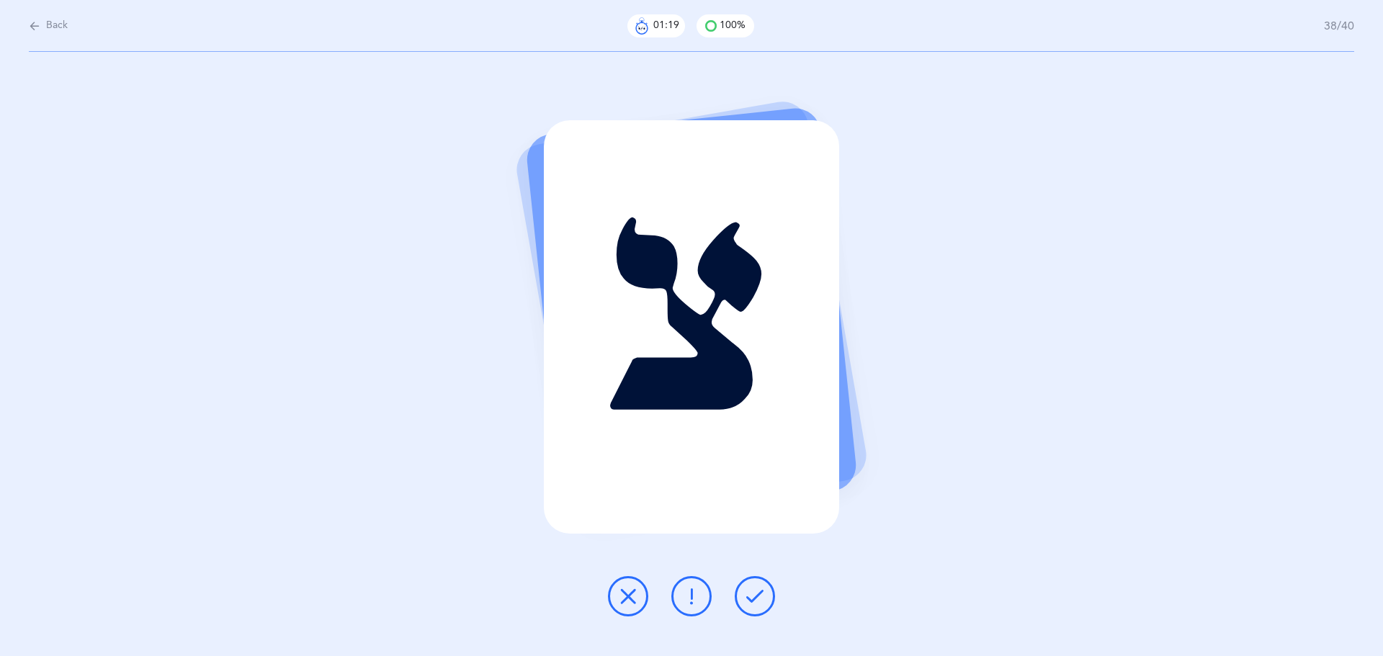
click at [764, 604] on button at bounding box center [755, 596] width 40 height 40
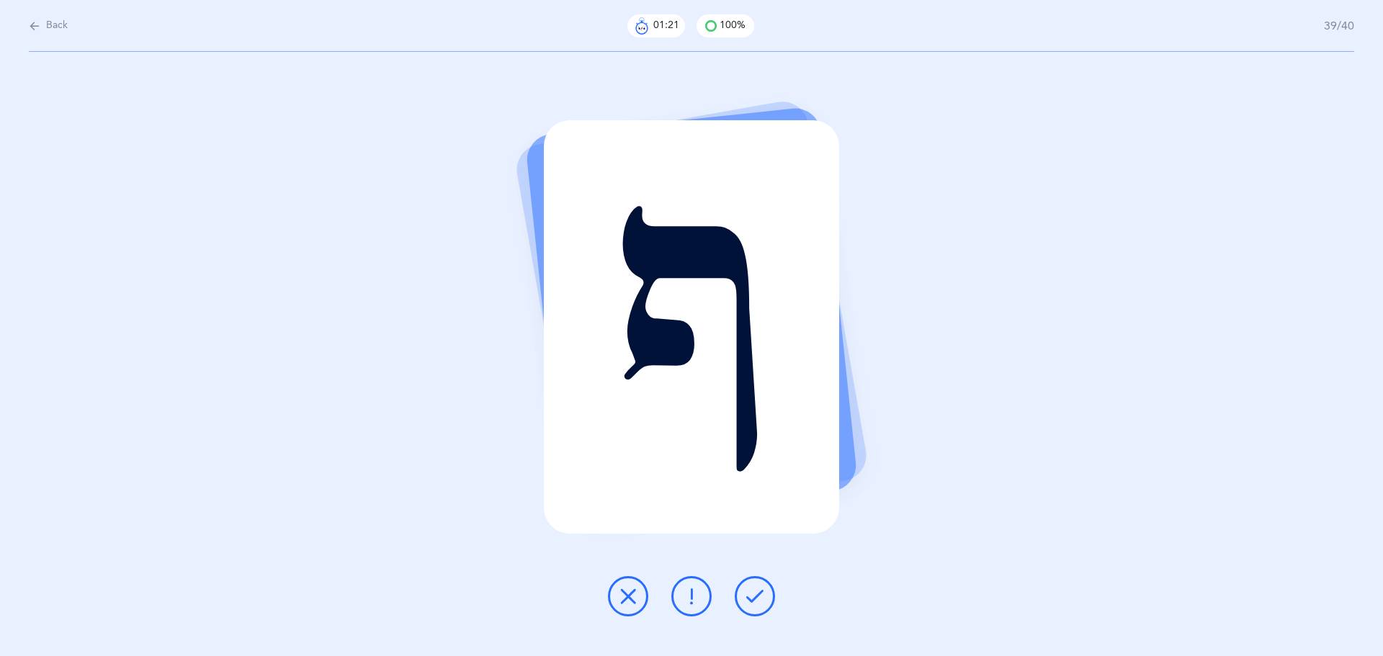
click at [764, 604] on button at bounding box center [755, 596] width 40 height 40
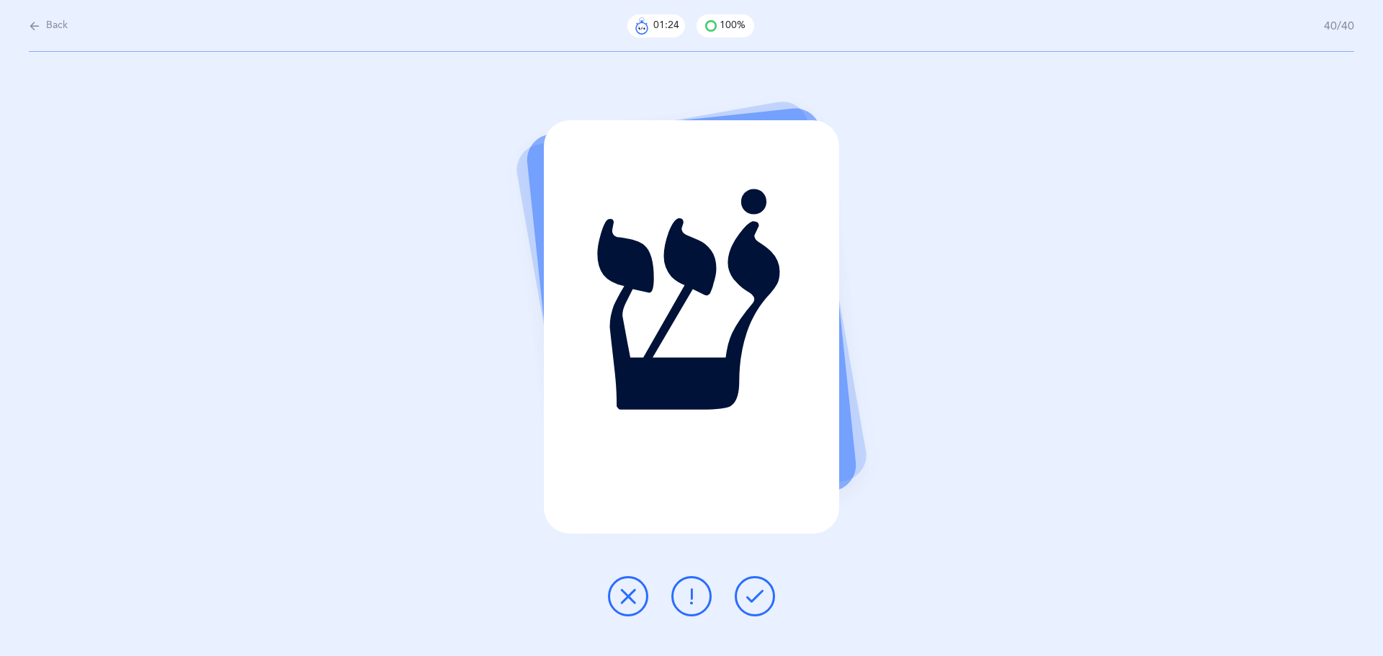
click at [764, 604] on button at bounding box center [755, 596] width 40 height 40
